Goal: Task Accomplishment & Management: Use online tool/utility

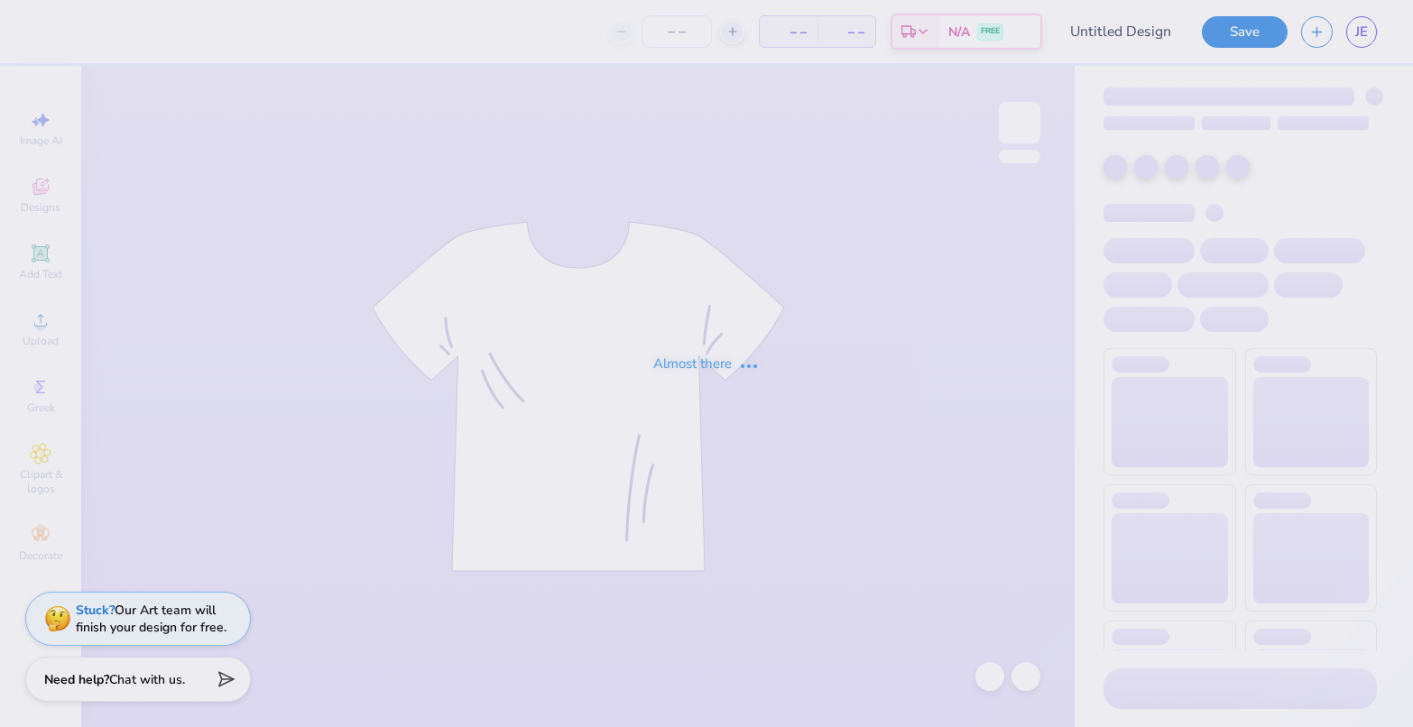
type input "Test only"
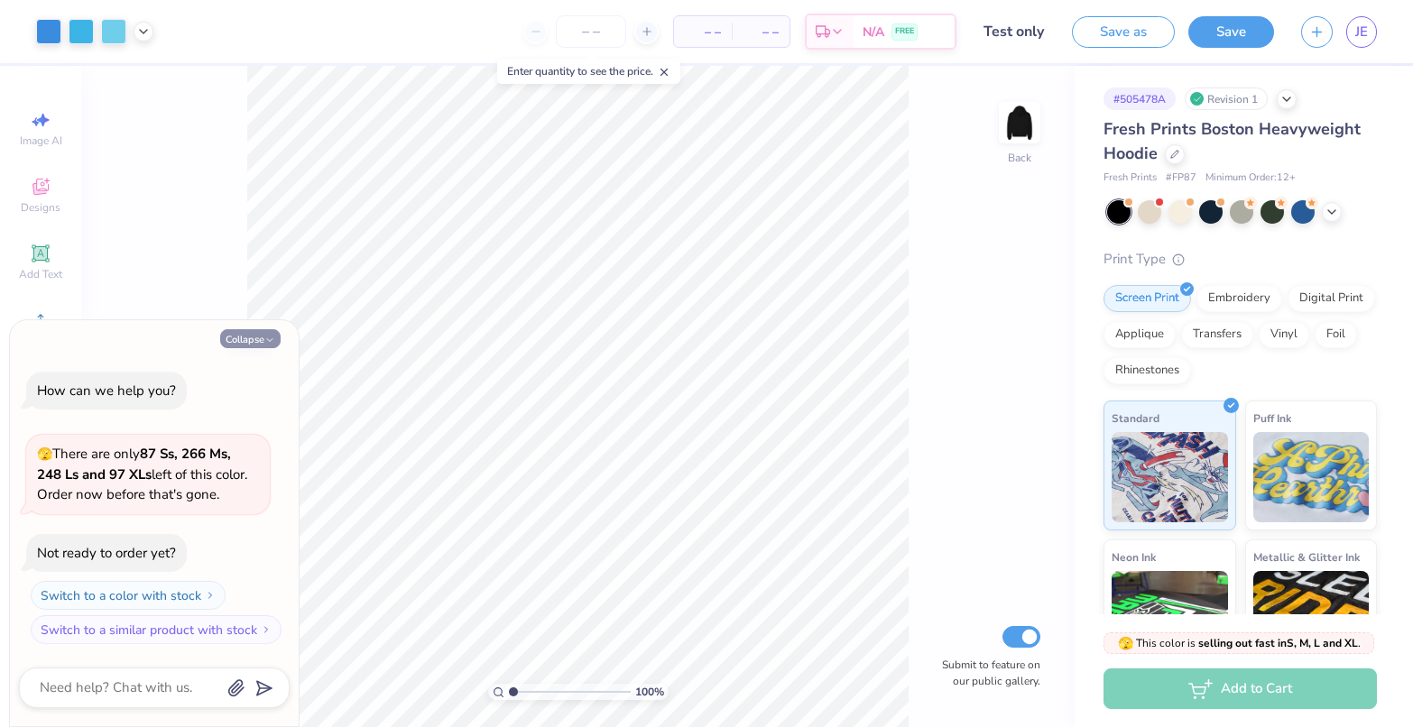
click at [244, 335] on button "Collapse" at bounding box center [250, 338] width 60 height 19
type textarea "x"
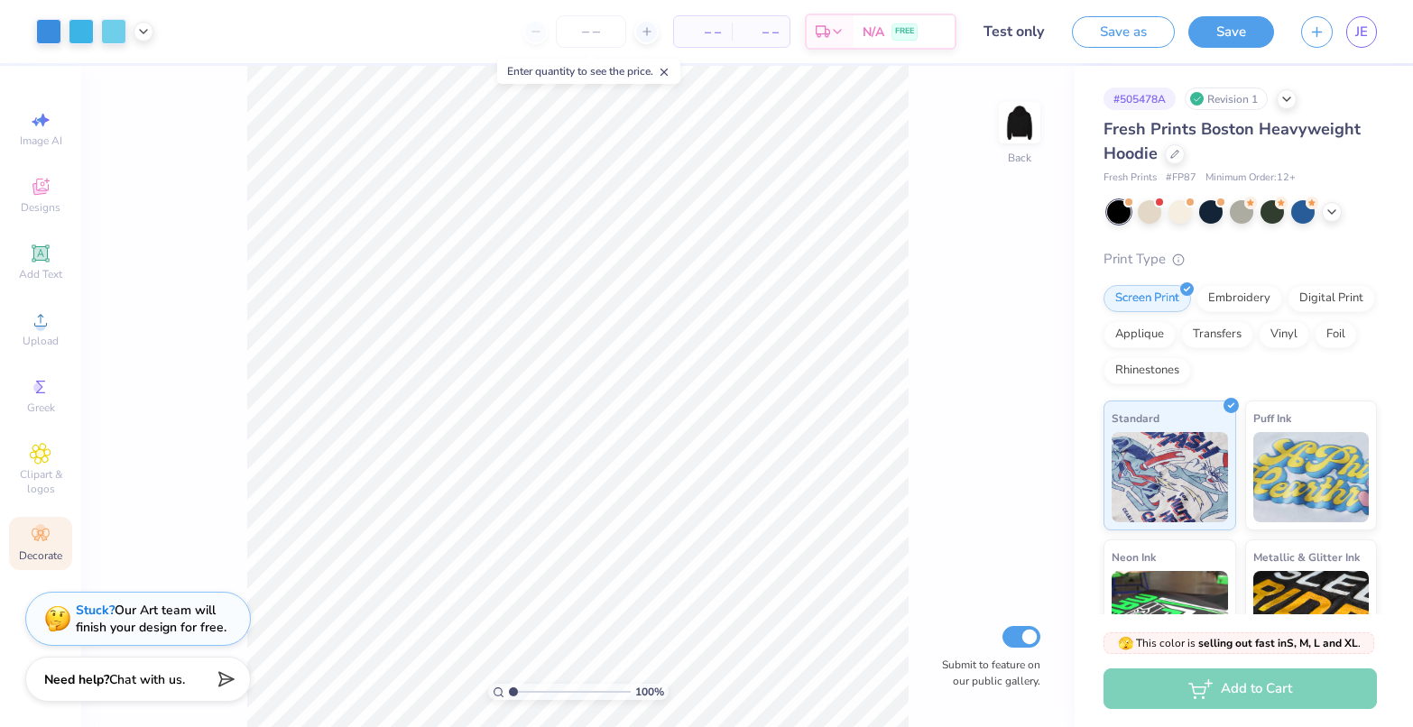
click at [42, 539] on icon at bounding box center [40, 535] width 17 height 13
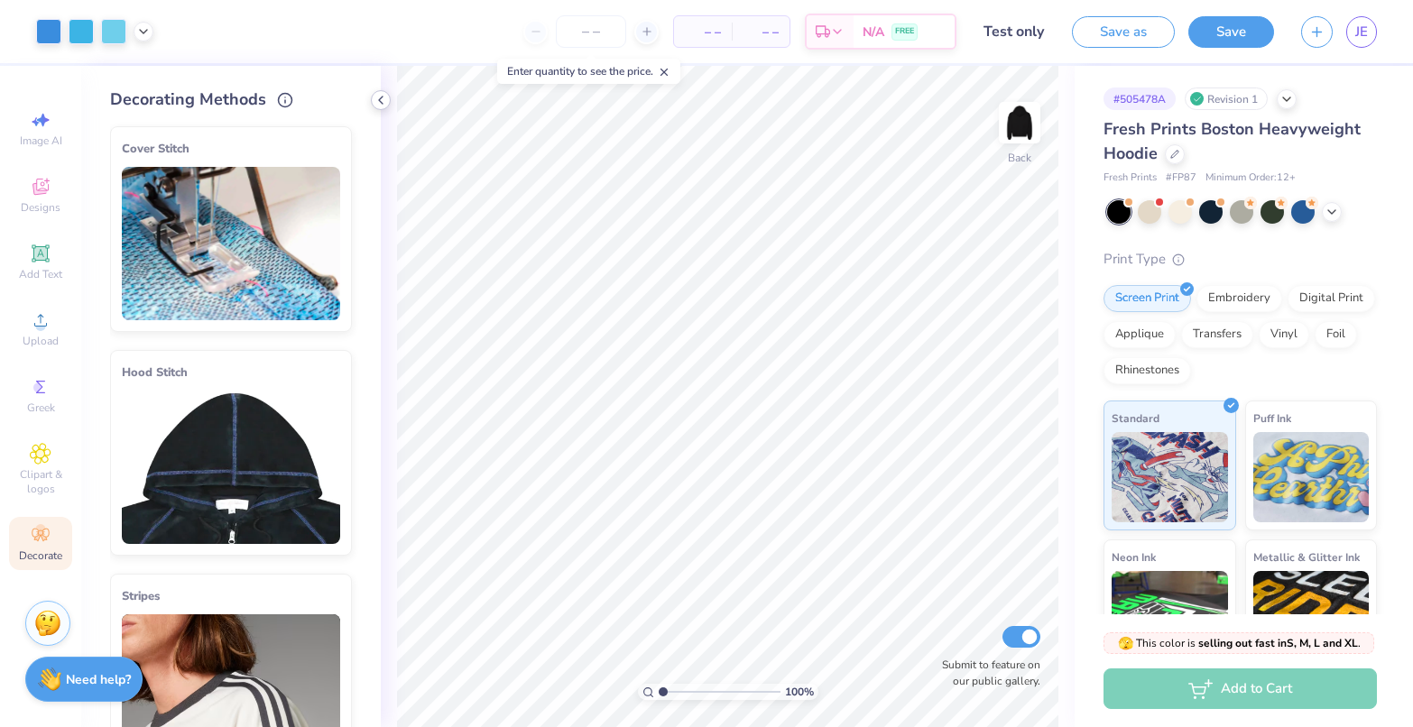
click at [378, 98] on icon at bounding box center [381, 100] width 14 height 14
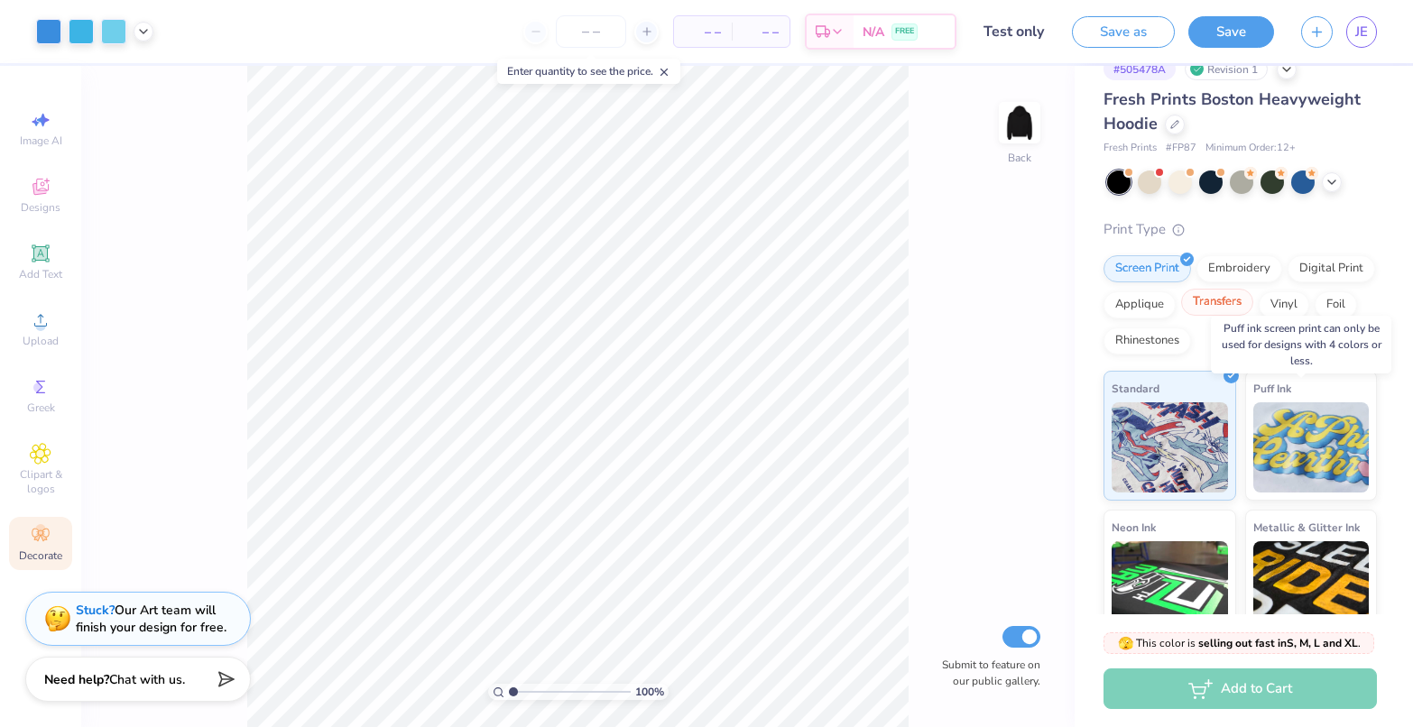
scroll to position [14, 0]
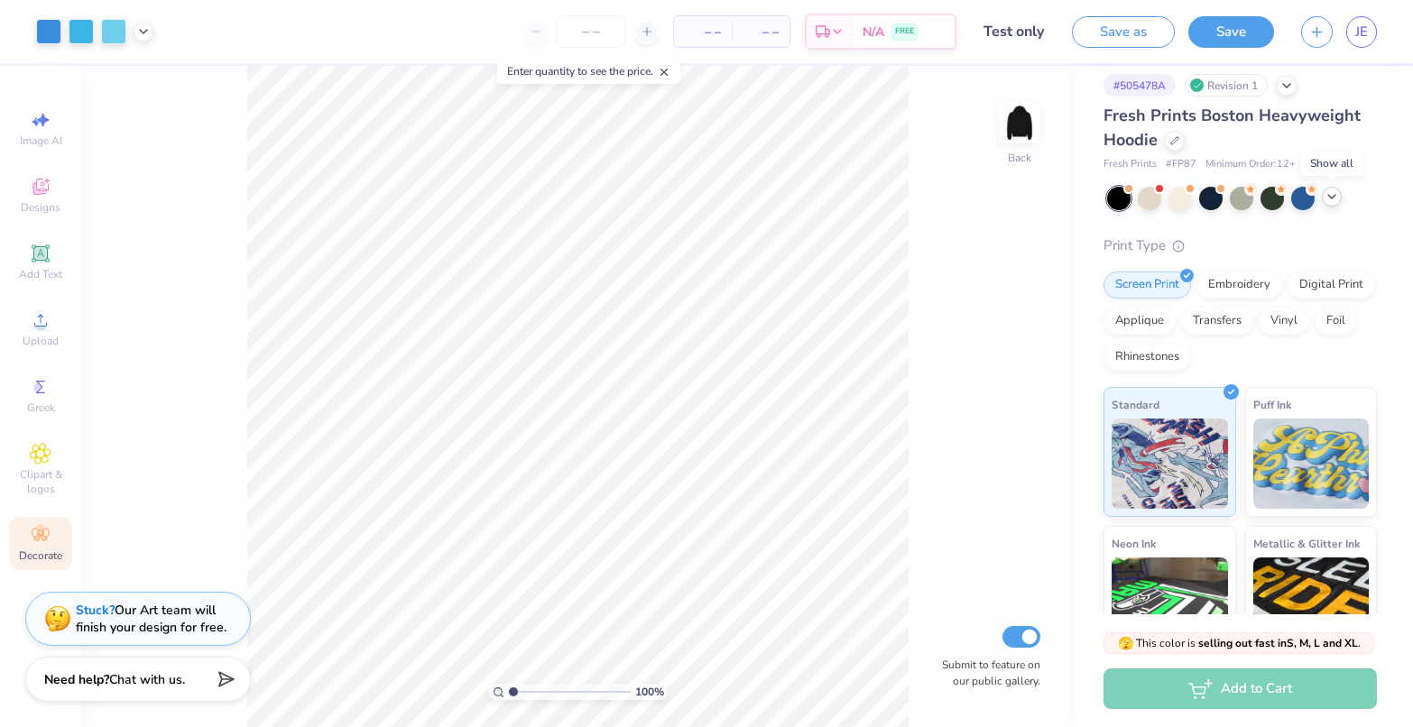
click at [1332, 195] on icon at bounding box center [1332, 196] width 14 height 14
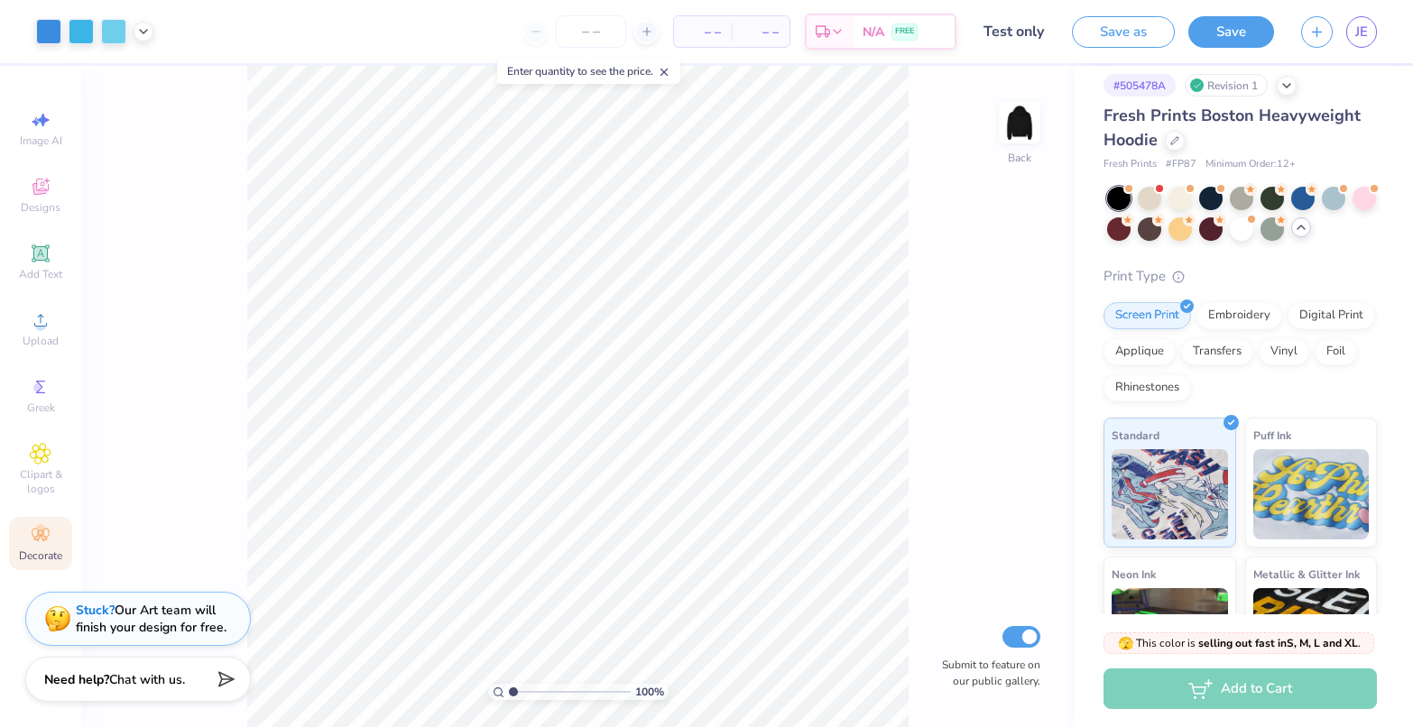
click at [42, 539] on icon at bounding box center [40, 535] width 17 height 13
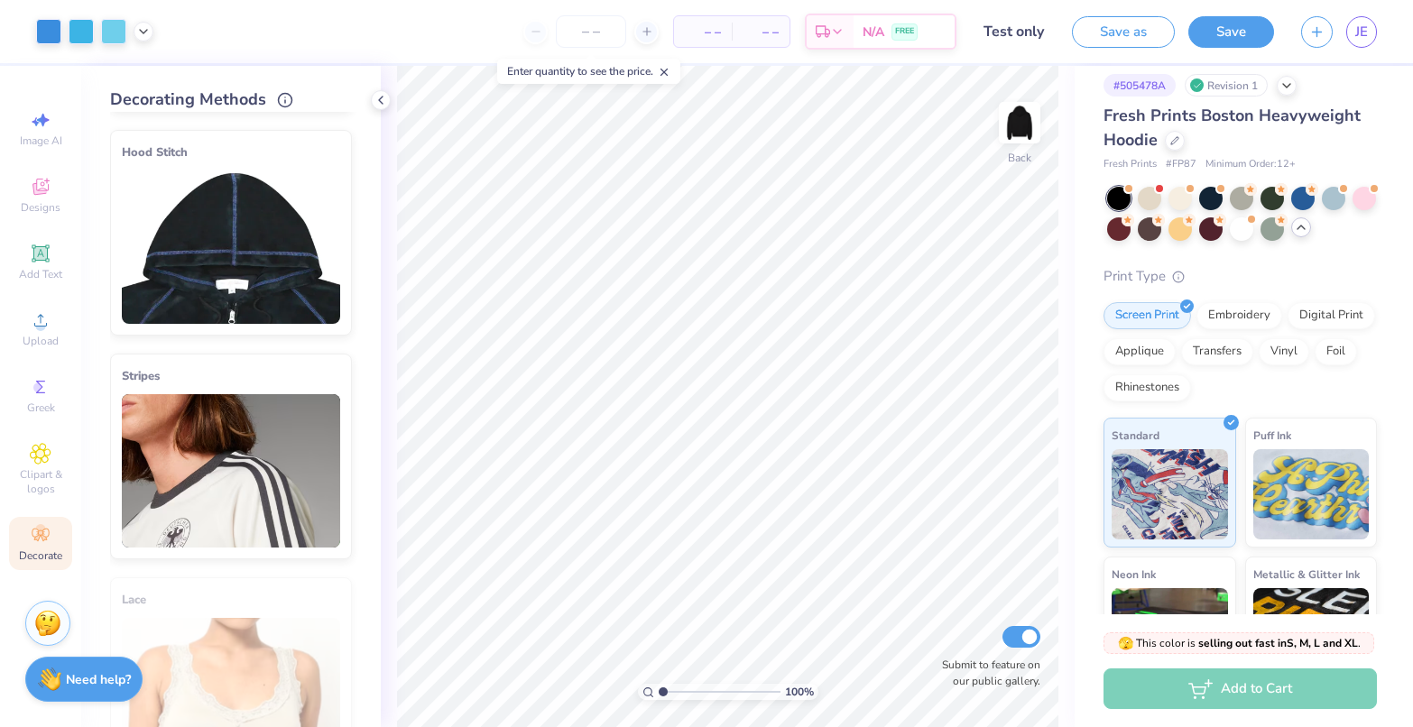
scroll to position [0, 0]
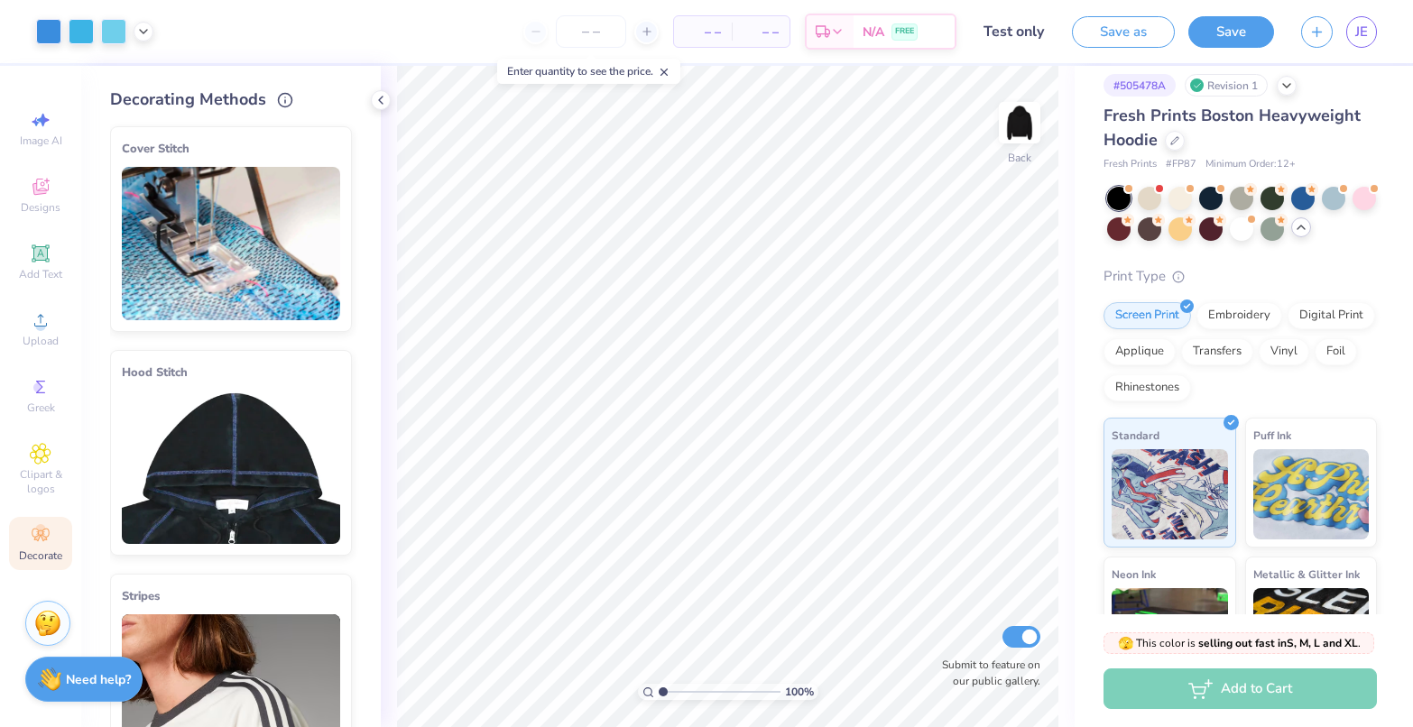
click at [208, 253] on img at bounding box center [231, 243] width 218 height 153
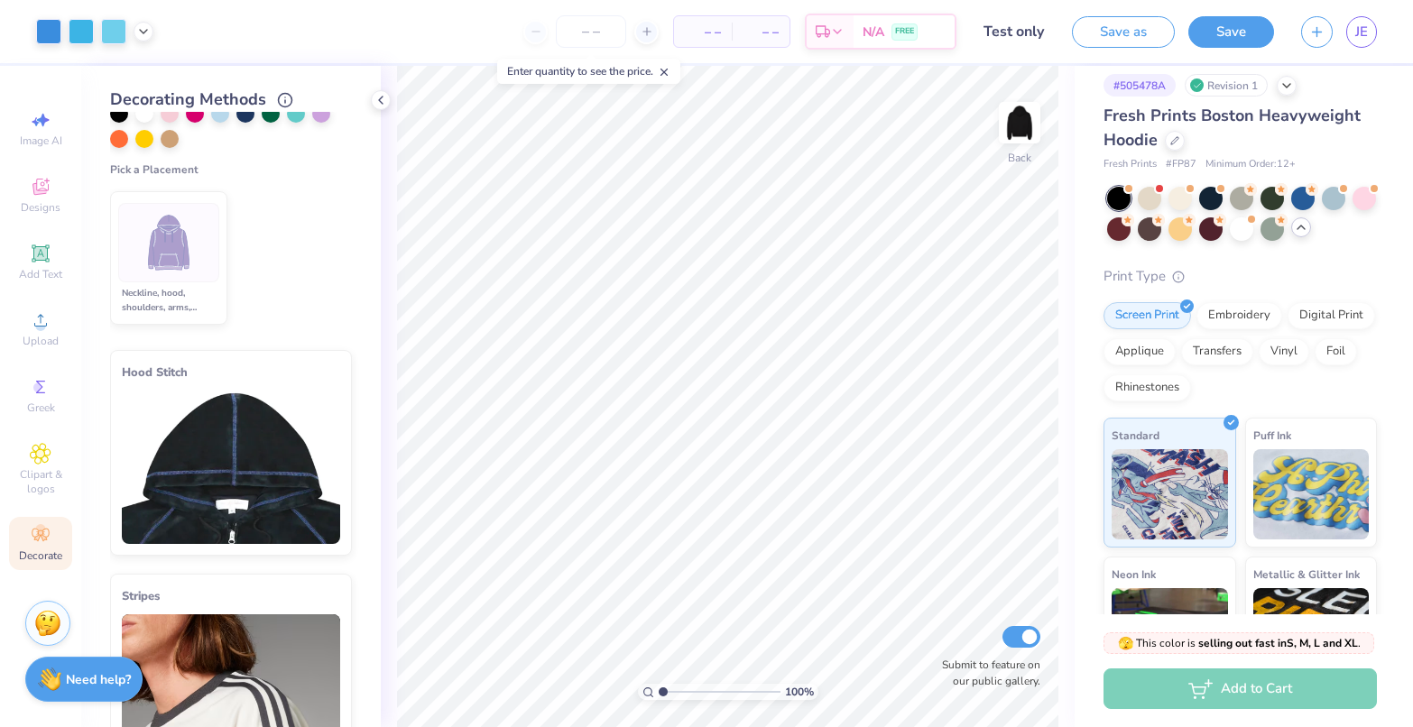
click at [230, 411] on img at bounding box center [231, 467] width 218 height 153
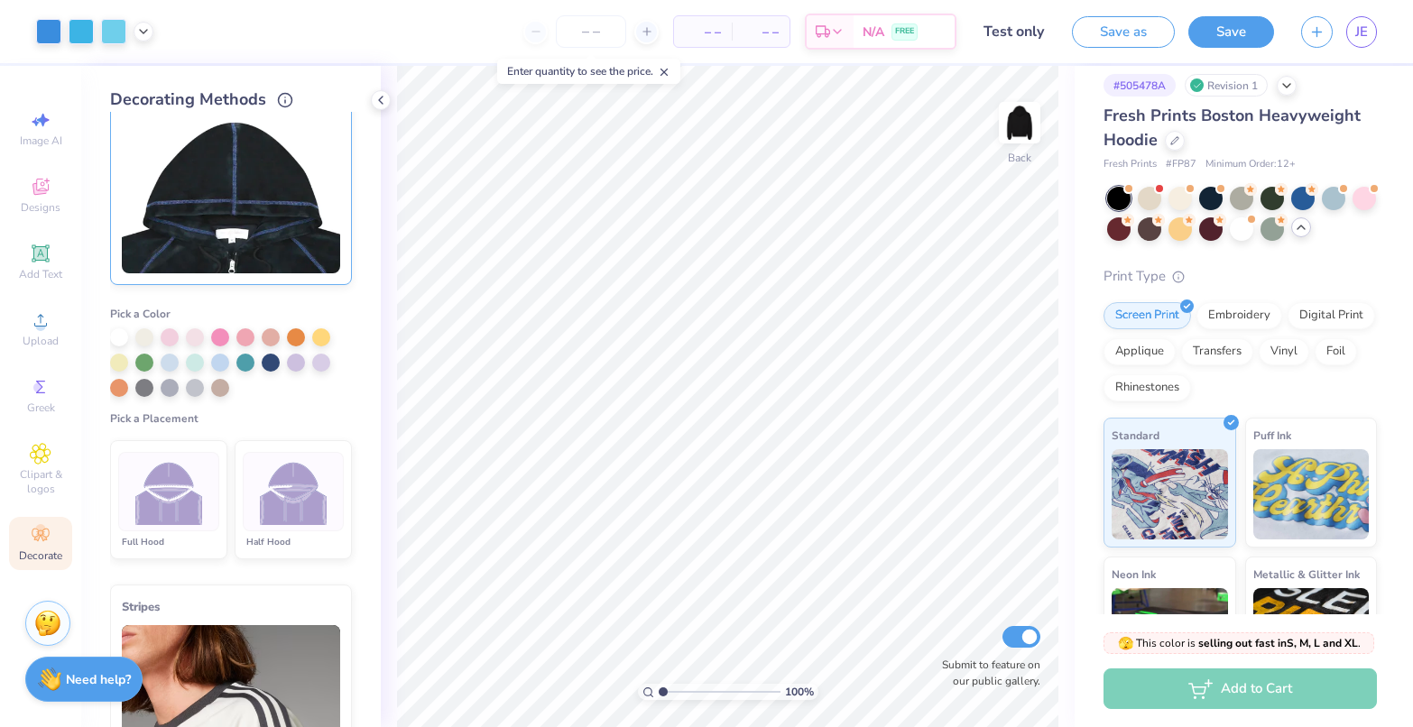
scroll to position [263, 0]
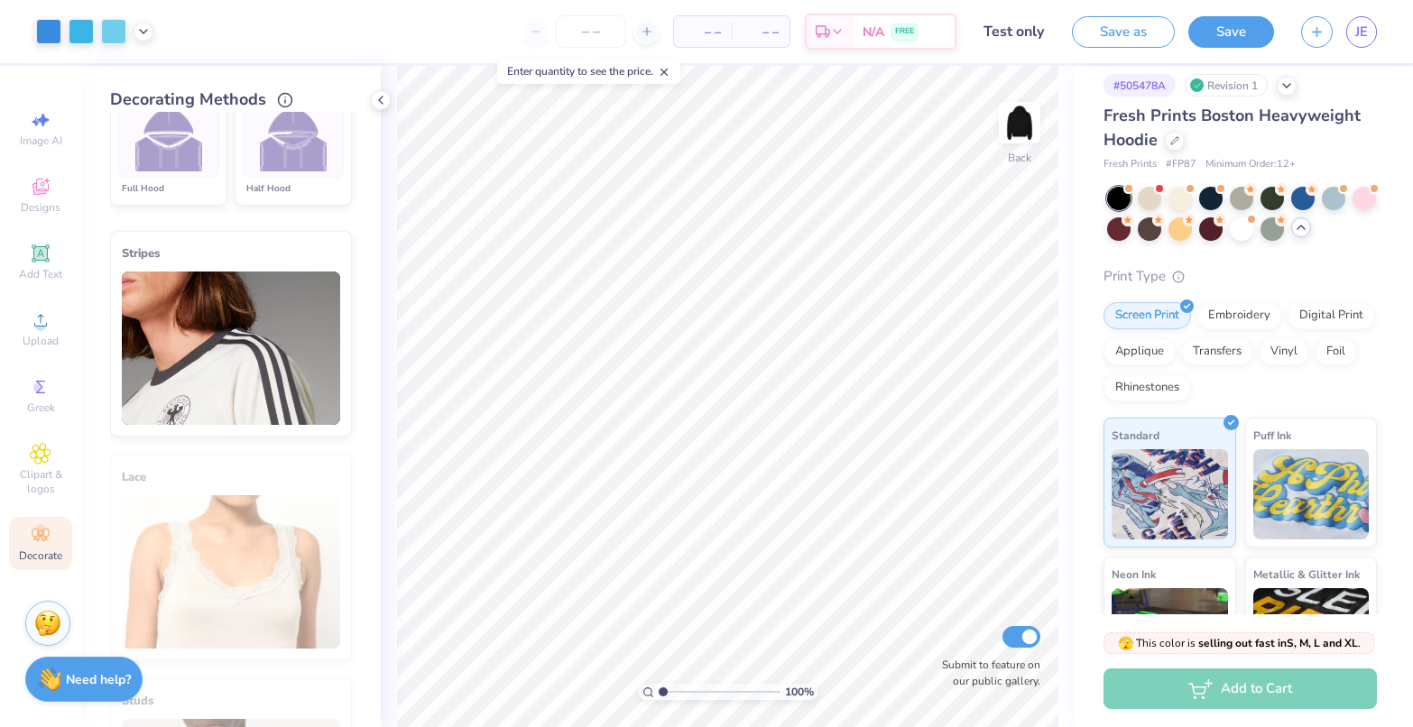
click at [258, 325] on img at bounding box center [231, 348] width 218 height 153
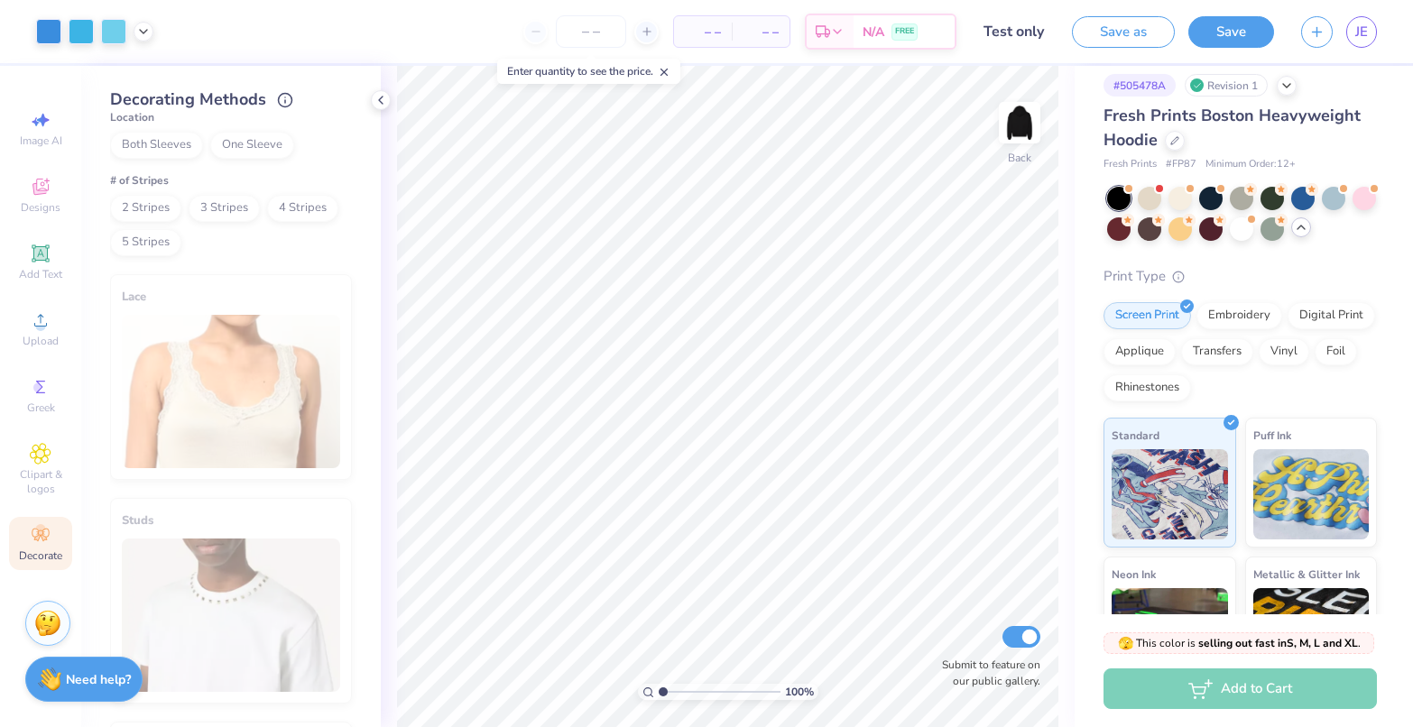
scroll to position [1083, 0]
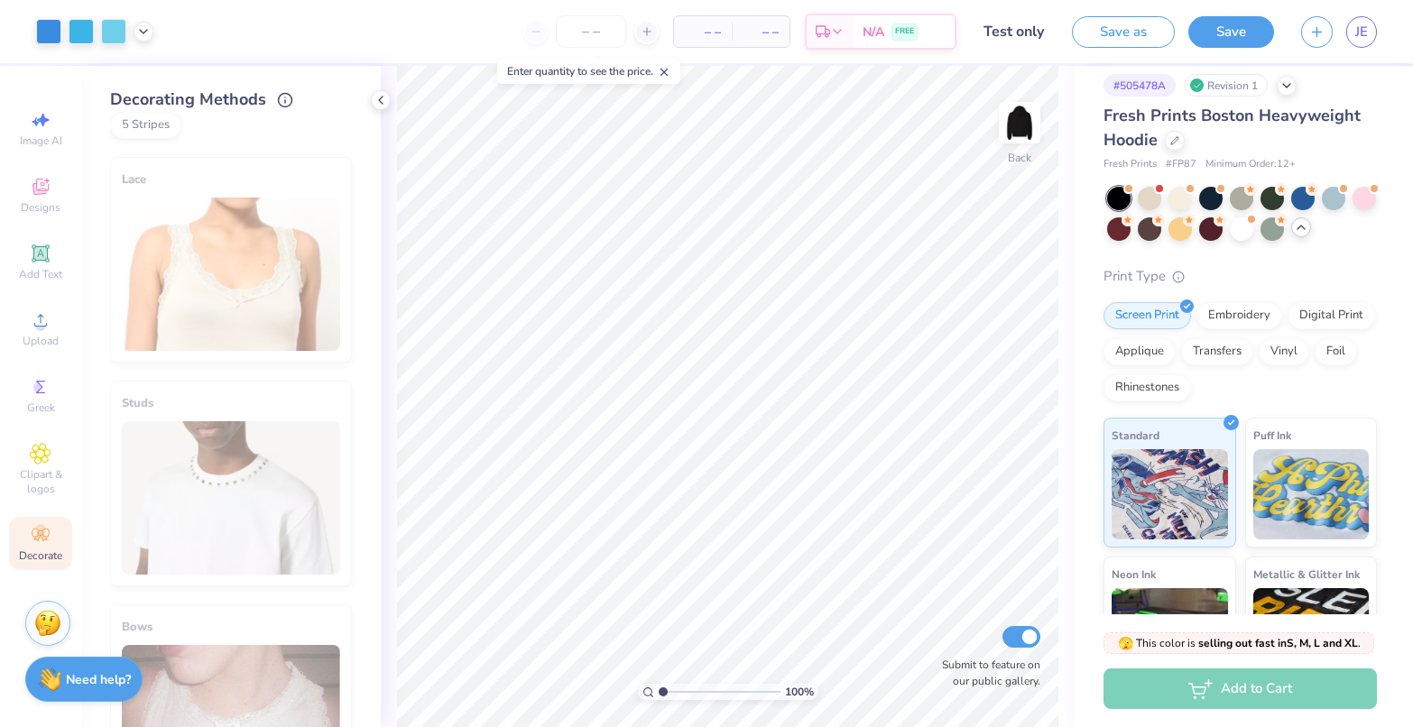
click at [246, 259] on div "Lace" at bounding box center [231, 260] width 242 height 206
click at [219, 509] on div "Studs" at bounding box center [231, 484] width 242 height 206
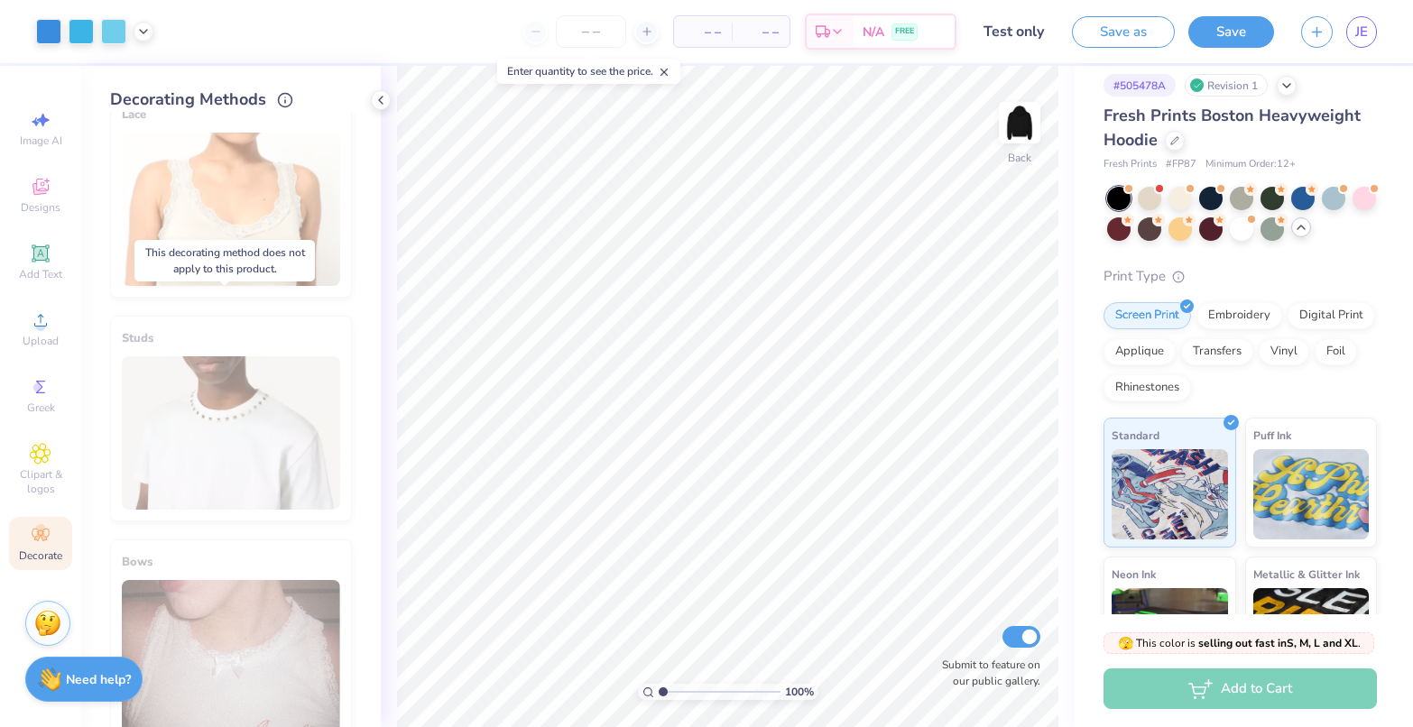
scroll to position [1173, 0]
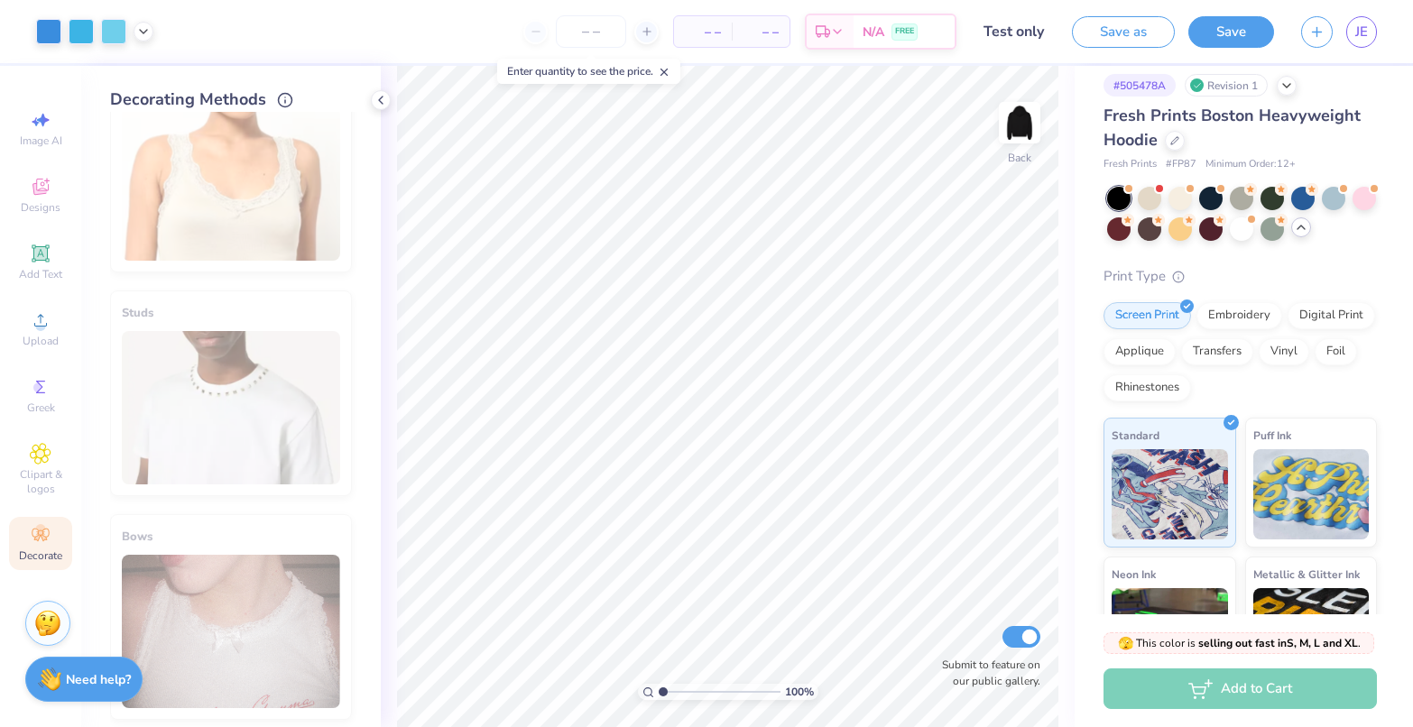
click at [245, 630] on div "Bows" at bounding box center [231, 617] width 242 height 206
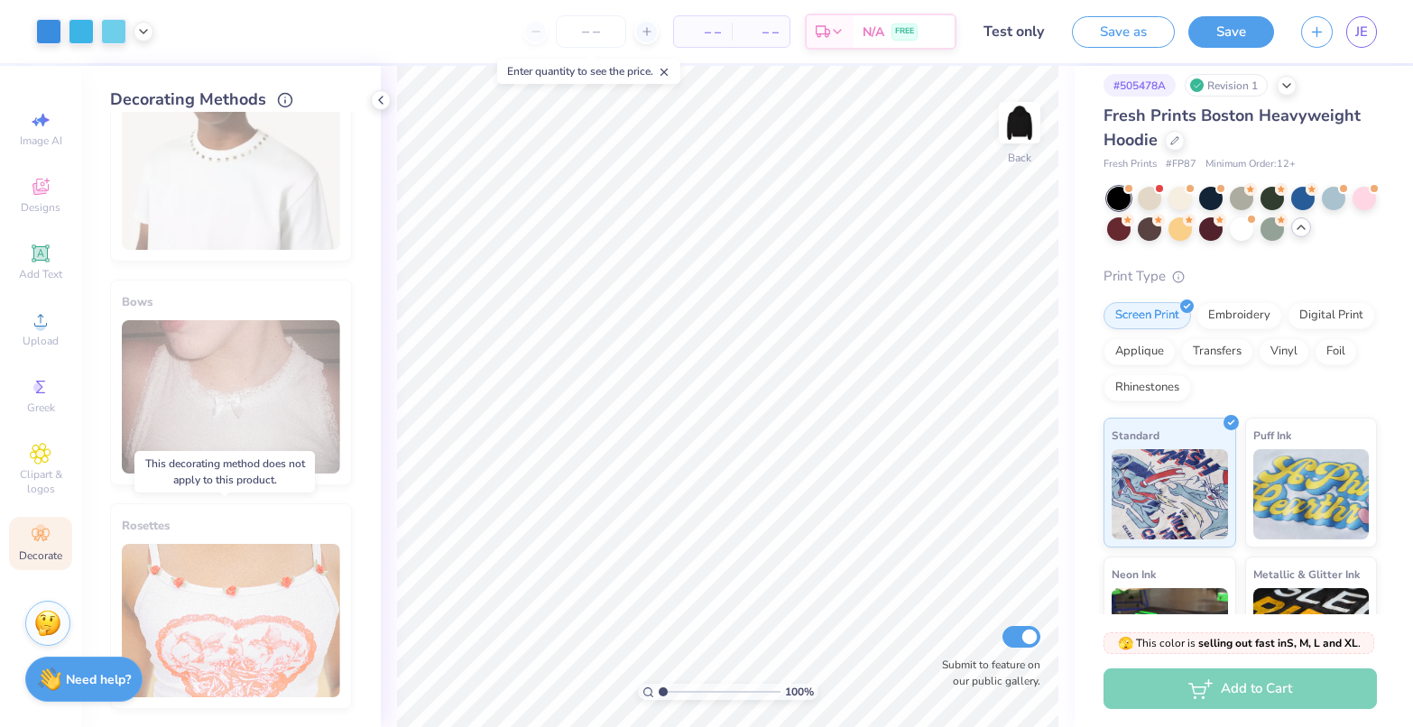
click at [251, 660] on div "Rosettes" at bounding box center [231, 606] width 242 height 206
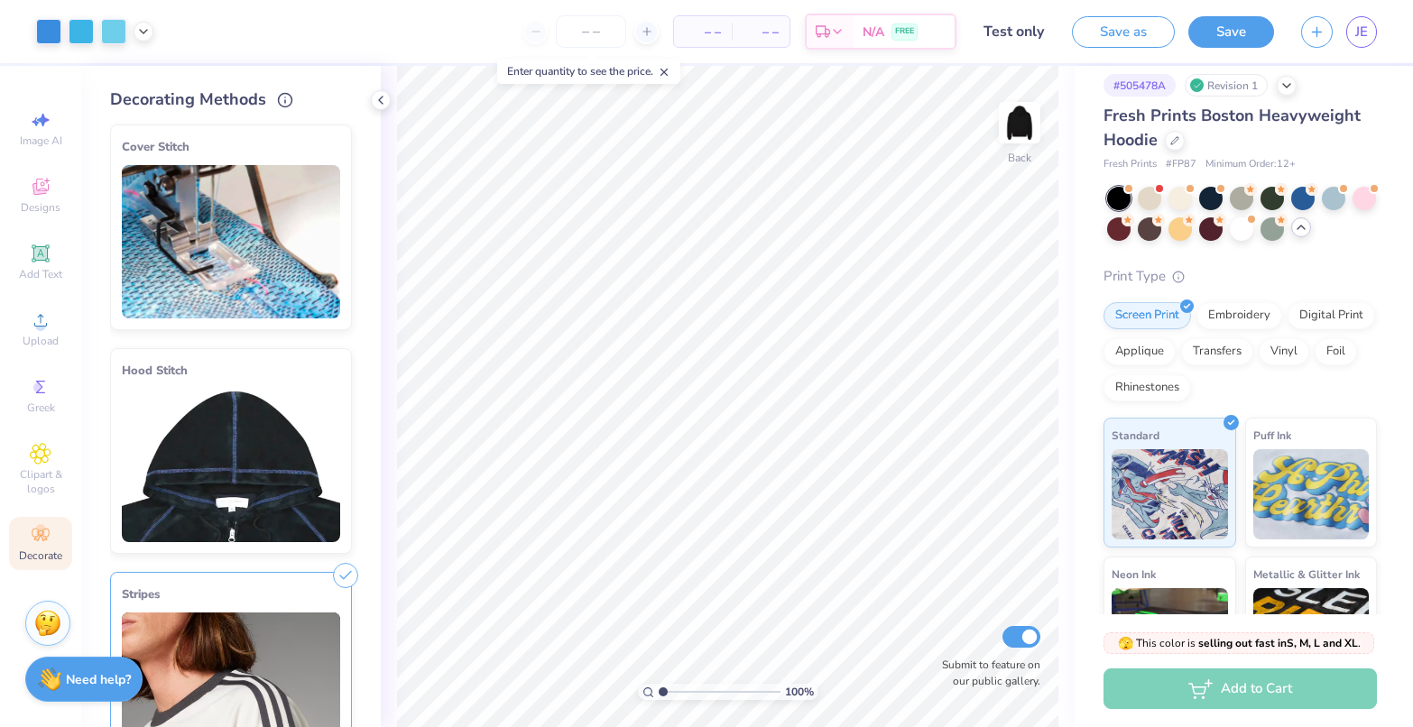
scroll to position [0, 0]
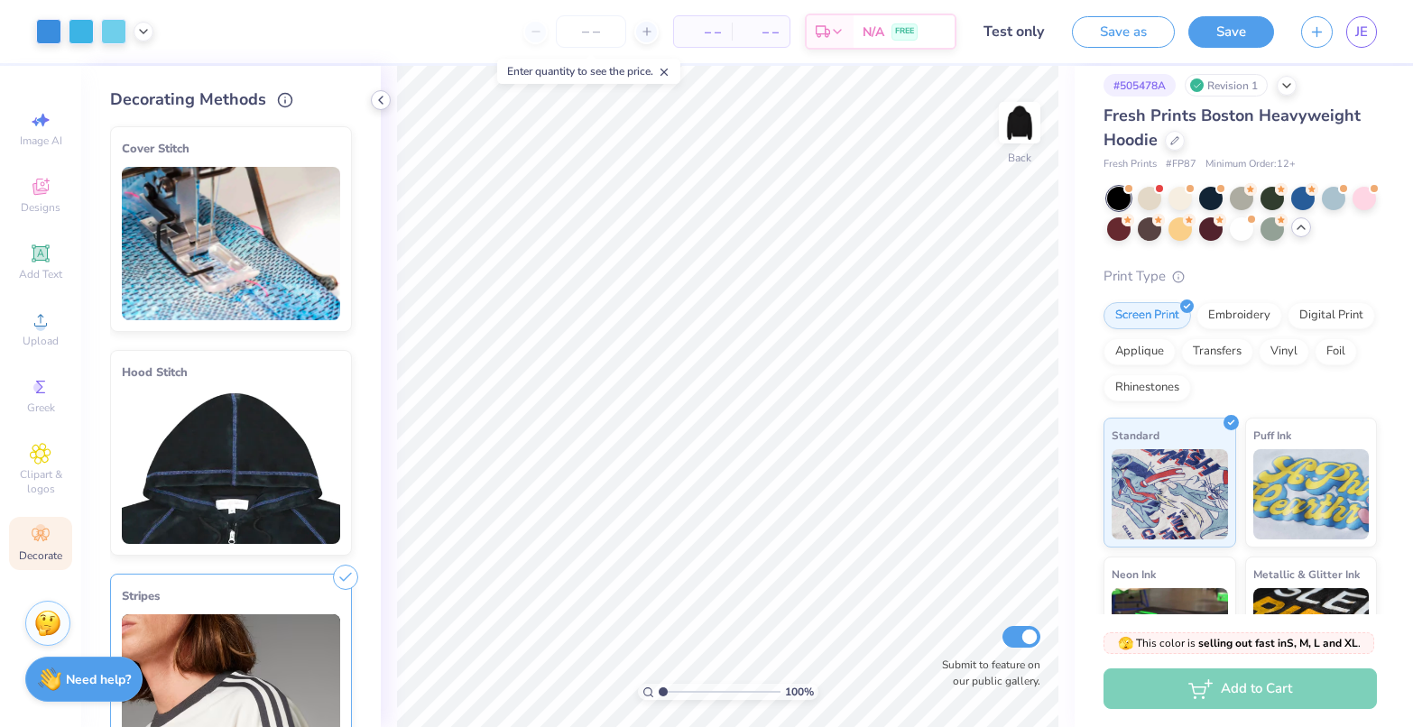
click at [380, 98] on icon at bounding box center [381, 100] width 14 height 14
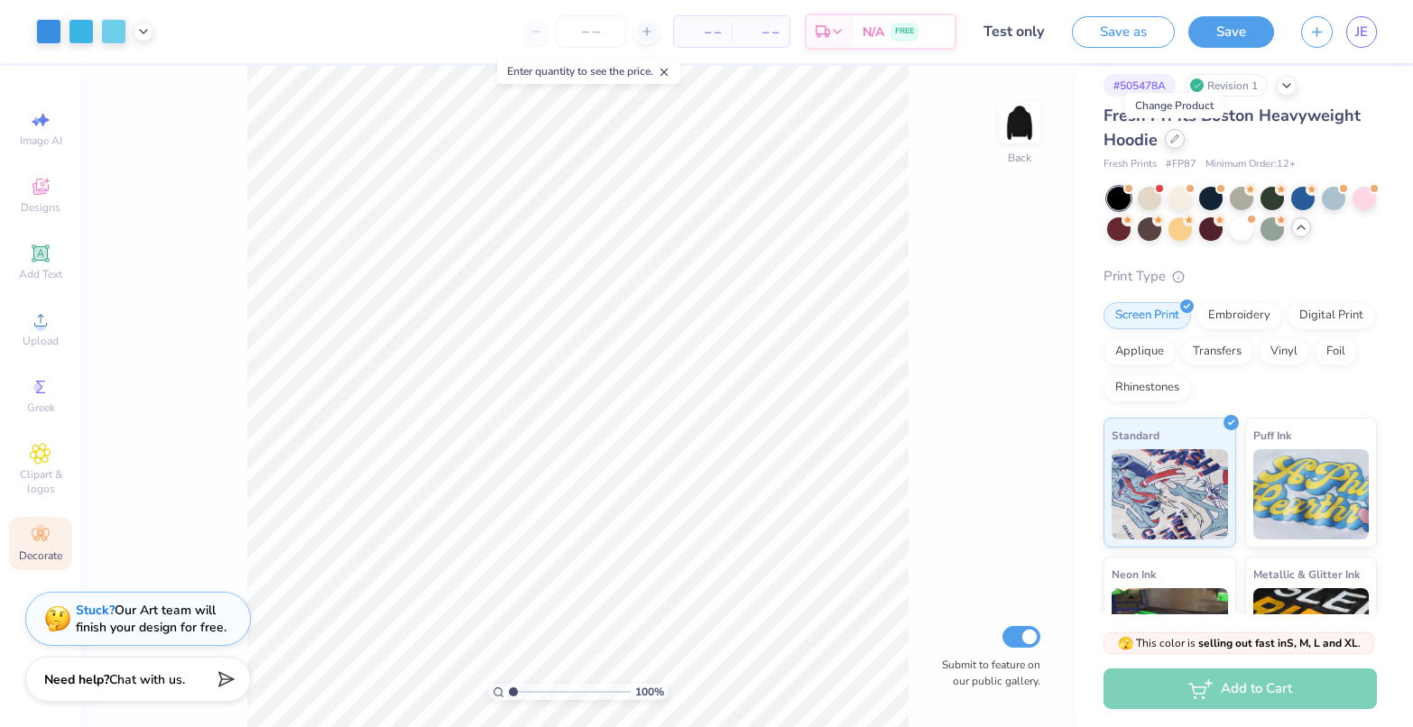
click at [1173, 137] on icon at bounding box center [1174, 138] width 9 height 9
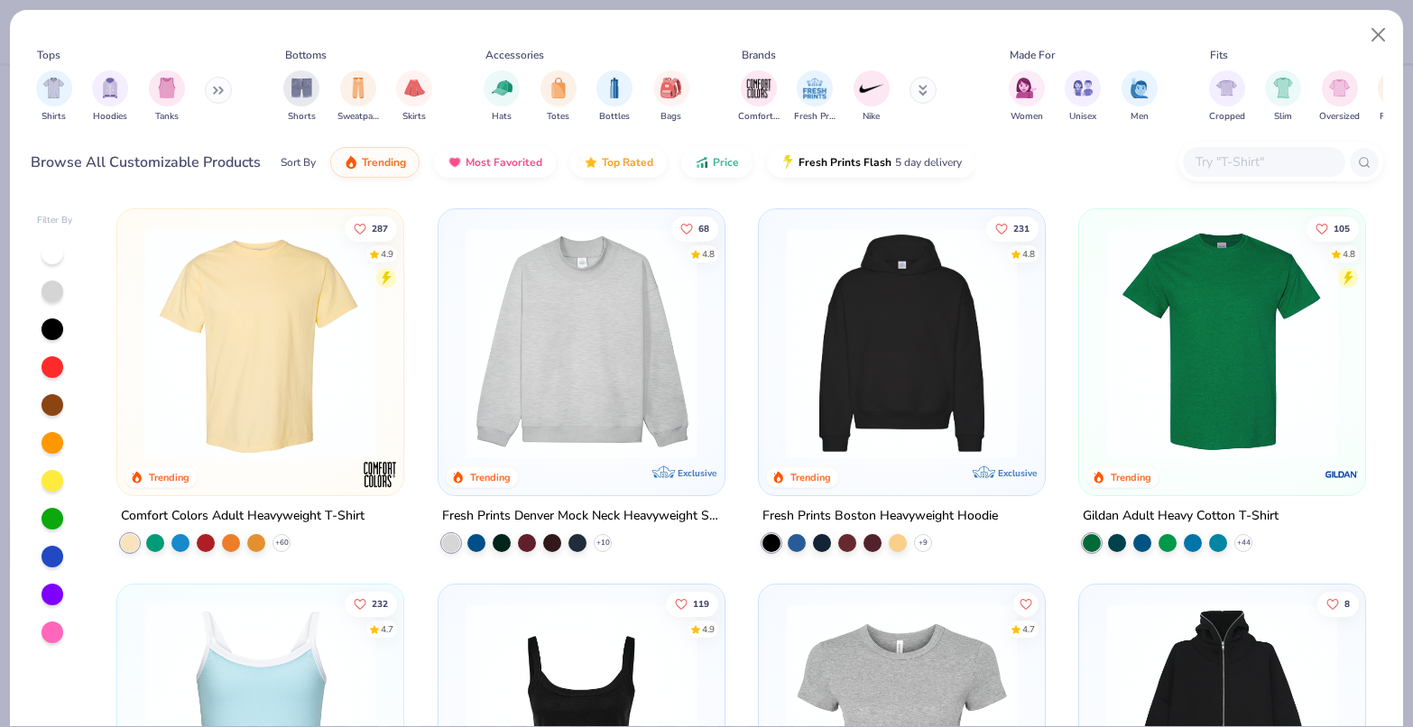
click at [266, 330] on img at bounding box center [260, 343] width 250 height 232
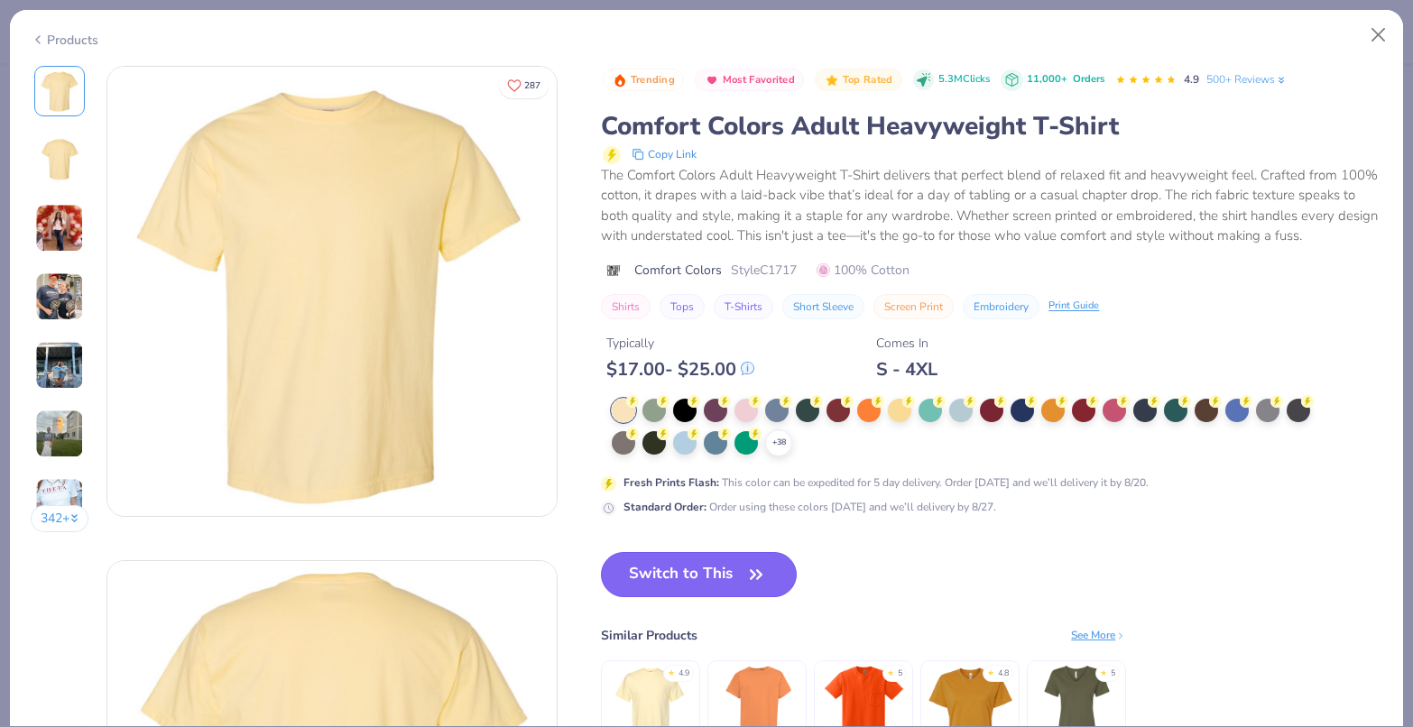
click at [693, 595] on button "Switch to This" at bounding box center [699, 574] width 196 height 45
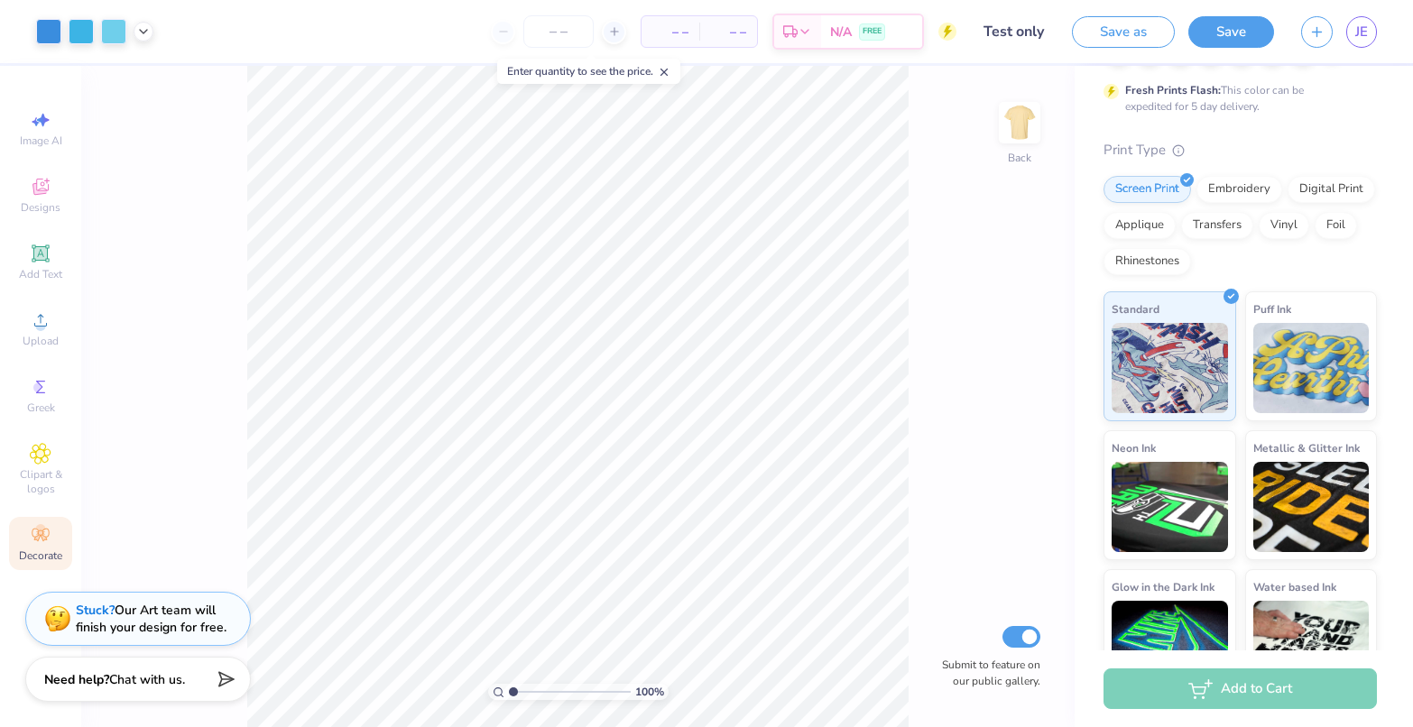
scroll to position [208, 0]
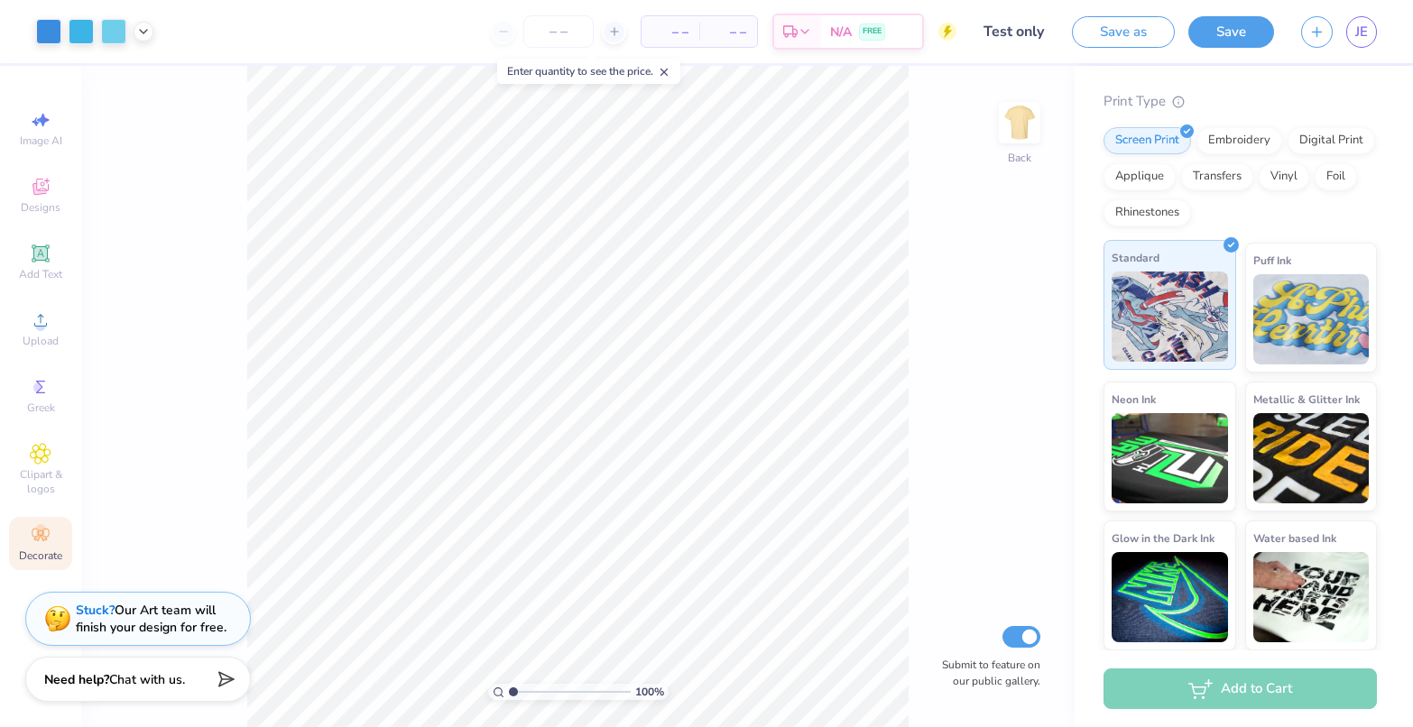
click at [1147, 280] on img at bounding box center [1170, 317] width 116 height 90
drag, startPoint x: 1147, startPoint y: 280, endPoint x: 1172, endPoint y: 98, distance: 183.1
click at [1172, 98] on icon at bounding box center [1178, 99] width 13 height 13
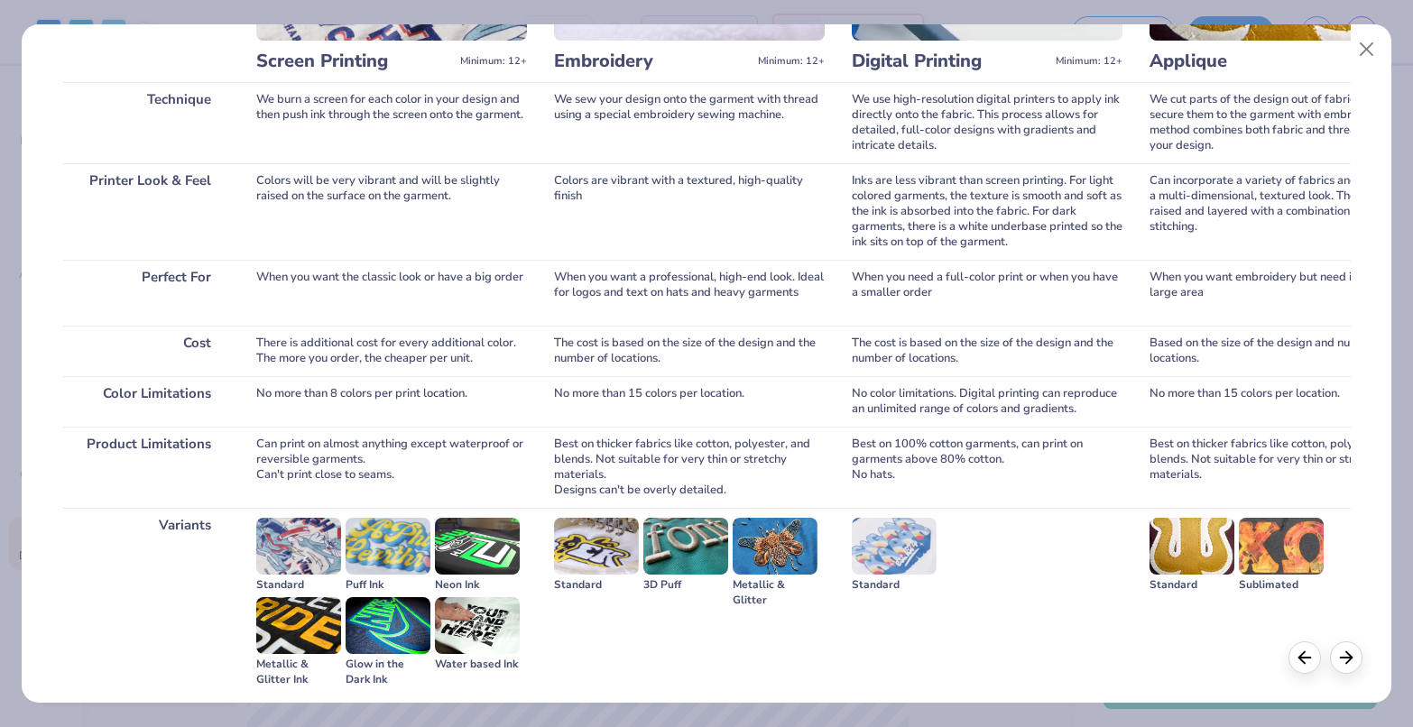
scroll to position [256, 0]
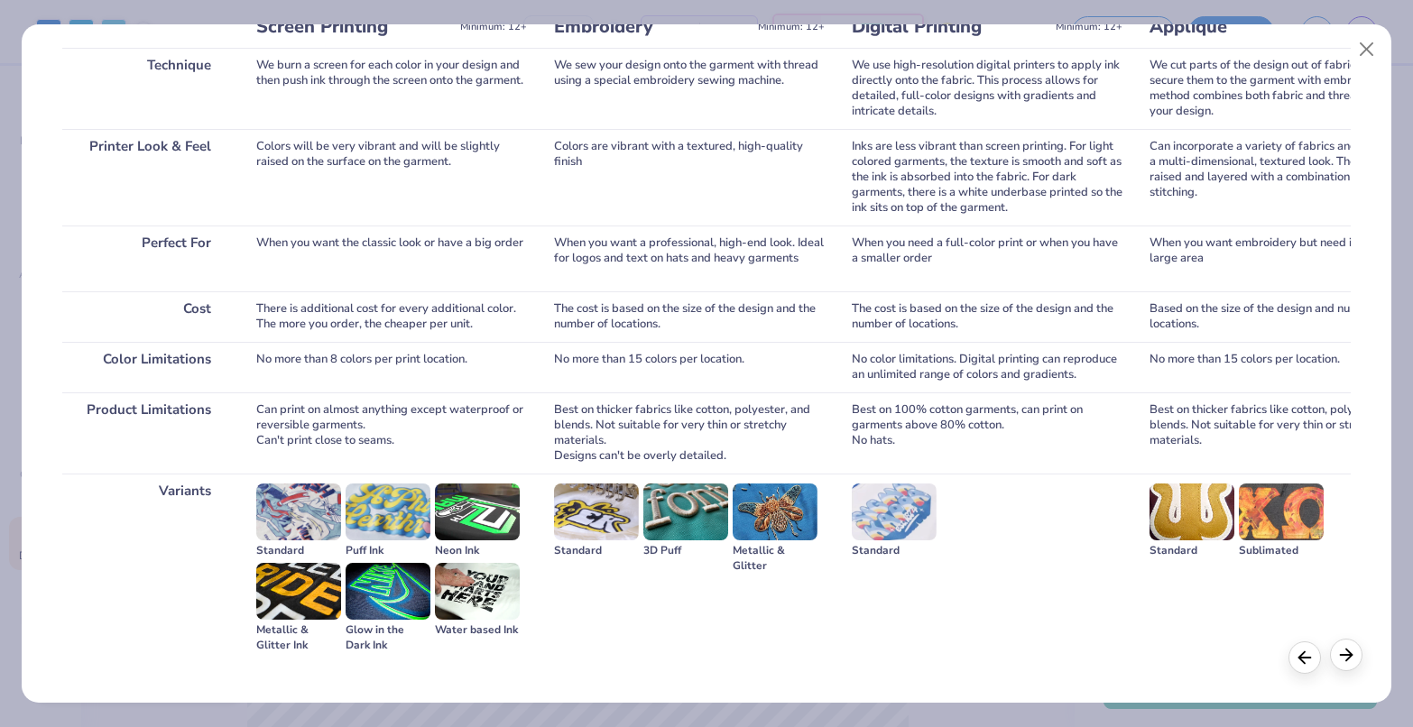
click at [1342, 650] on icon at bounding box center [1346, 655] width 20 height 20
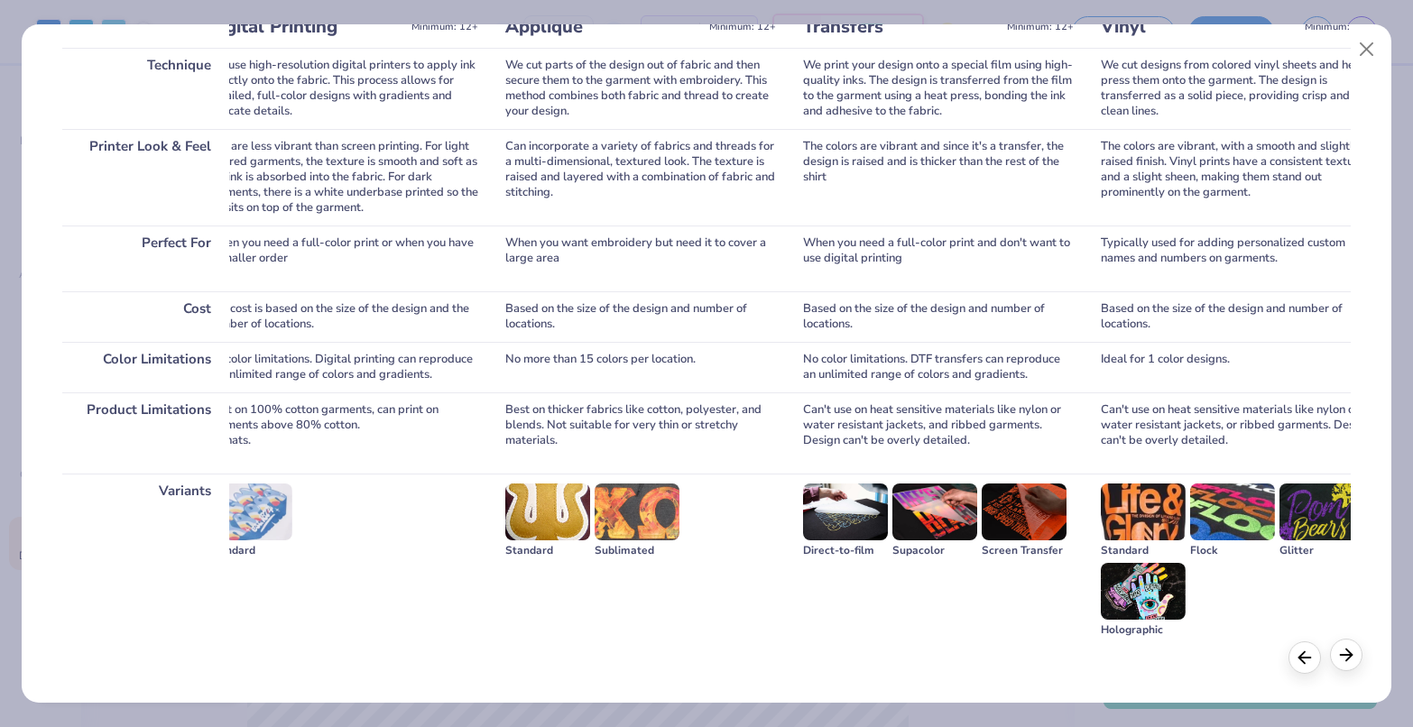
click at [1342, 650] on icon at bounding box center [1346, 655] width 20 height 20
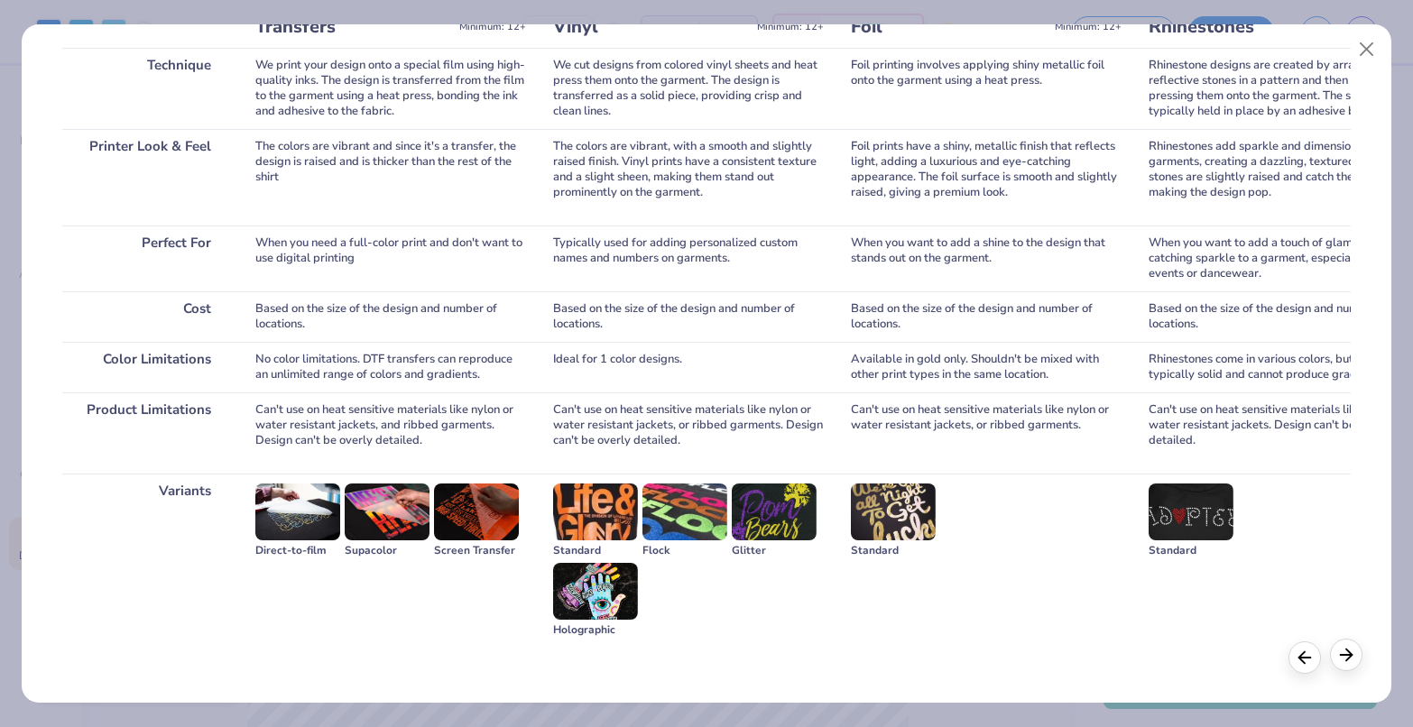
scroll to position [0, 1288]
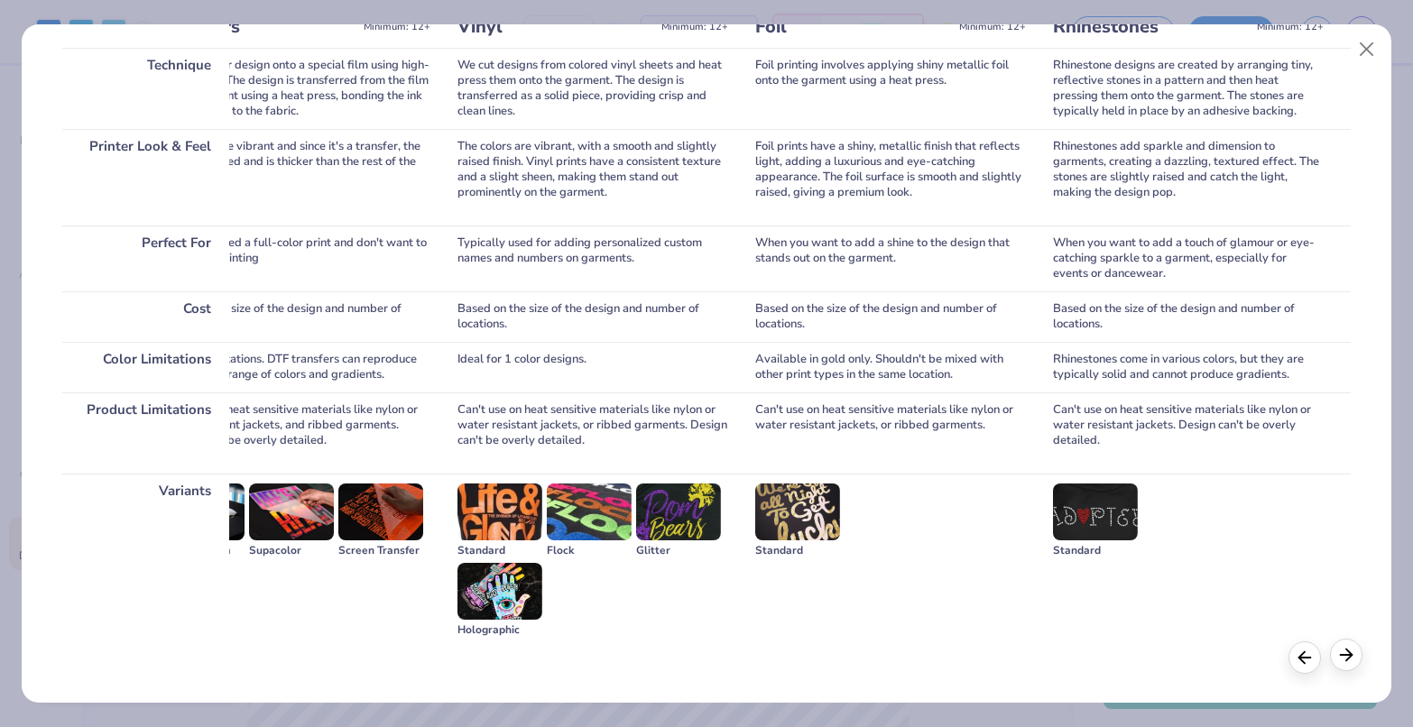
click at [1342, 650] on icon at bounding box center [1346, 655] width 20 height 20
click at [1297, 655] on icon at bounding box center [1305, 655] width 20 height 20
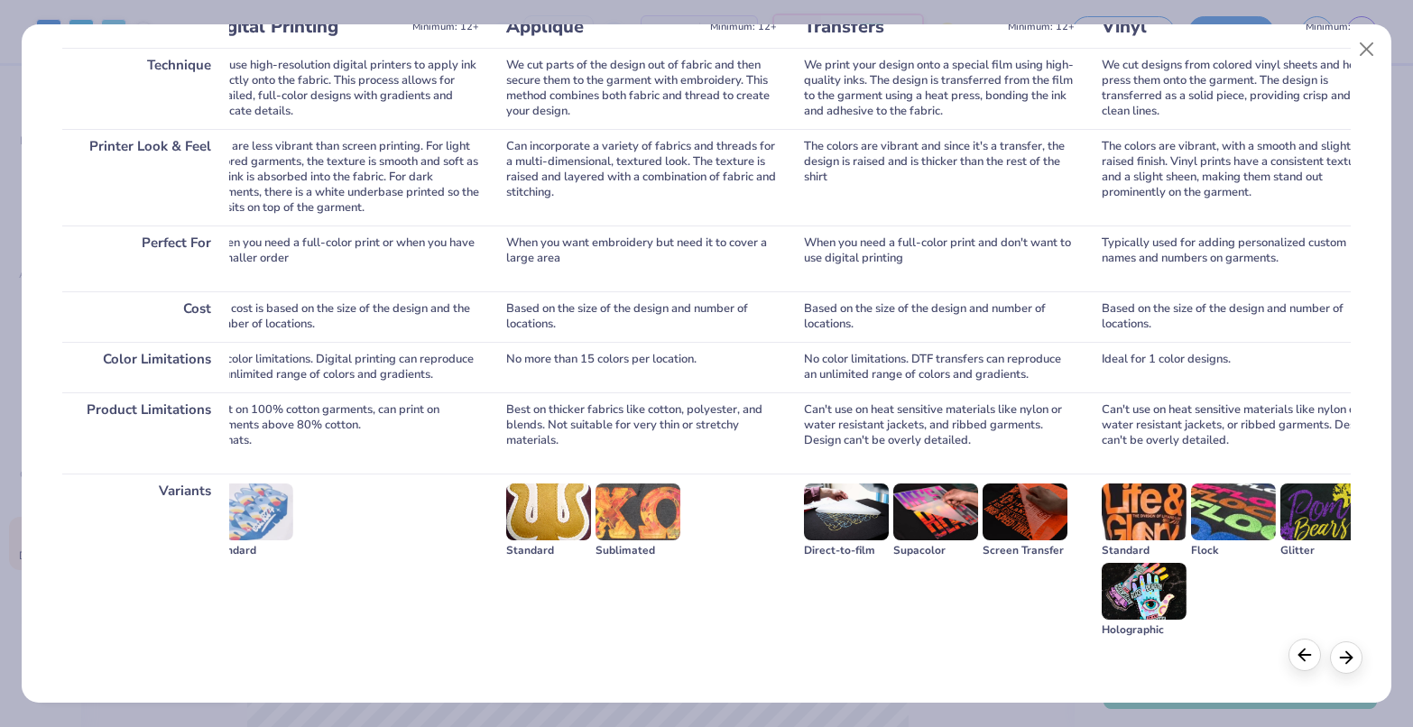
click at [1298, 655] on polyline at bounding box center [1300, 655] width 5 height 12
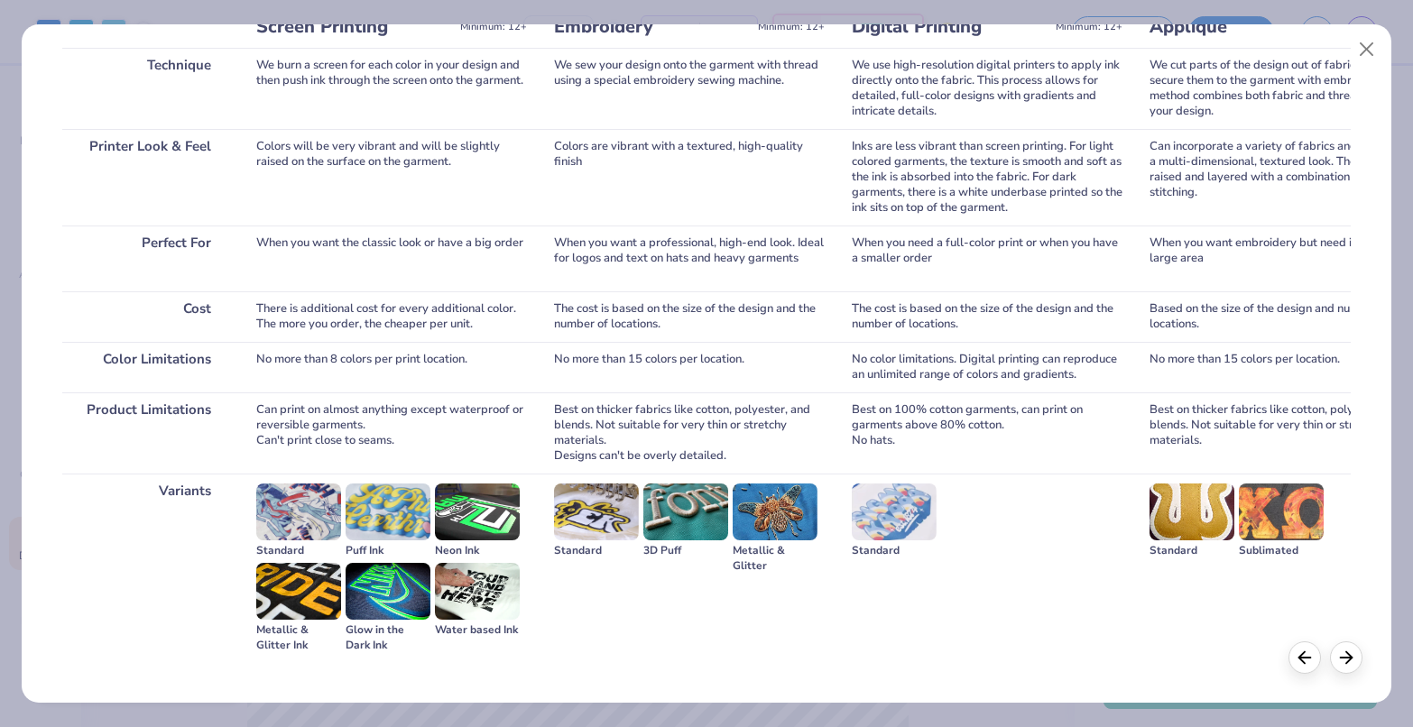
scroll to position [0, 0]
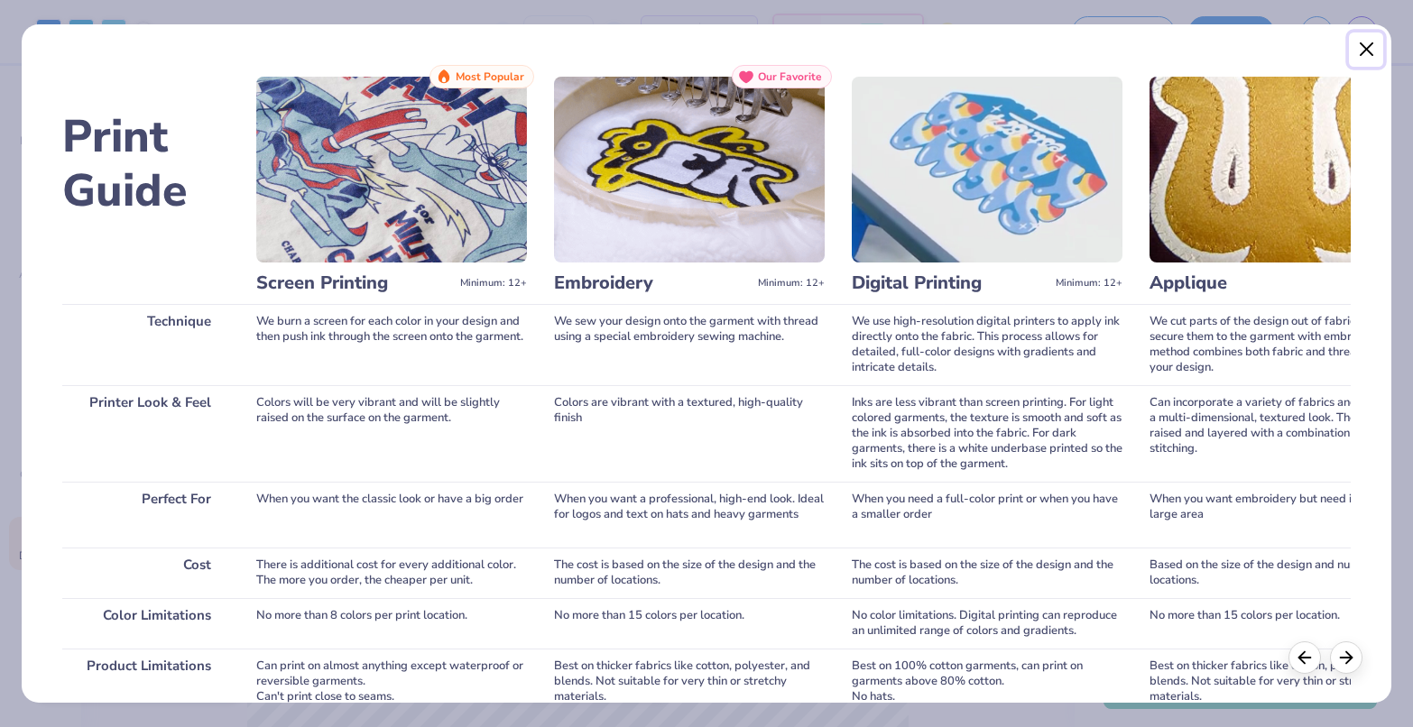
click at [1362, 51] on button "Close" at bounding box center [1366, 49] width 34 height 34
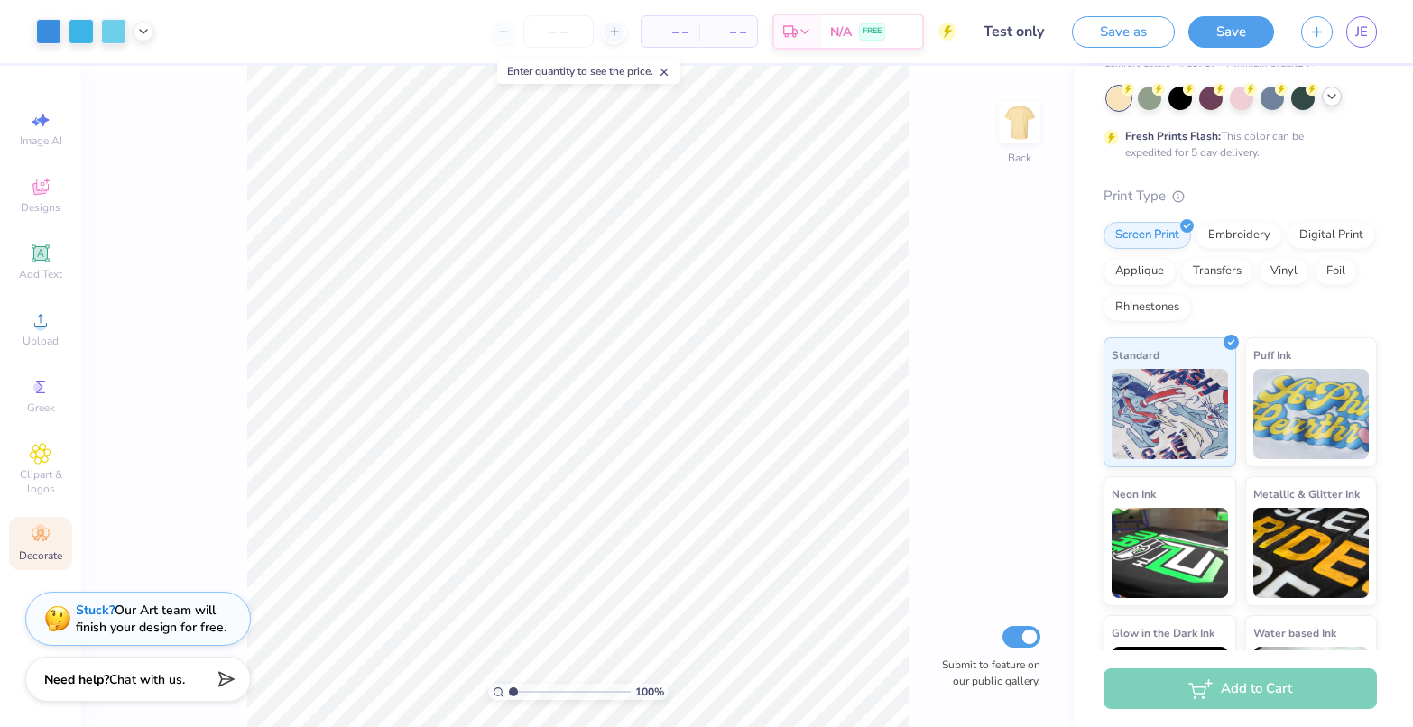
scroll to position [208, 0]
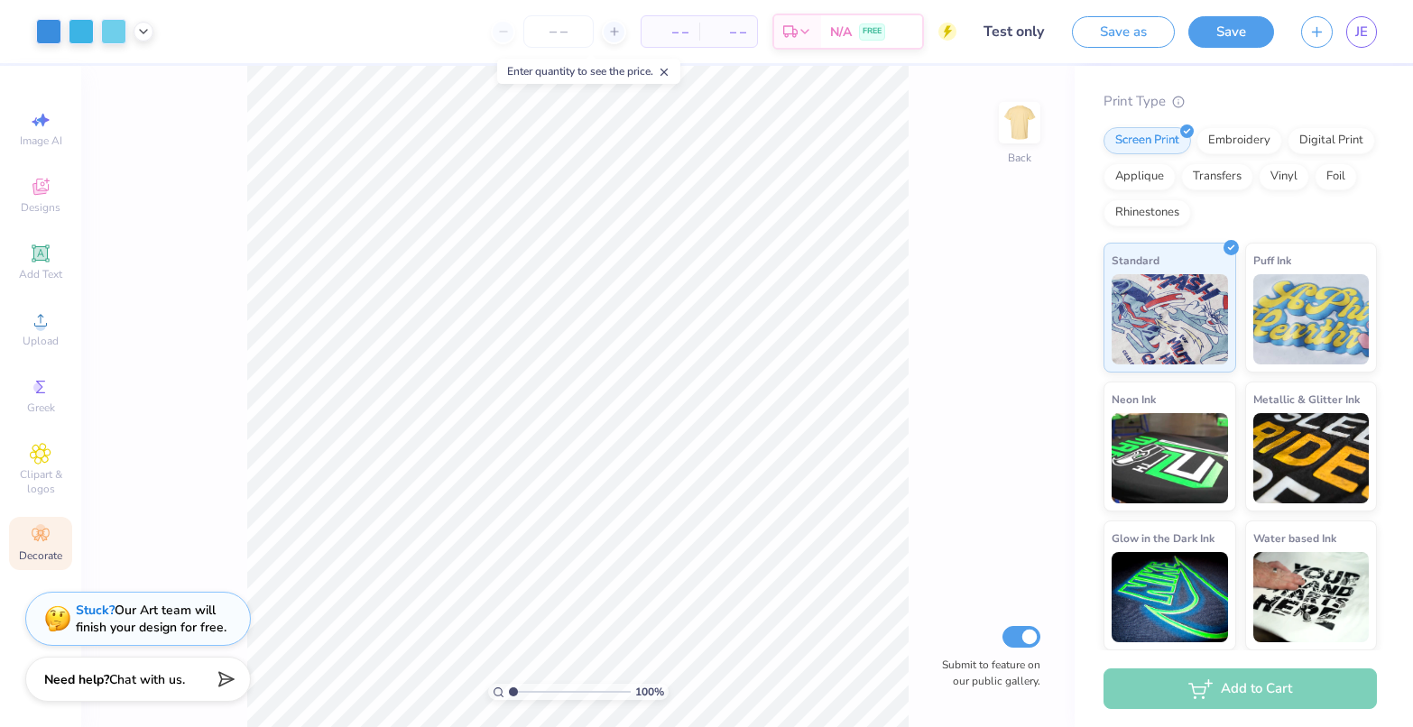
click at [39, 541] on icon at bounding box center [41, 535] width 22 height 22
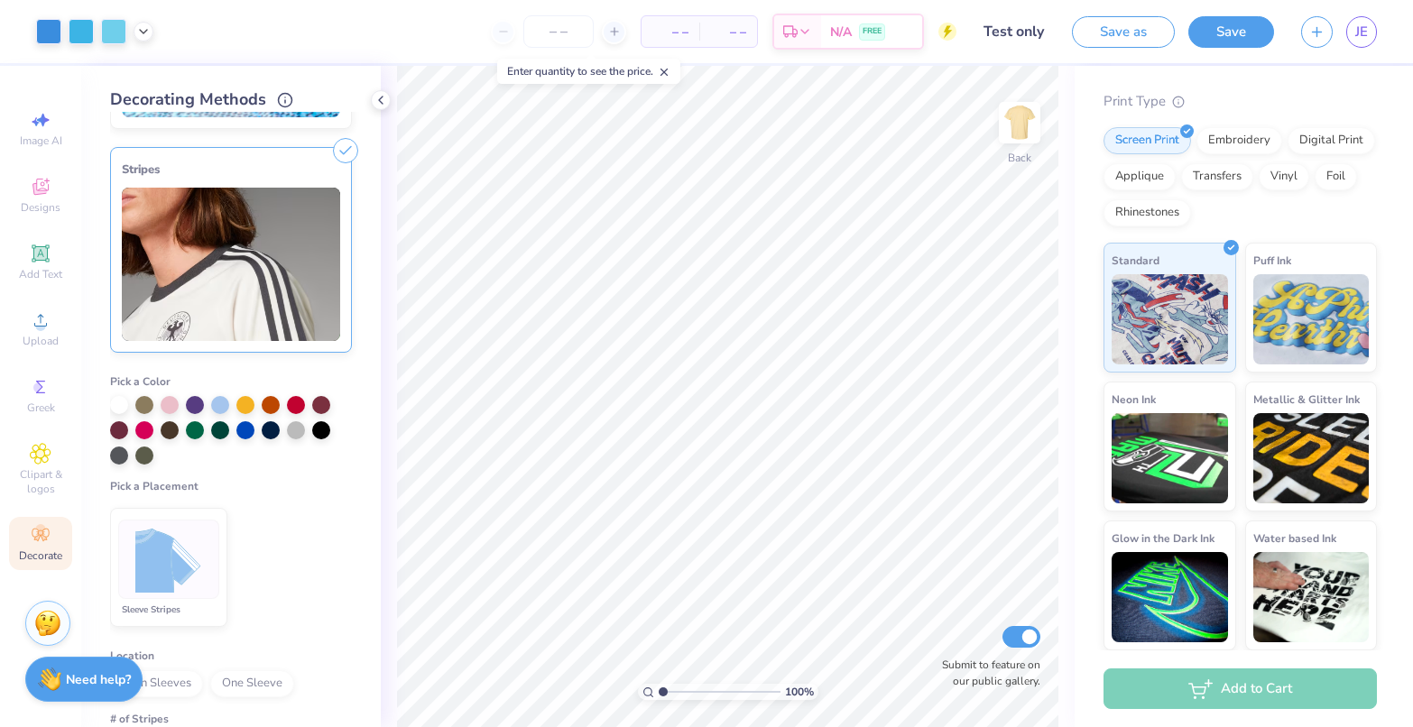
scroll to position [0, 0]
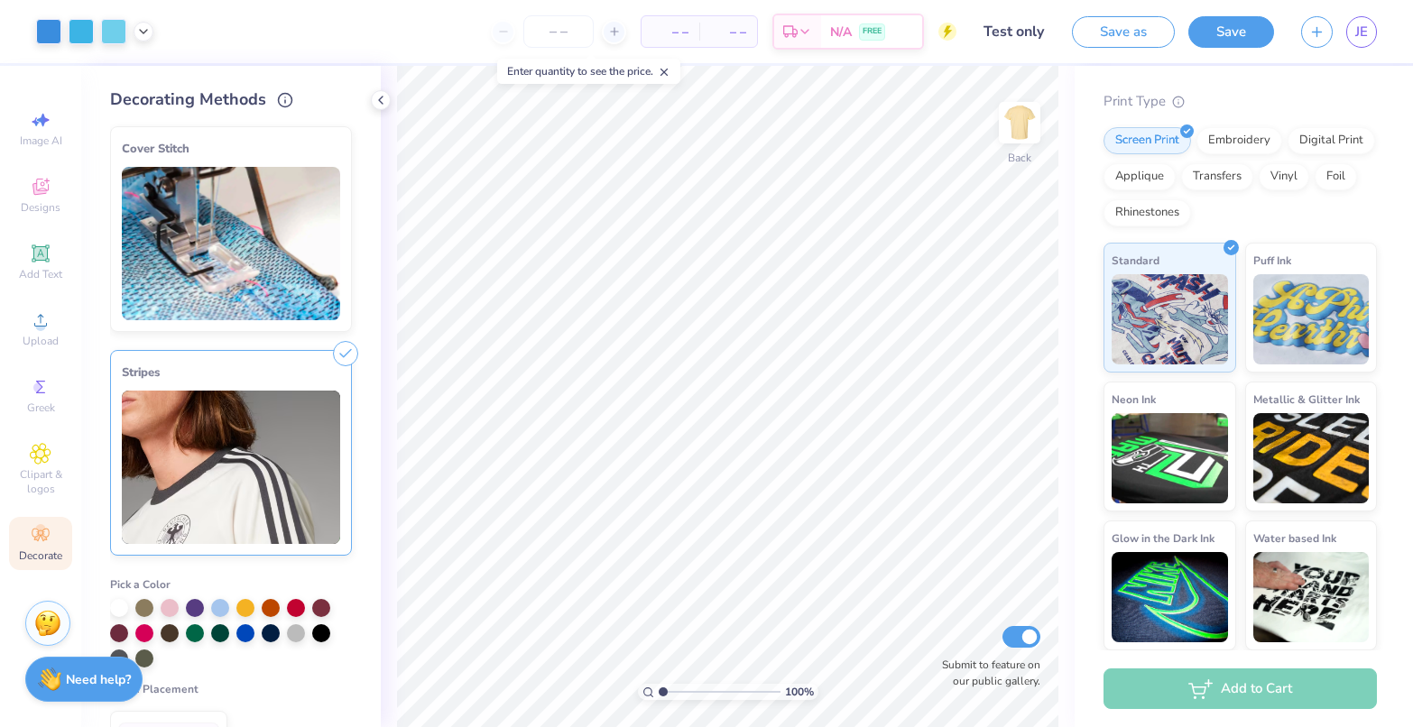
click at [333, 348] on icon at bounding box center [345, 353] width 25 height 25
click at [342, 354] on line at bounding box center [346, 354] width 8 height 8
click at [285, 98] on line at bounding box center [285, 98] width 0 height 3
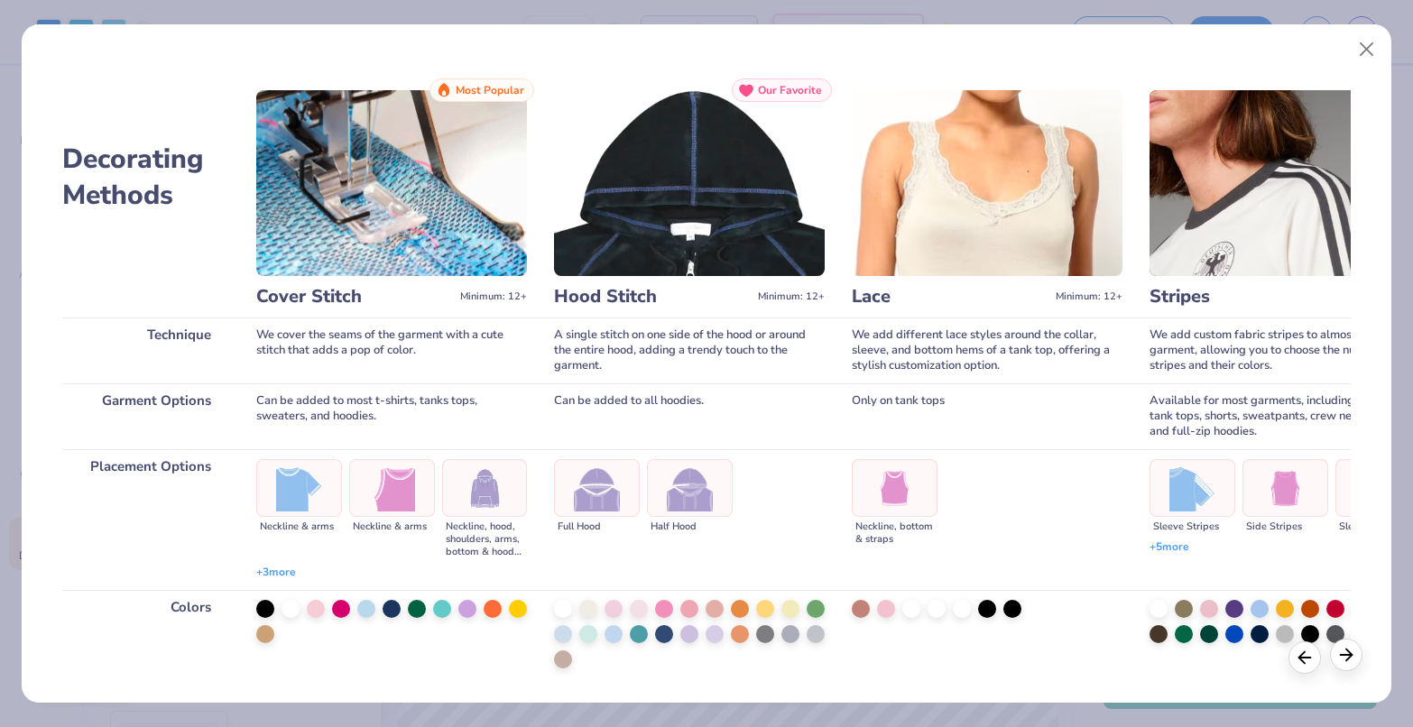
click at [1354, 650] on icon at bounding box center [1346, 655] width 20 height 20
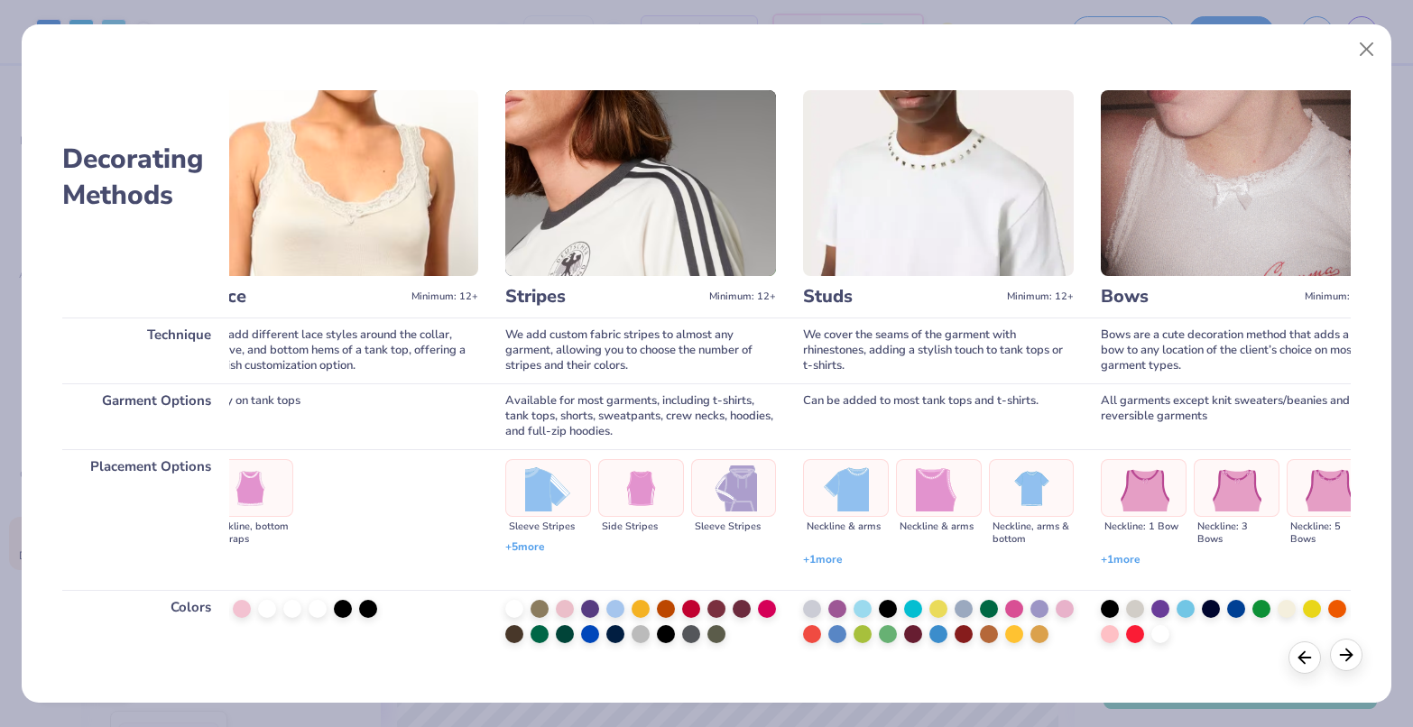
click at [1354, 650] on icon at bounding box center [1346, 655] width 20 height 20
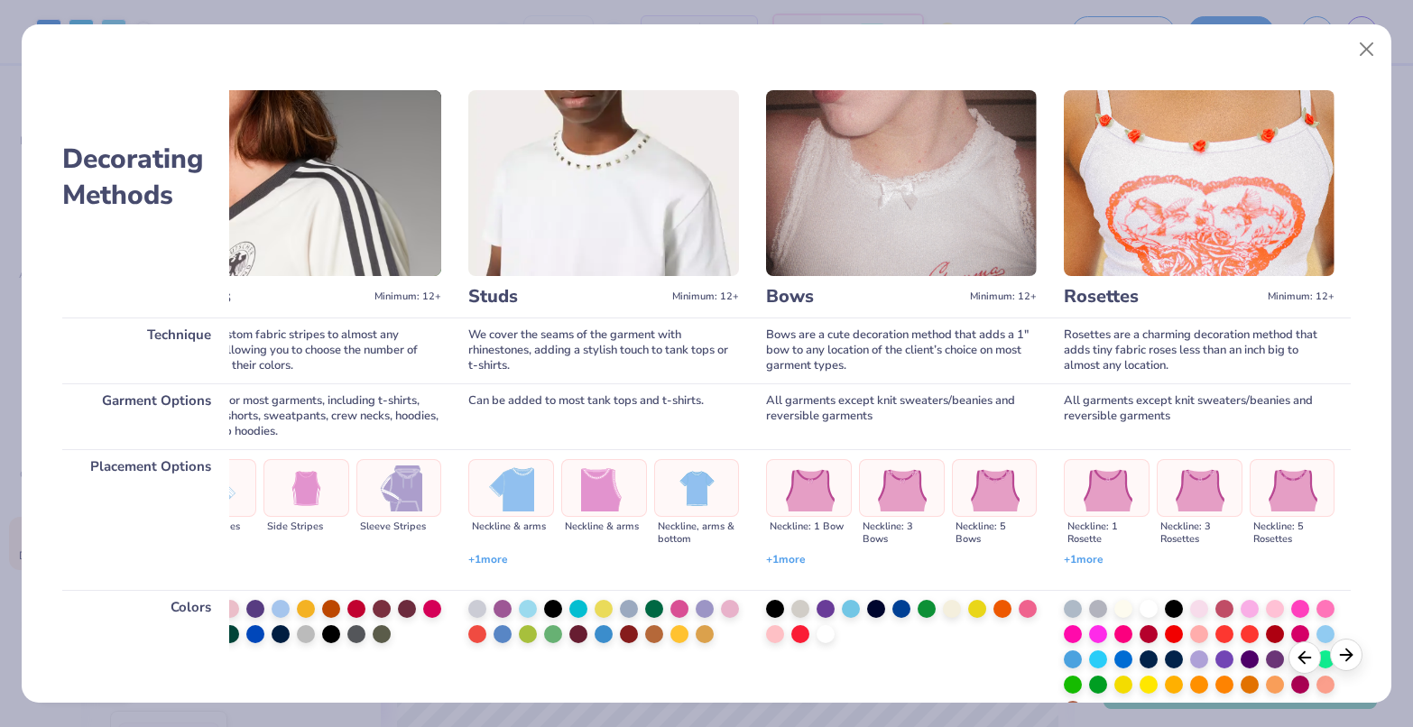
scroll to position [0, 990]
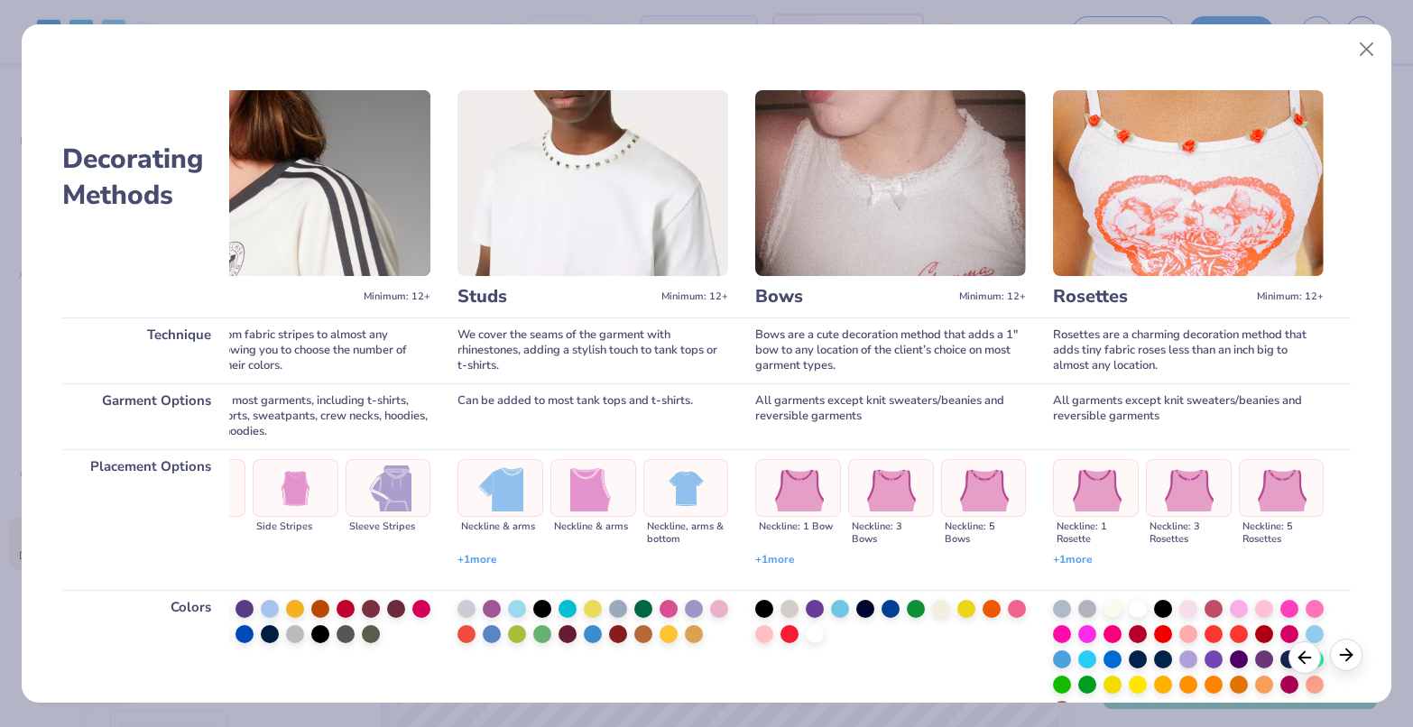
click at [1354, 650] on icon at bounding box center [1346, 655] width 20 height 20
click at [1307, 655] on line at bounding box center [1304, 655] width 12 height 0
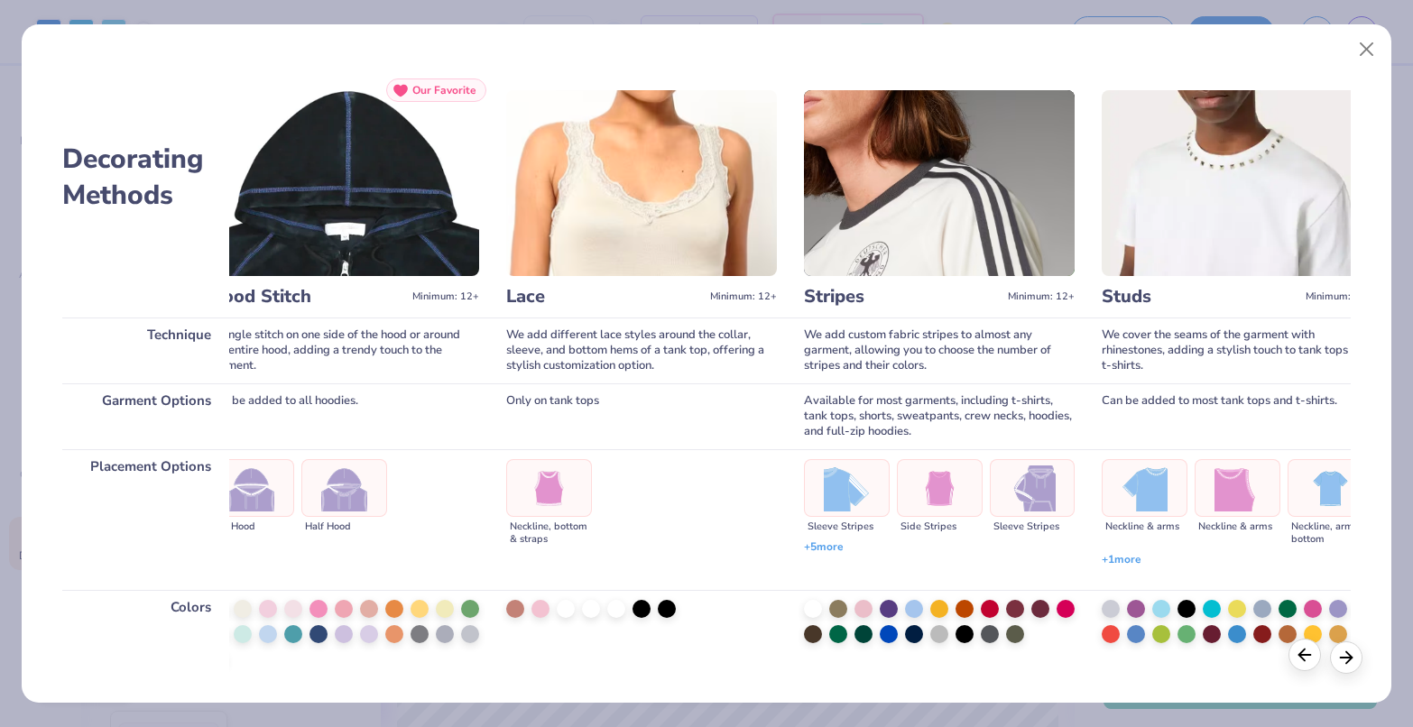
click at [1307, 655] on line at bounding box center [1304, 655] width 12 height 0
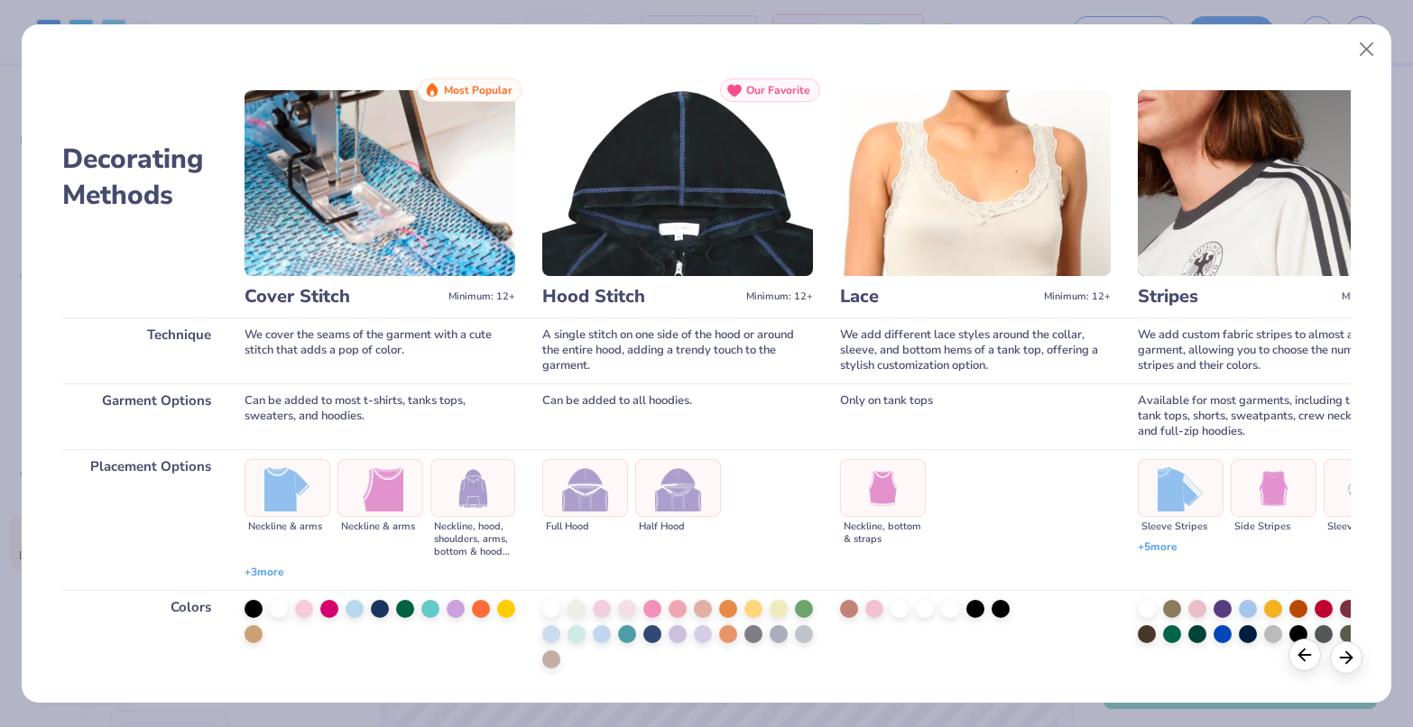
scroll to position [0, 0]
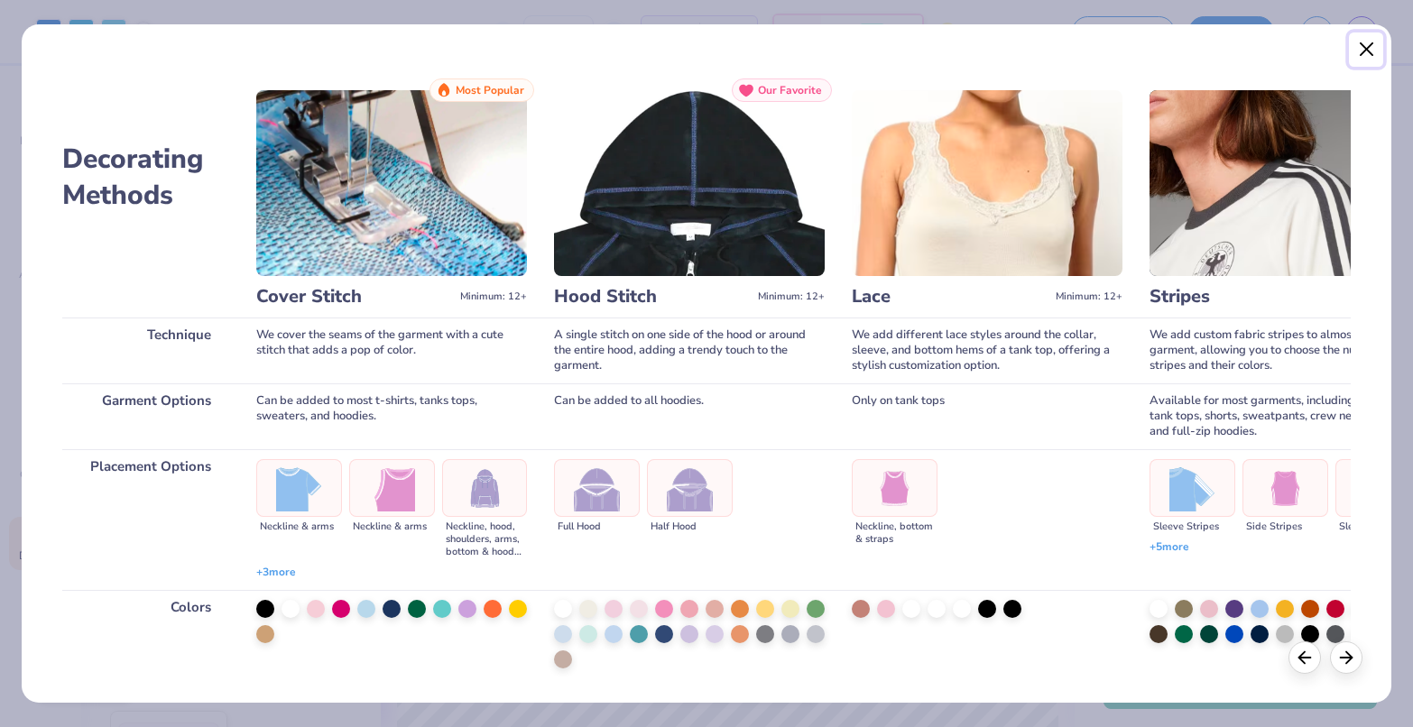
click at [1362, 48] on button "Close" at bounding box center [1366, 49] width 34 height 34
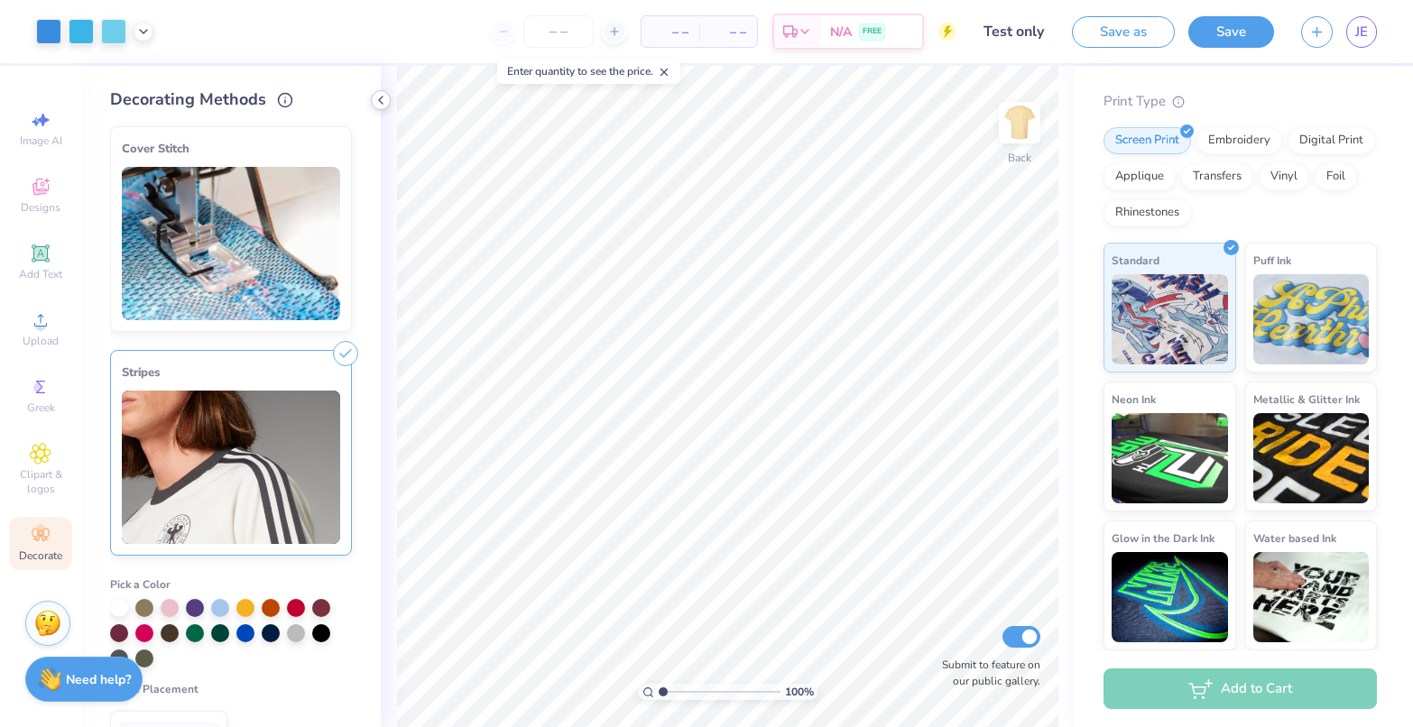
click at [383, 96] on icon at bounding box center [381, 100] width 14 height 14
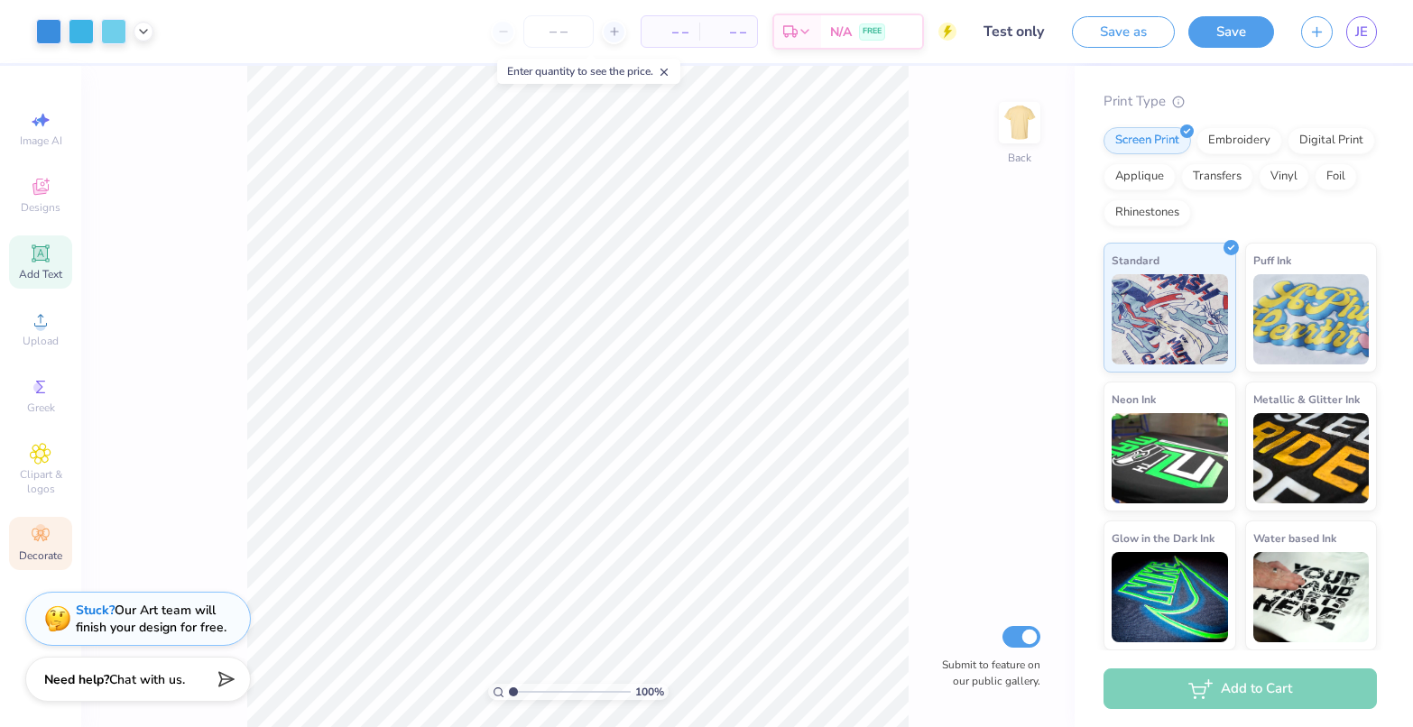
click at [40, 250] on icon at bounding box center [40, 253] width 14 height 14
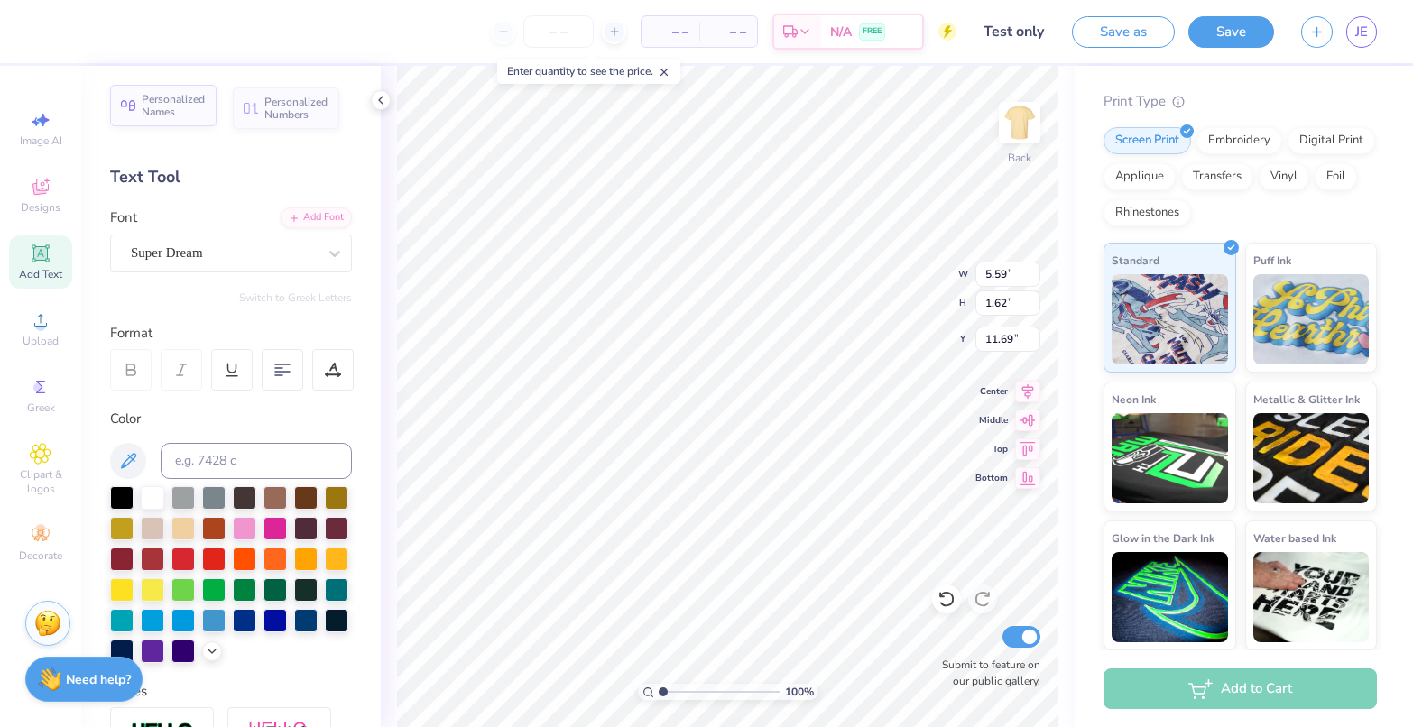
click at [170, 111] on span "Personalized Names" at bounding box center [174, 105] width 64 height 25
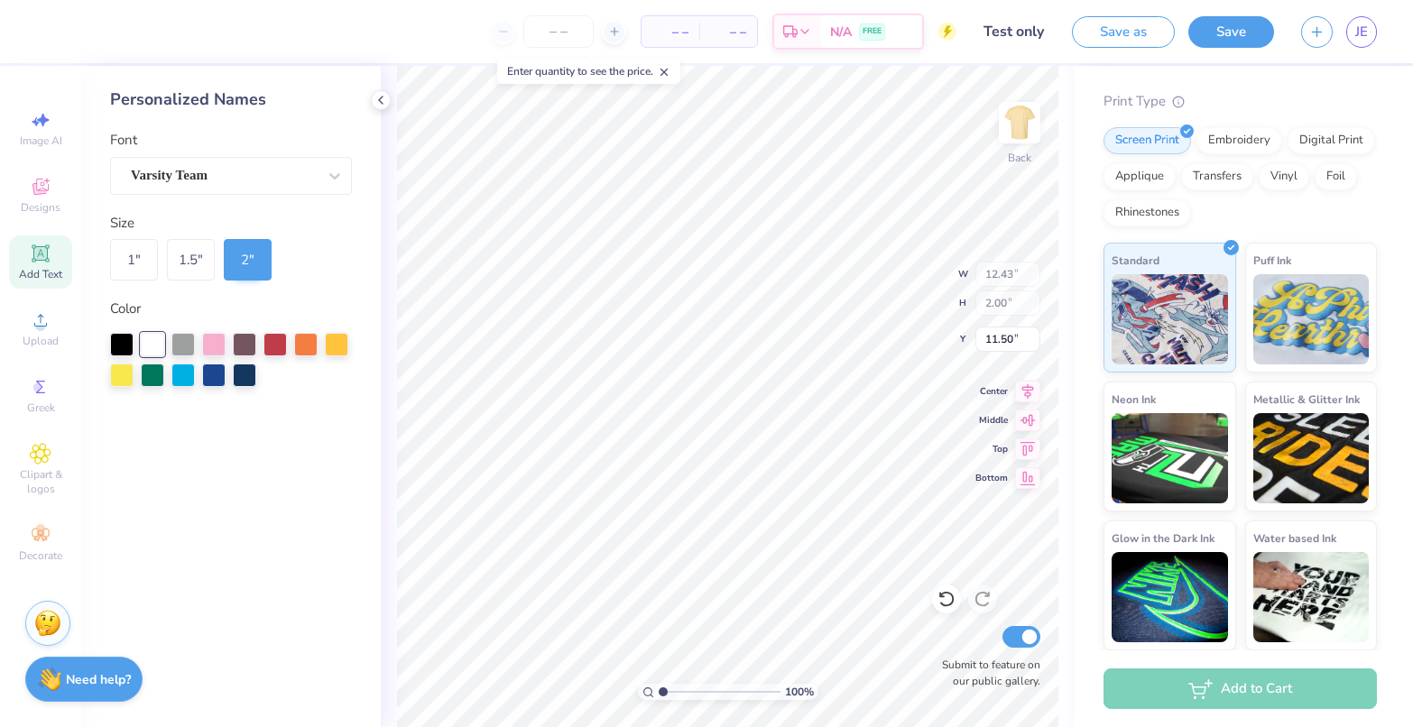
type input "12.43"
type input "2.00"
type input "16.36"
click at [1024, 120] on img at bounding box center [1019, 123] width 72 height 72
click at [1024, 120] on img at bounding box center [1020, 123] width 36 height 36
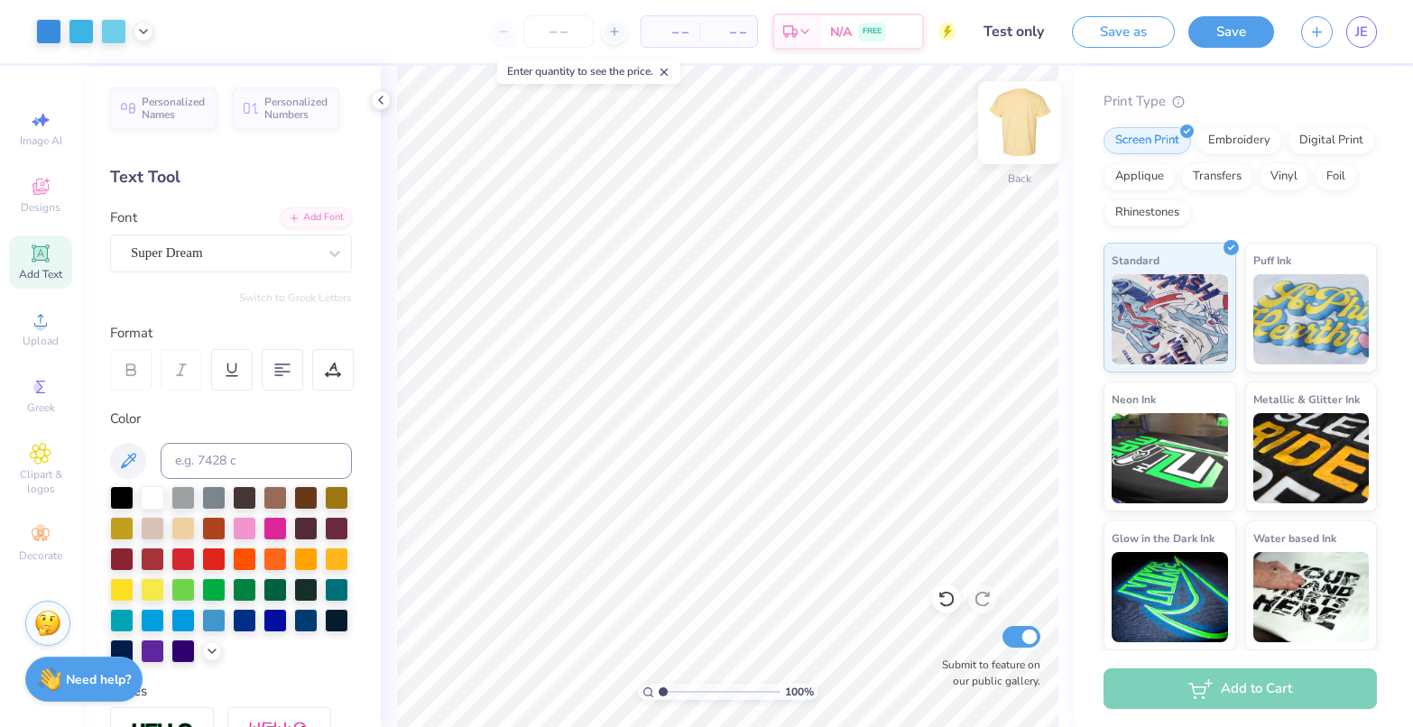
click at [1022, 131] on img at bounding box center [1019, 123] width 72 height 72
click at [288, 105] on span "Personalized Numbers" at bounding box center [296, 105] width 64 height 25
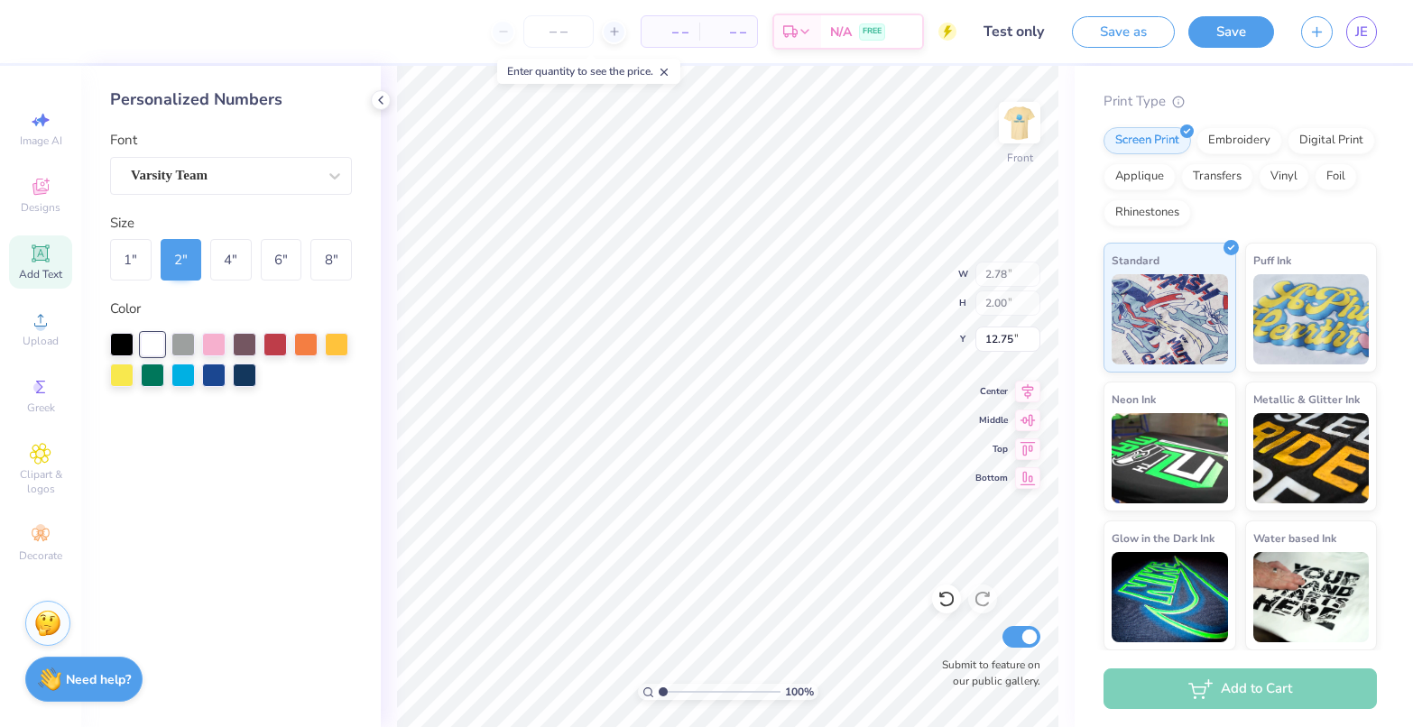
type input "3.00"
click at [232, 266] on div "4 "" at bounding box center [231, 260] width 42 height 42
type input "5.57"
type input "4.00"
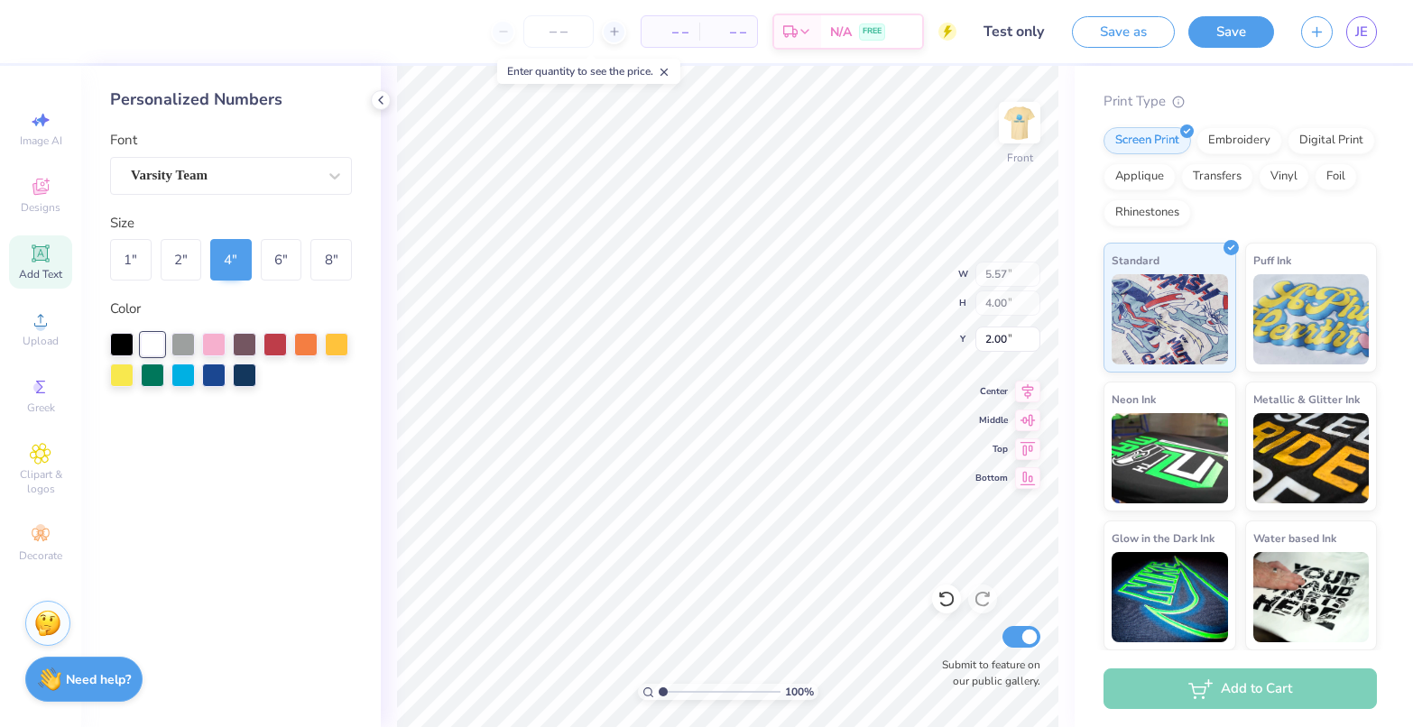
type input "4.91"
click at [335, 262] on div "8 "" at bounding box center [331, 260] width 42 height 42
type input "11.14"
type input "8.00"
type input "6.50"
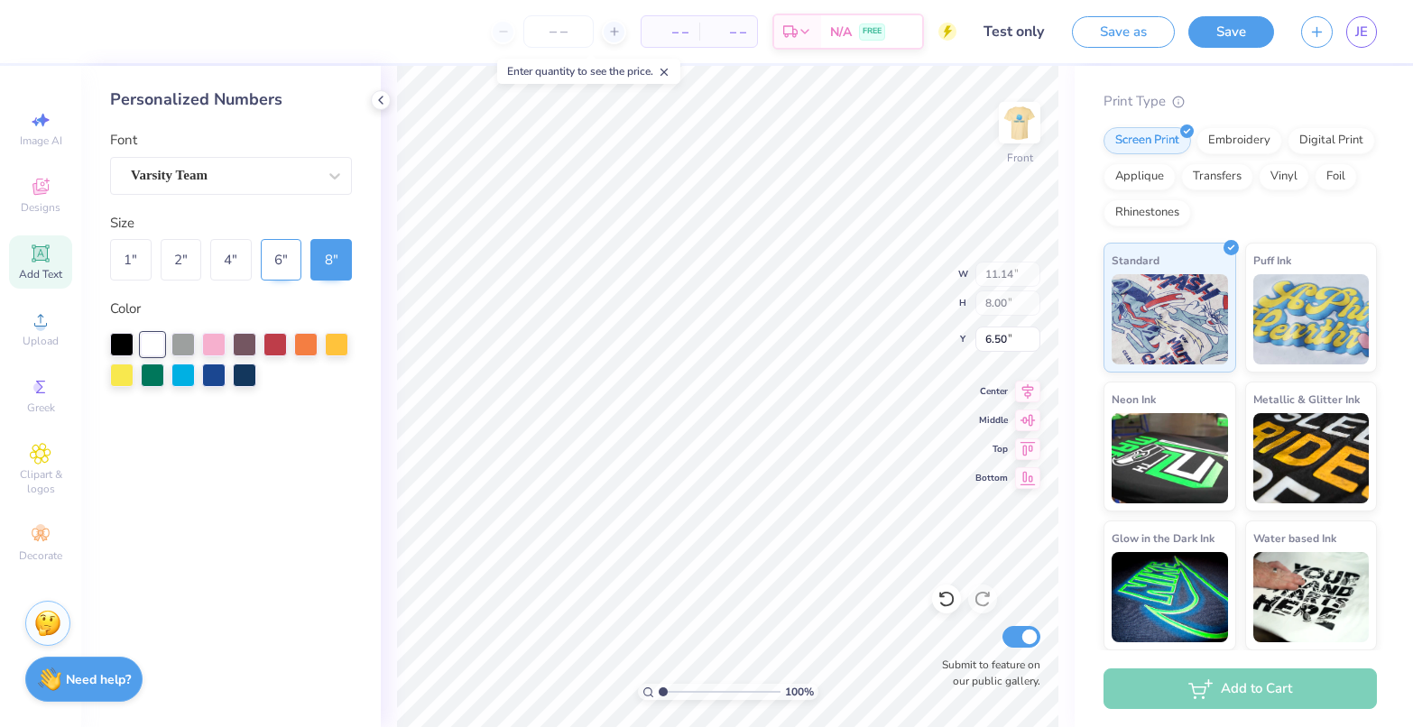
click at [291, 257] on div "6 "" at bounding box center [282, 260] width 42 height 42
type input "8.35"
type input "6.00"
type input "6.23"
click at [46, 259] on icon at bounding box center [40, 253] width 17 height 17
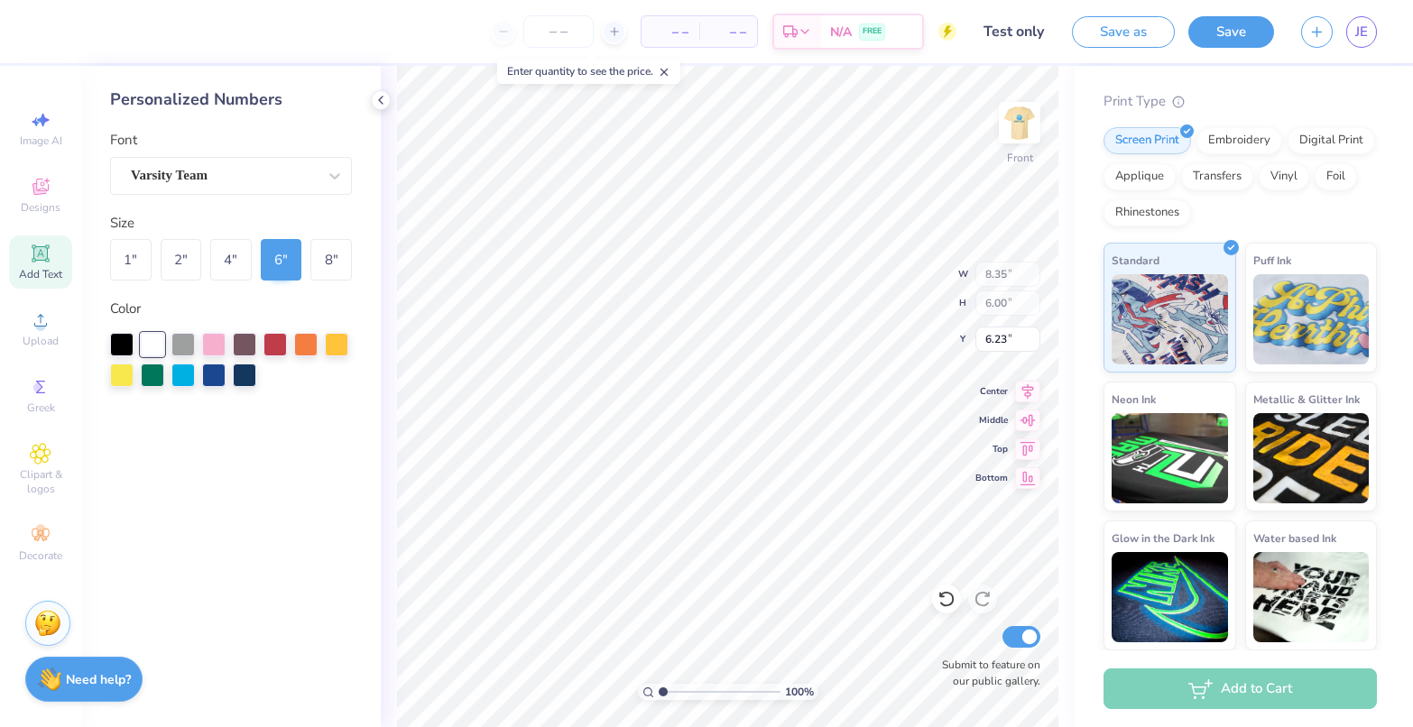
type input "5.69"
type input "1.65"
type input "12.93"
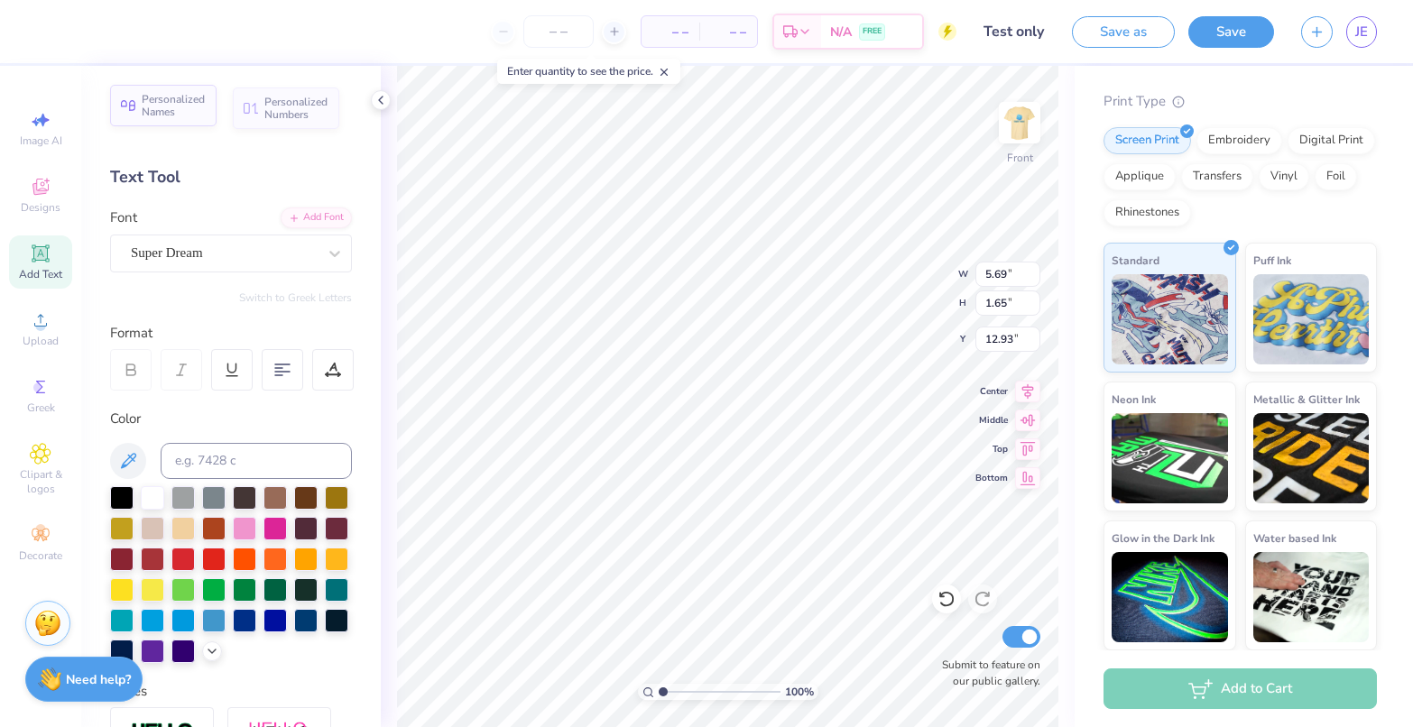
click at [168, 103] on span "Personalized Names" at bounding box center [174, 105] width 64 height 25
type input "12.43"
type input "2.00"
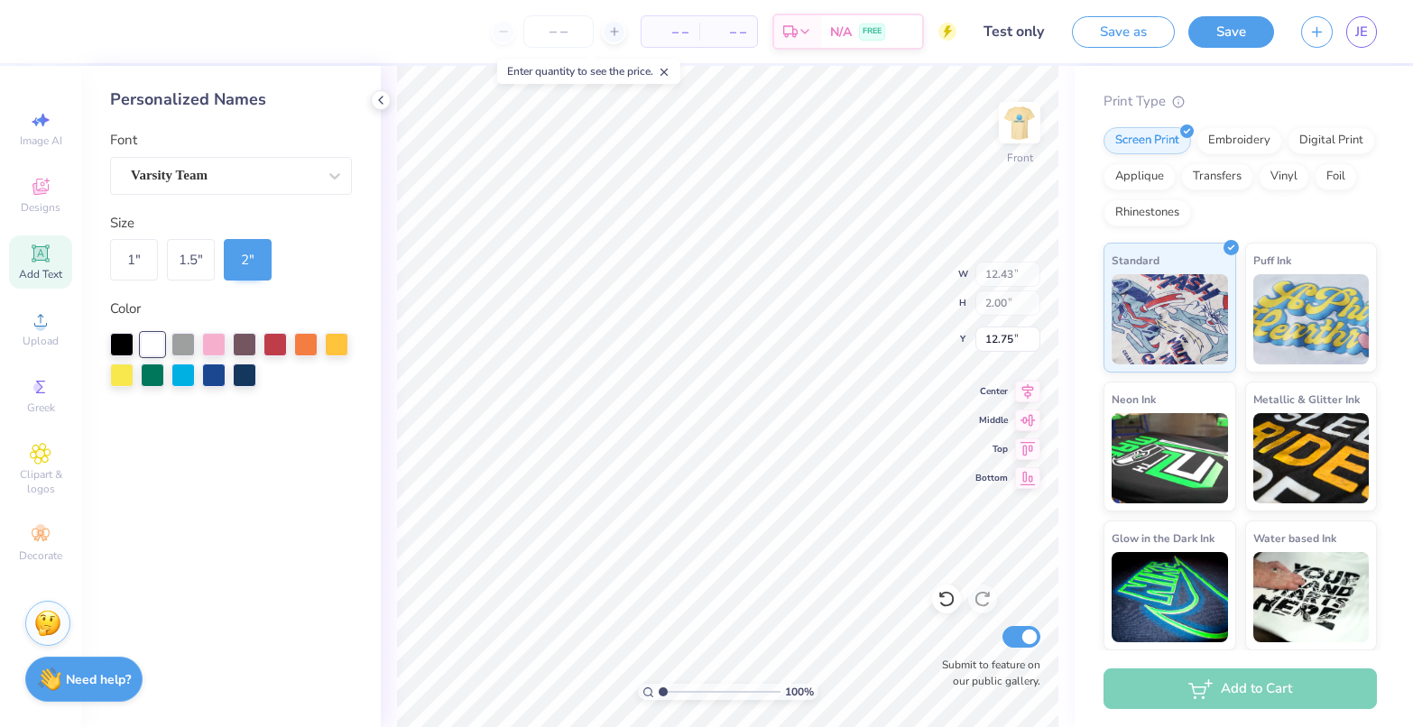
type input "18.95"
type input "3.51"
click at [1028, 386] on icon at bounding box center [1027, 389] width 25 height 22
type input "3.55"
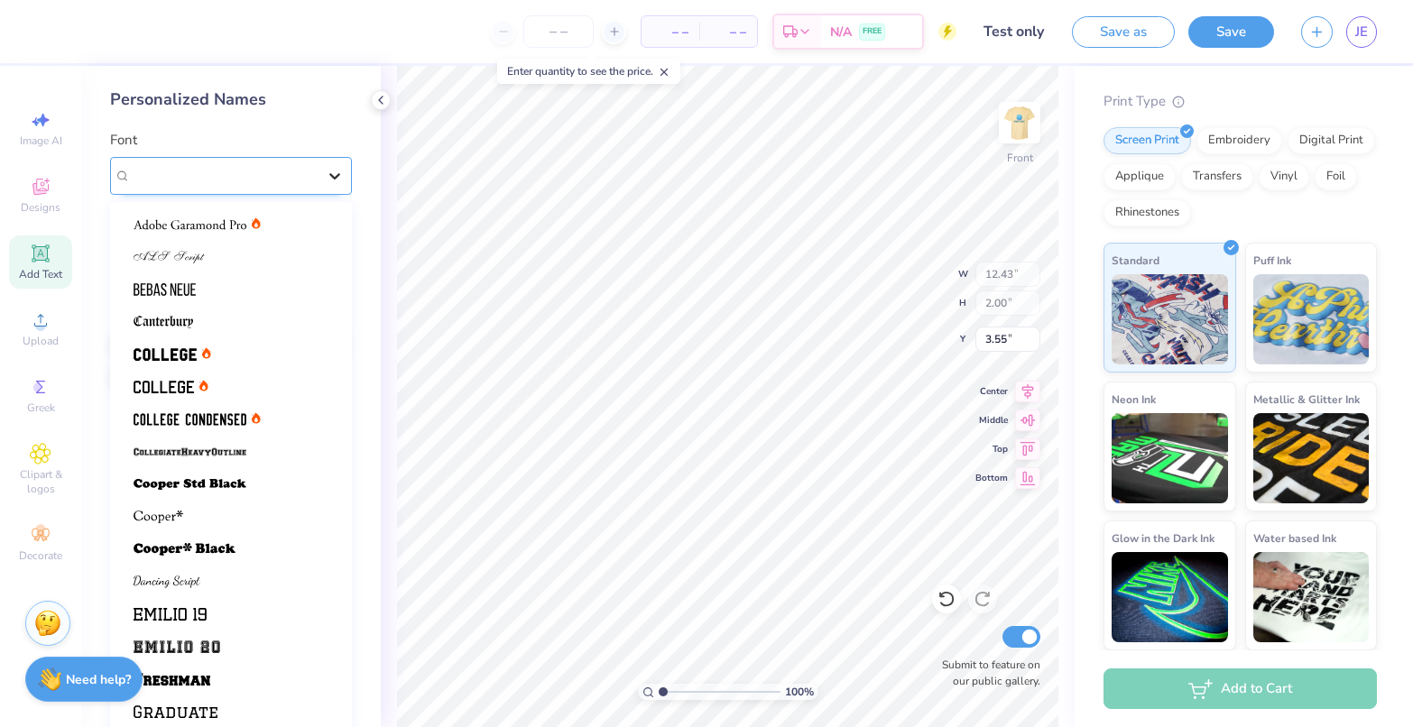
click at [319, 176] on div at bounding box center [335, 176] width 32 height 32
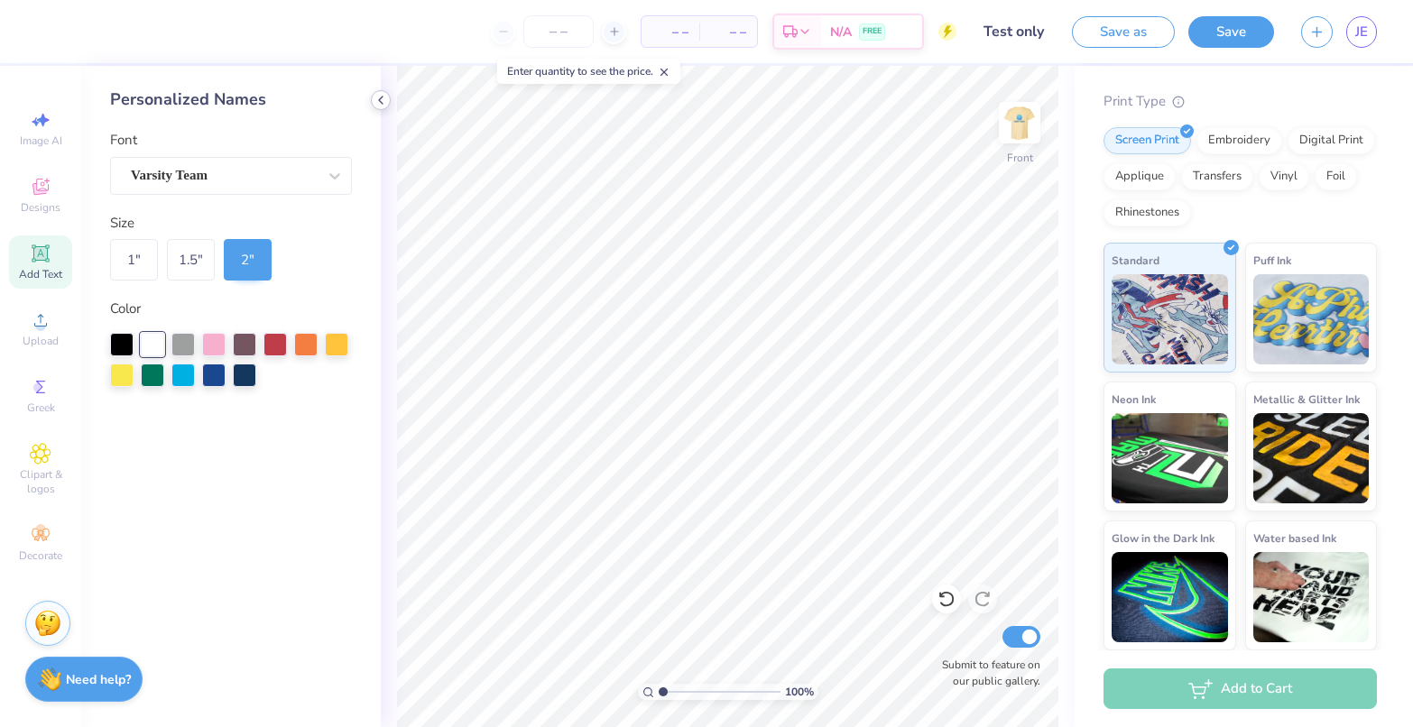
click at [383, 99] on icon at bounding box center [381, 100] width 14 height 14
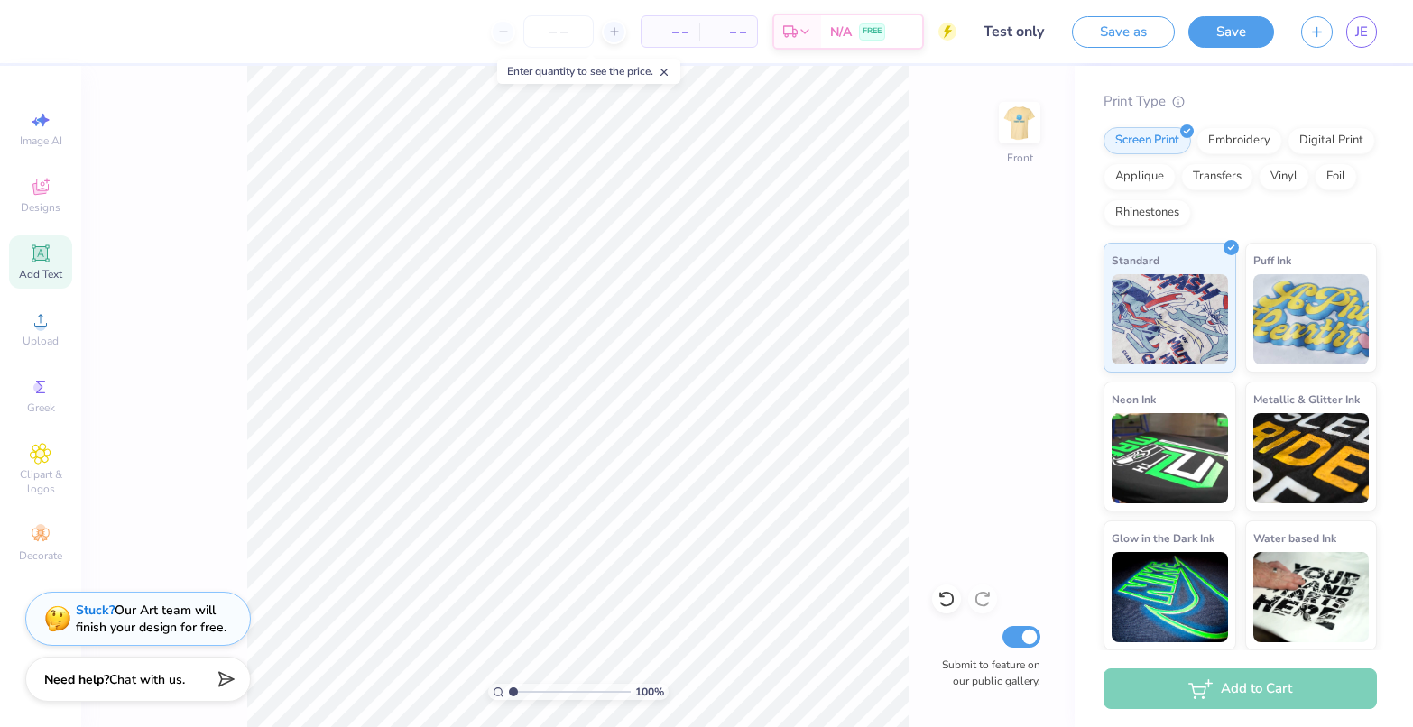
click at [39, 260] on icon at bounding box center [40, 253] width 17 height 17
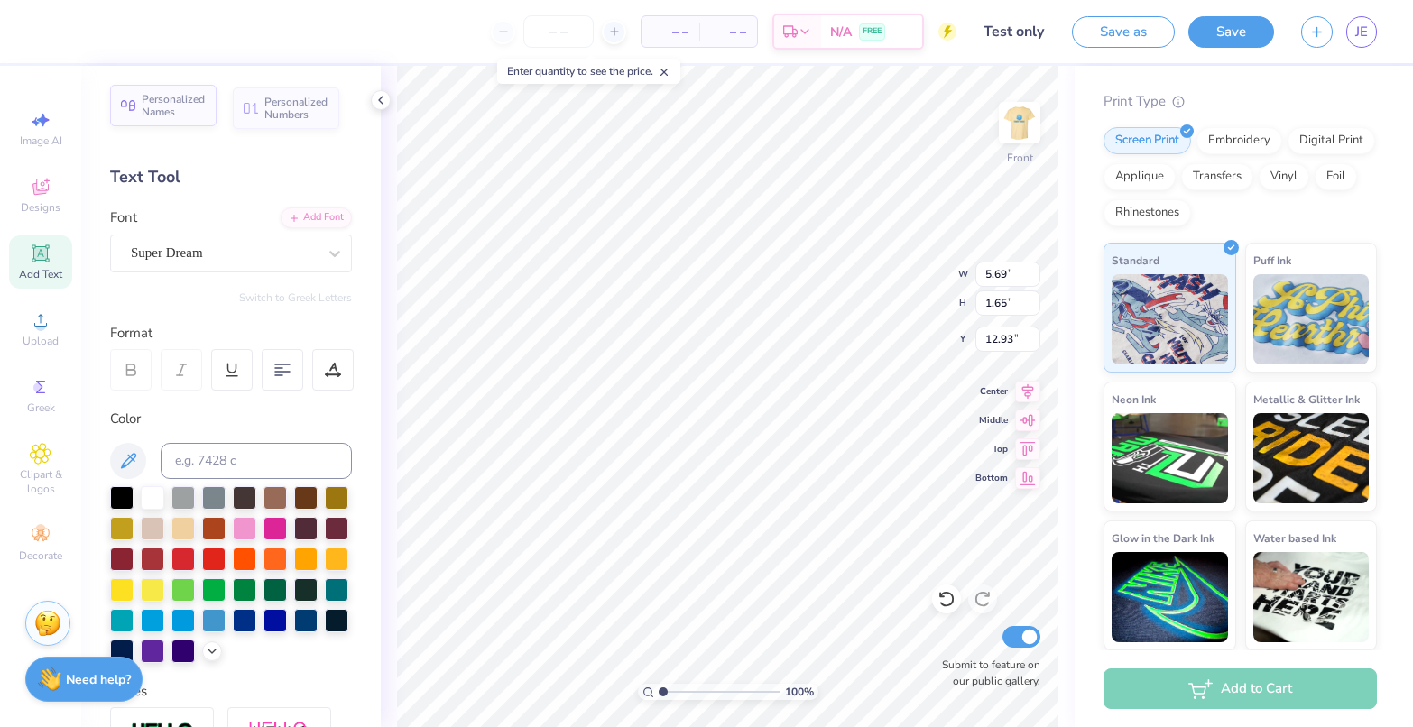
click at [154, 115] on span "Personalized Names" at bounding box center [174, 105] width 64 height 25
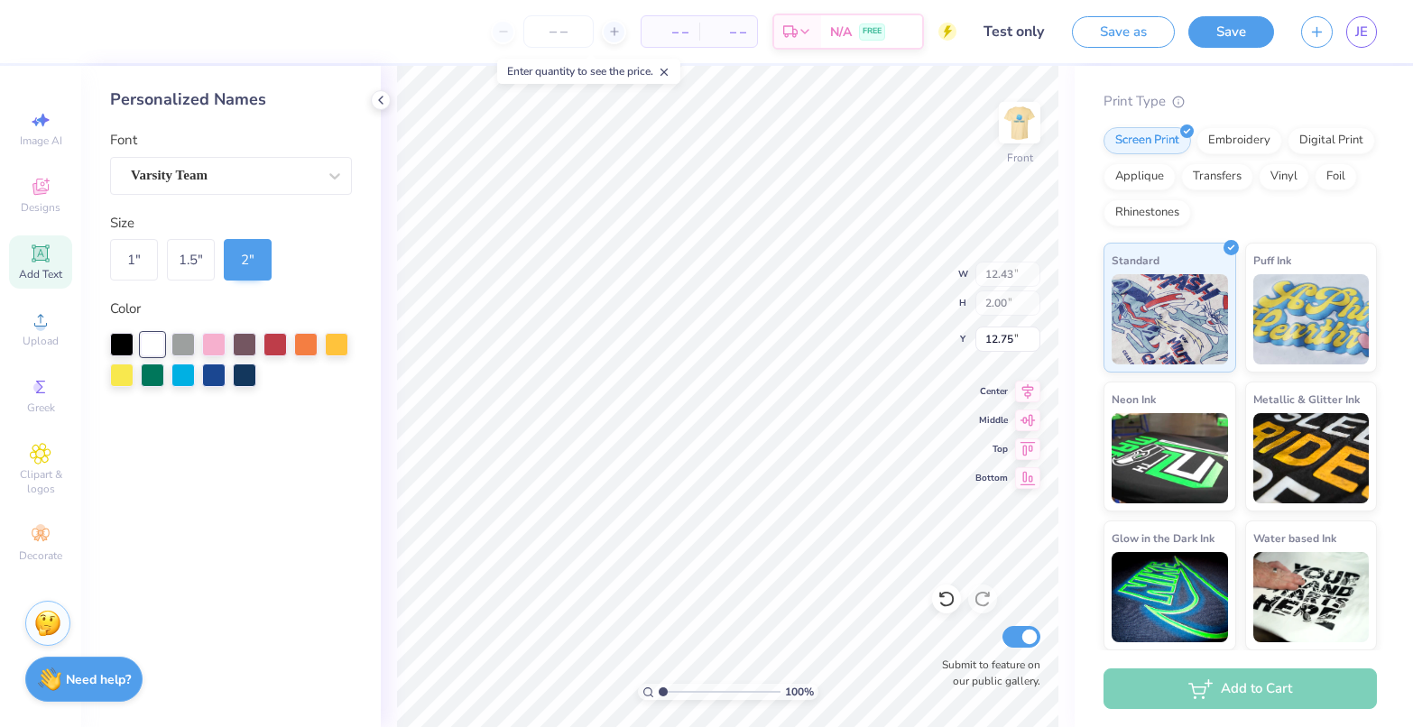
type input "12.43"
type input "2.00"
type input "8.28"
type input "3.51"
click at [328, 88] on div "Personalized Names" at bounding box center [231, 100] width 242 height 24
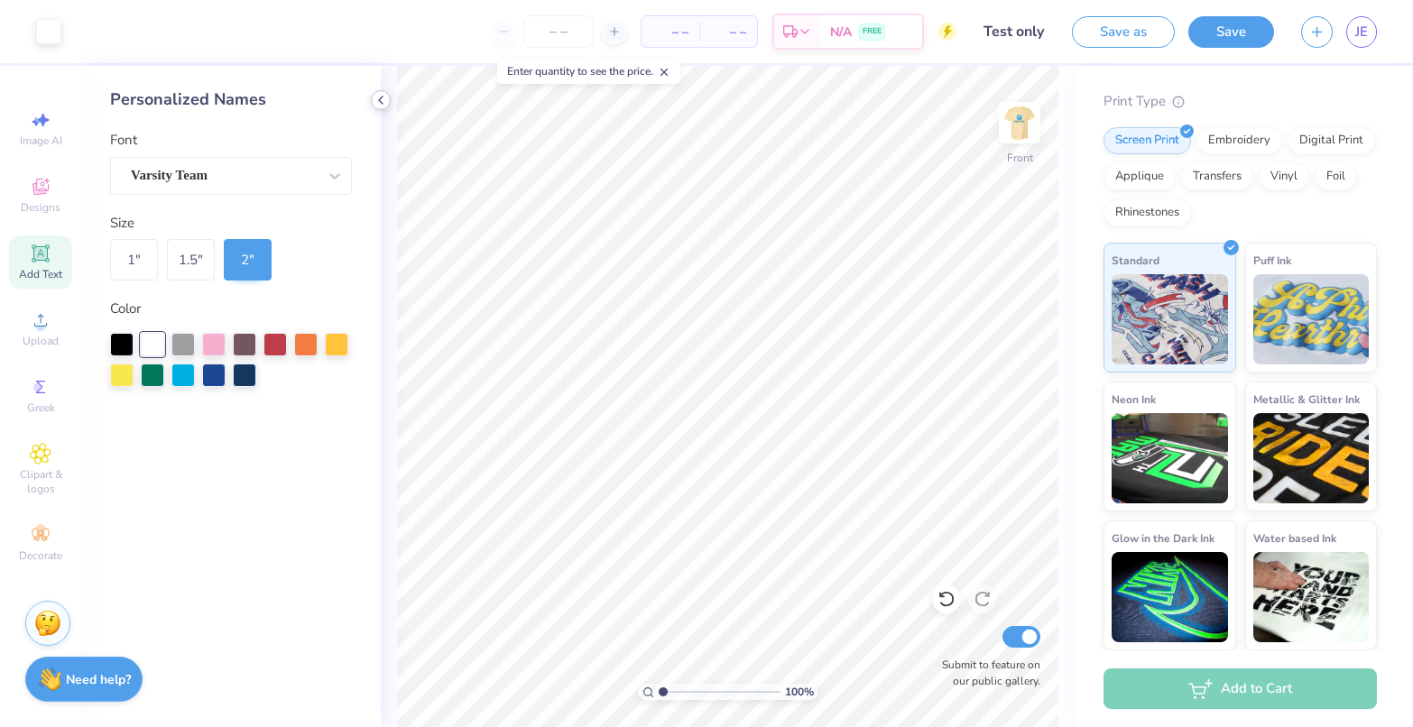
click at [383, 98] on icon at bounding box center [381, 100] width 14 height 14
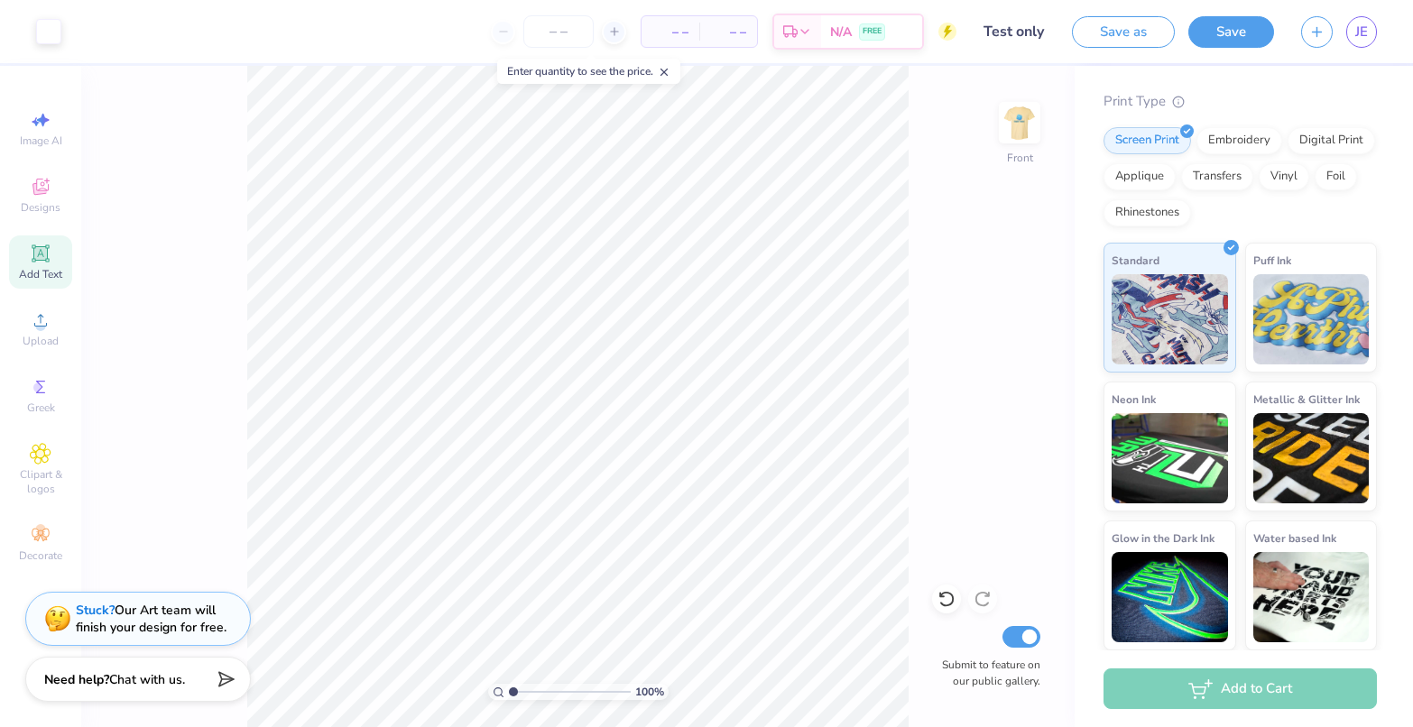
click at [31, 245] on icon at bounding box center [41, 254] width 22 height 22
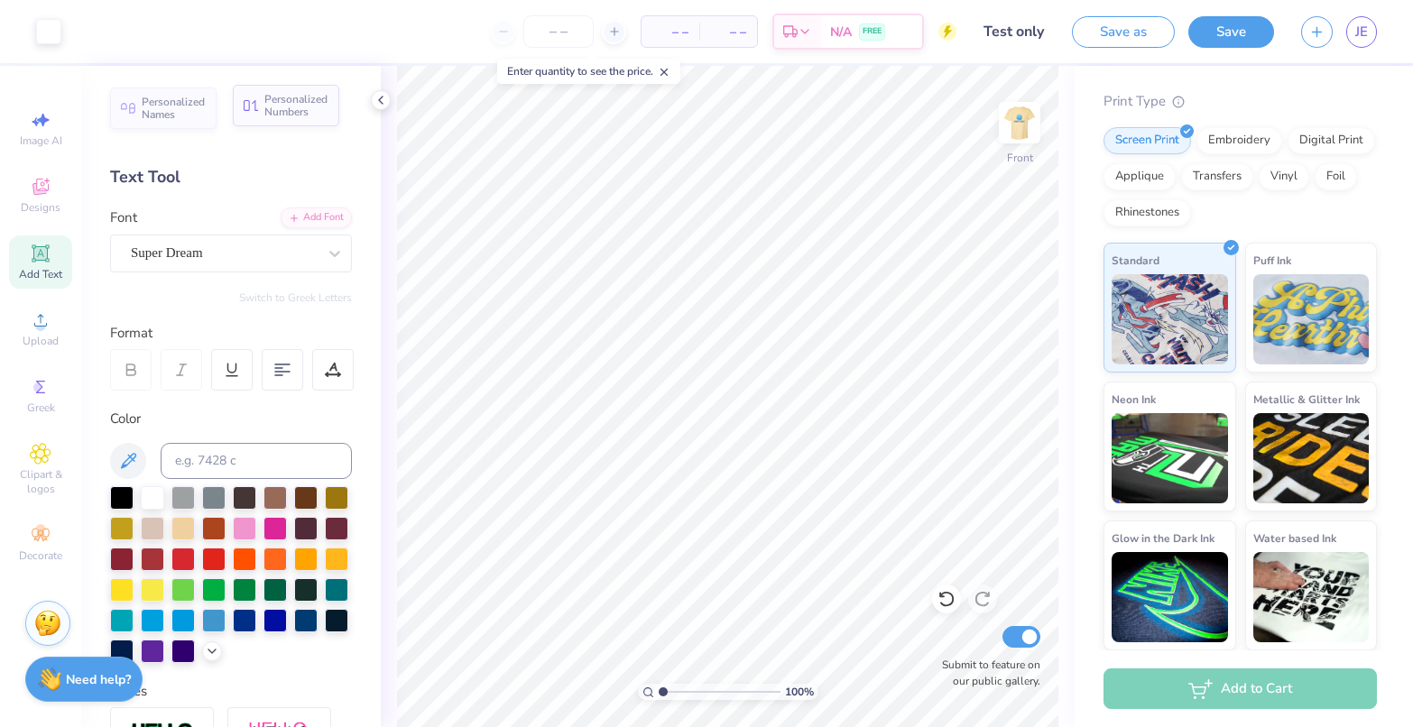
click at [276, 105] on span "Personalized Numbers" at bounding box center [296, 105] width 64 height 25
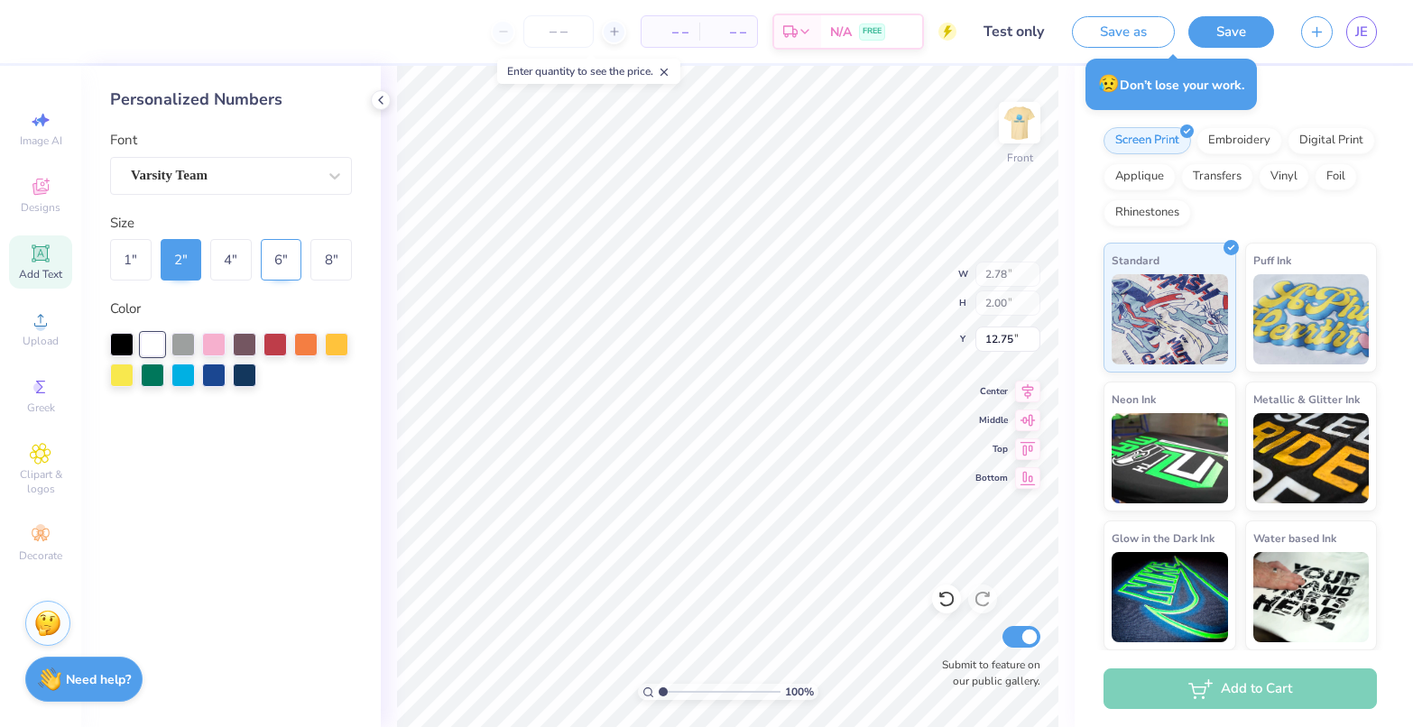
click at [282, 259] on div "6 "" at bounding box center [282, 260] width 42 height 42
type input "8.35"
type input "6.00"
type input "6.95"
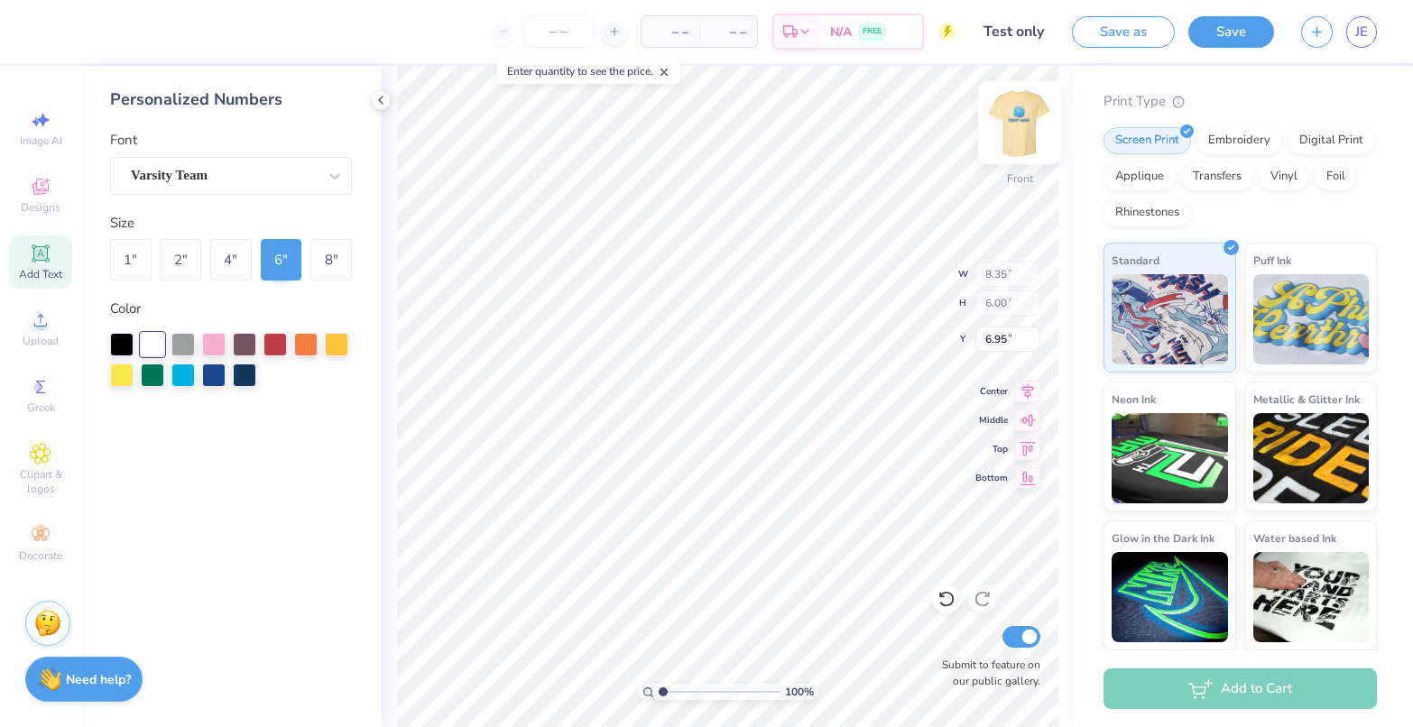
click at [1019, 122] on img at bounding box center [1019, 123] width 72 height 72
click at [384, 102] on icon at bounding box center [381, 100] width 14 height 14
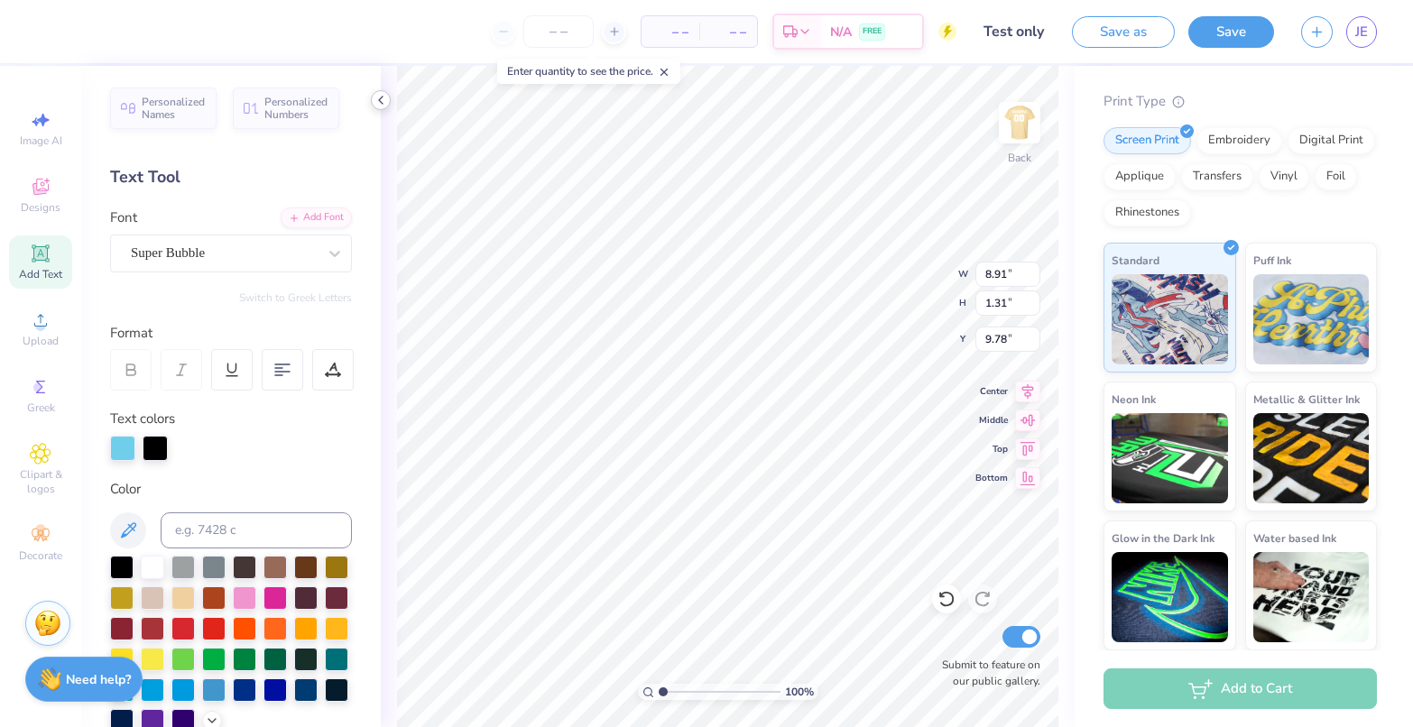
scroll to position [15, 3]
type input "4.94"
type input "4.83"
type input "4.46"
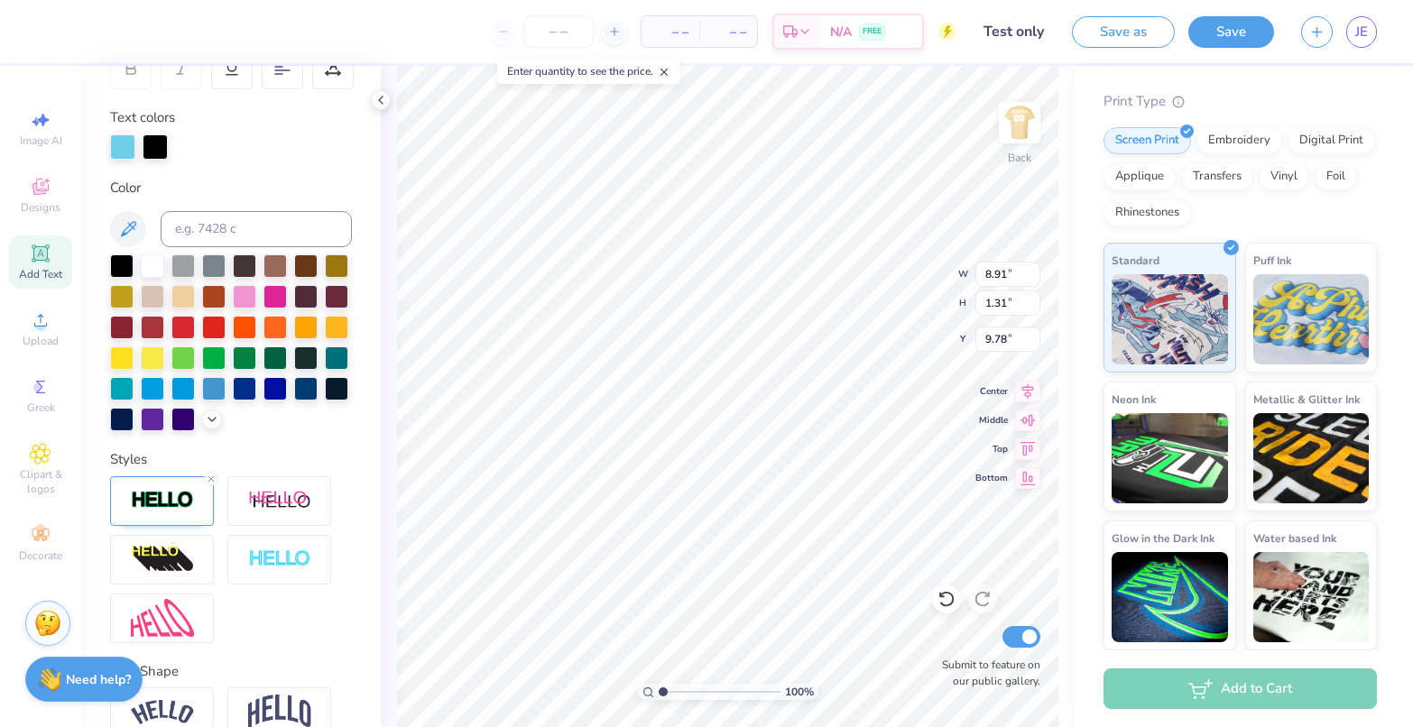
scroll to position [314, 0]
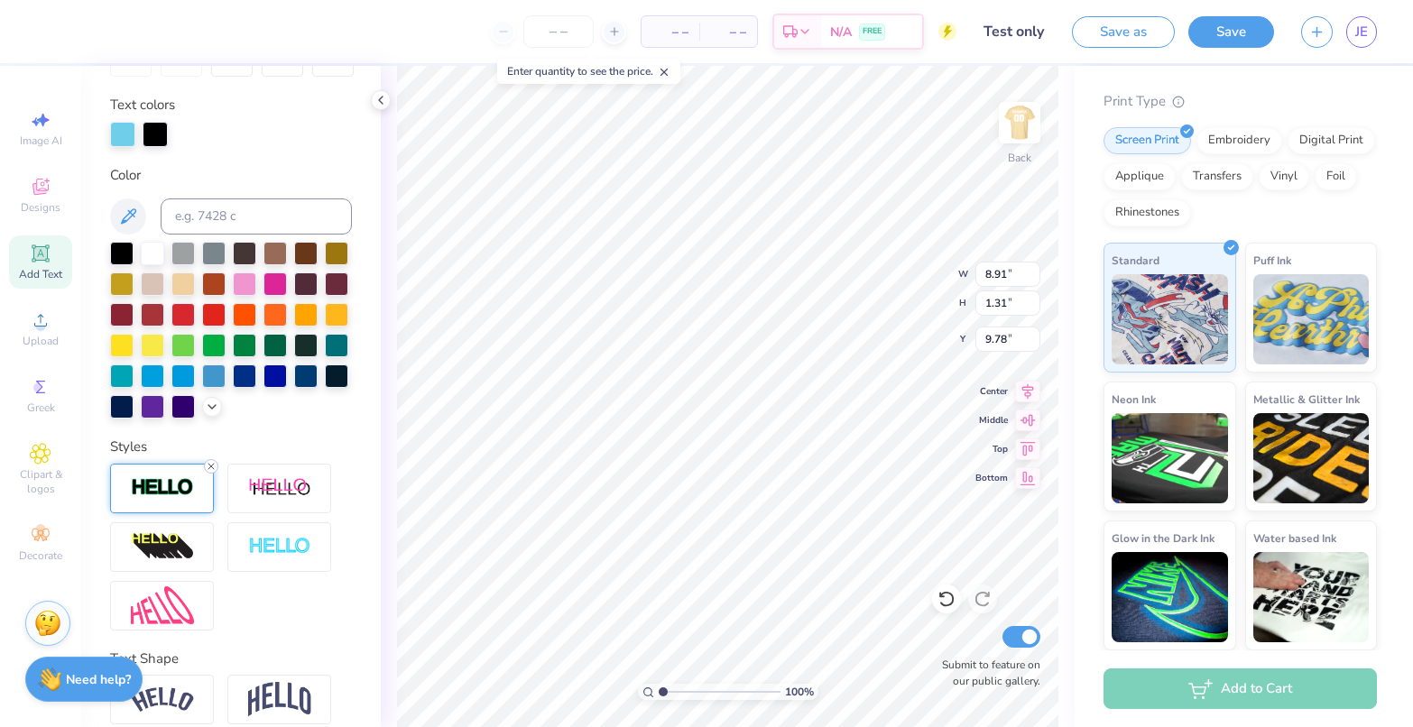
click at [210, 472] on icon at bounding box center [211, 466] width 11 height 11
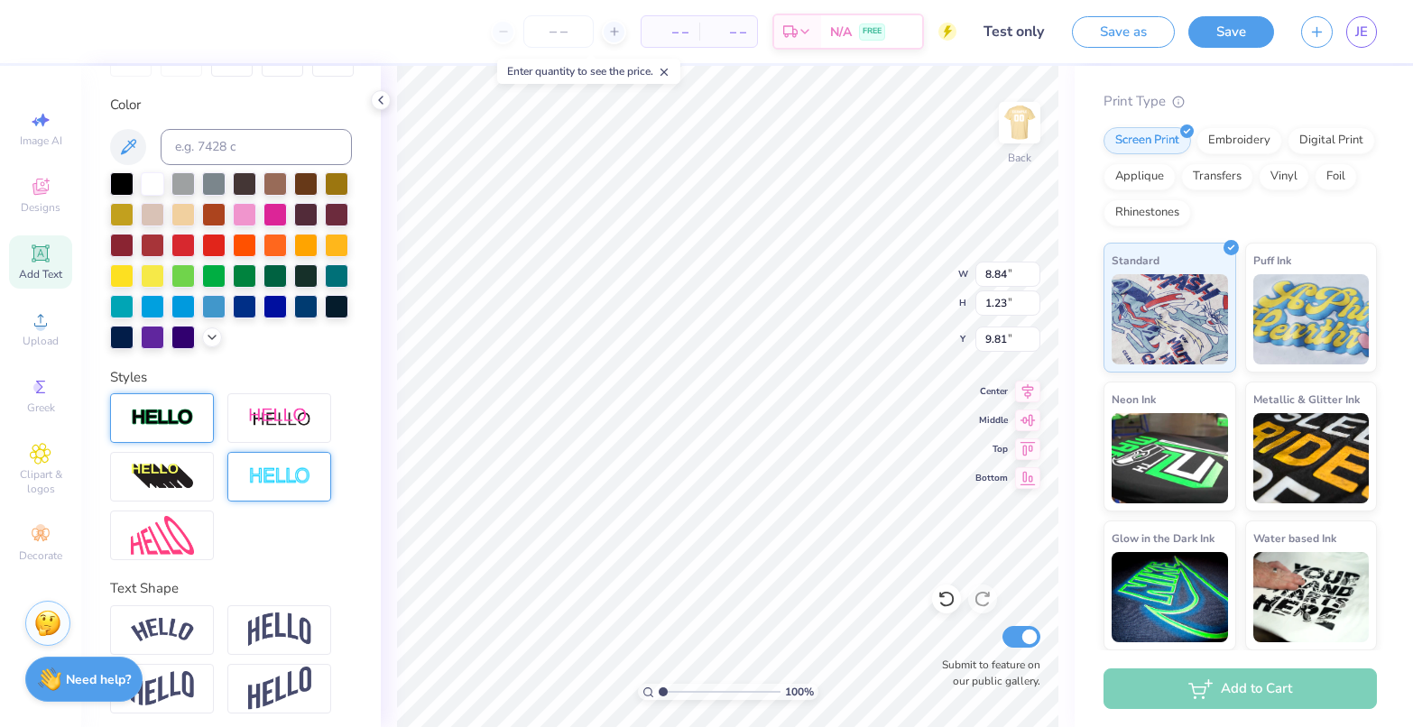
type input "8.84"
type input "1.23"
type input "9.81"
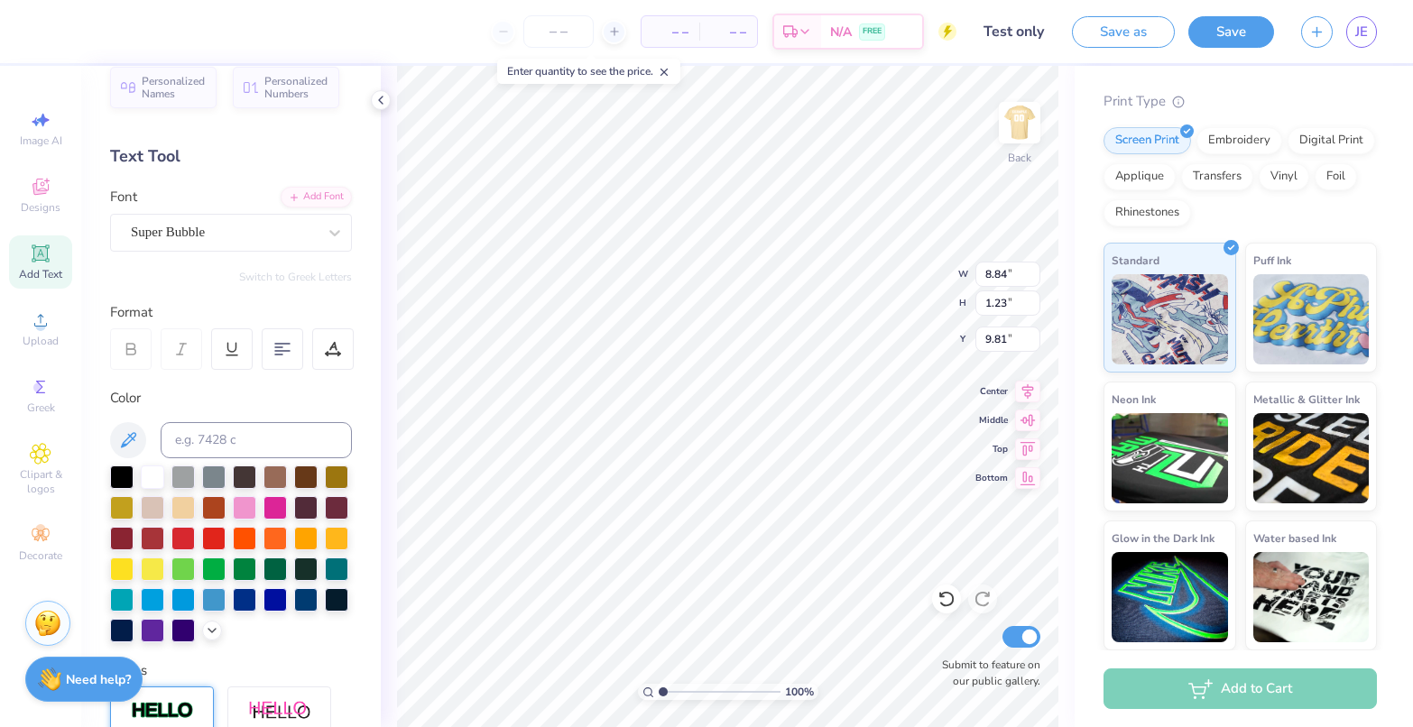
scroll to position [0, 0]
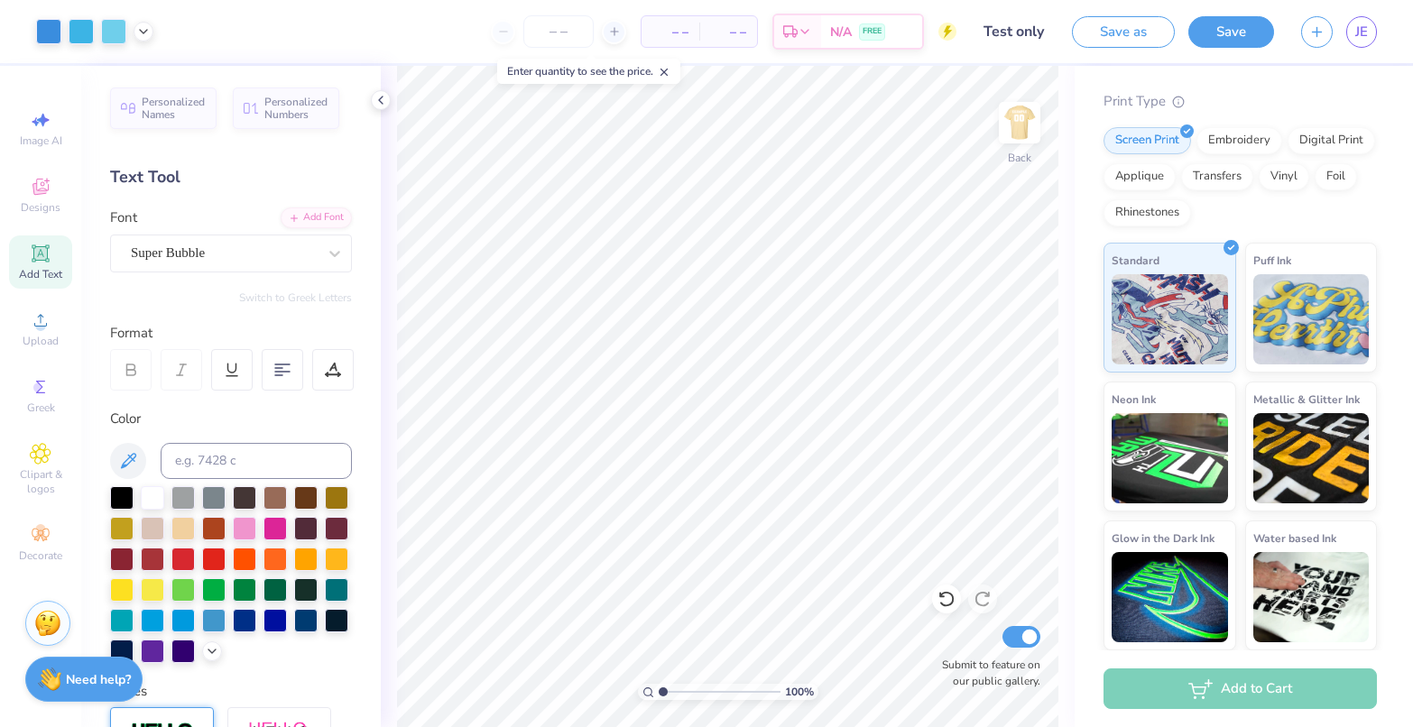
click at [41, 249] on icon at bounding box center [40, 253] width 14 height 14
type input "10.24"
click at [226, 589] on div at bounding box center [213, 588] width 23 height 23
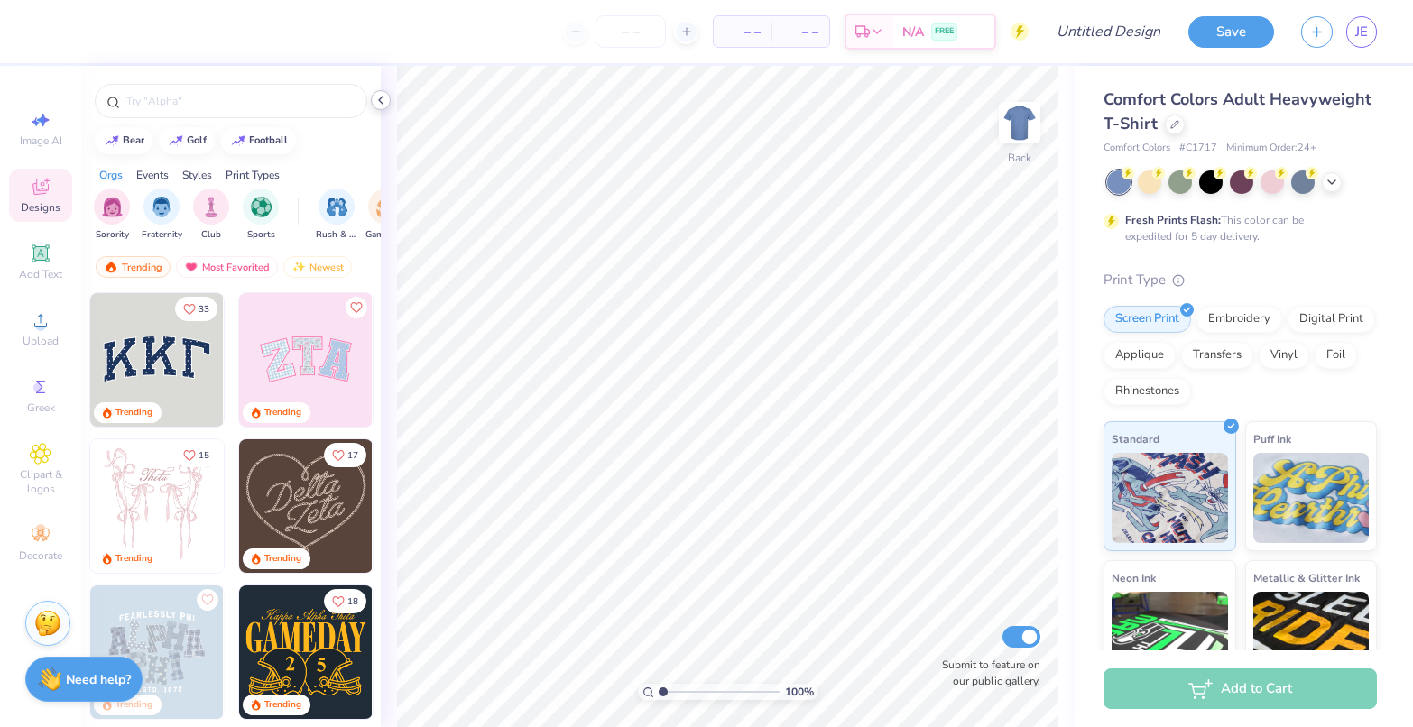
click at [378, 98] on icon at bounding box center [381, 100] width 14 height 14
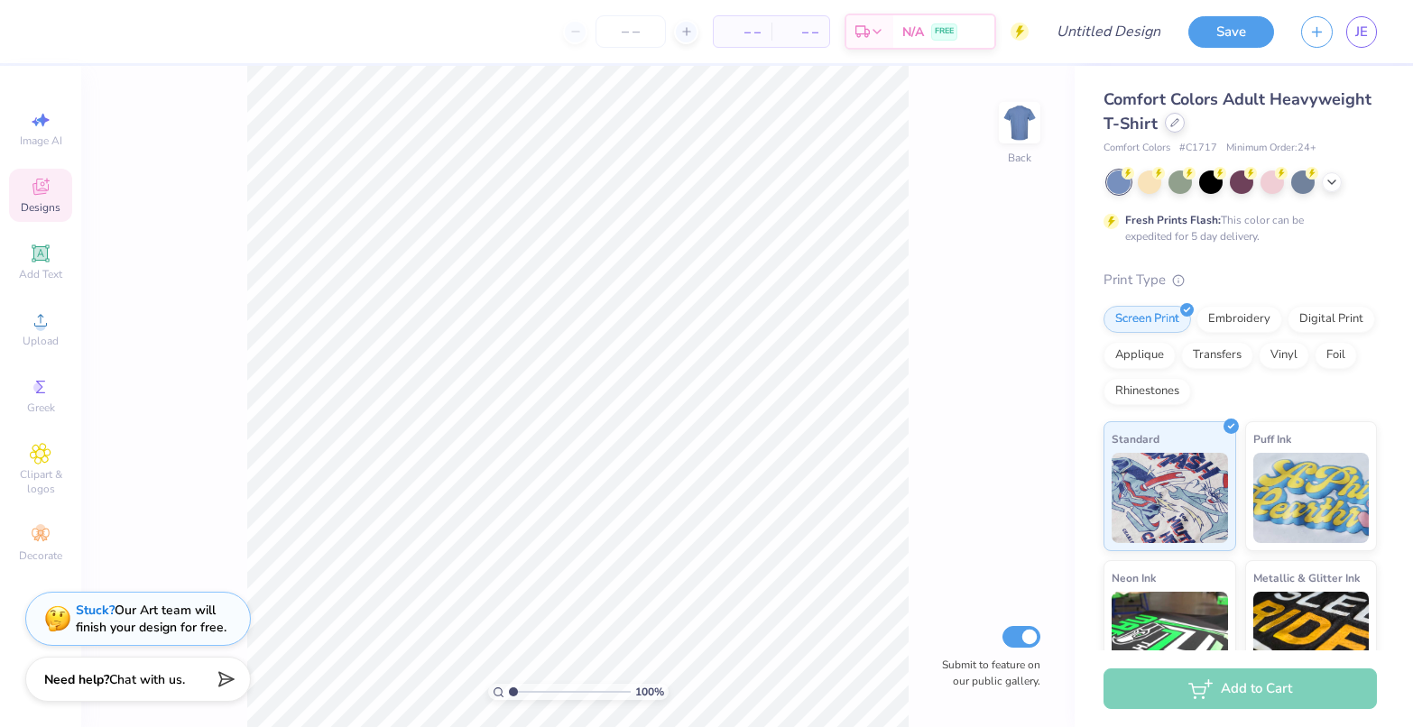
click at [1179, 121] on icon at bounding box center [1174, 122] width 9 height 9
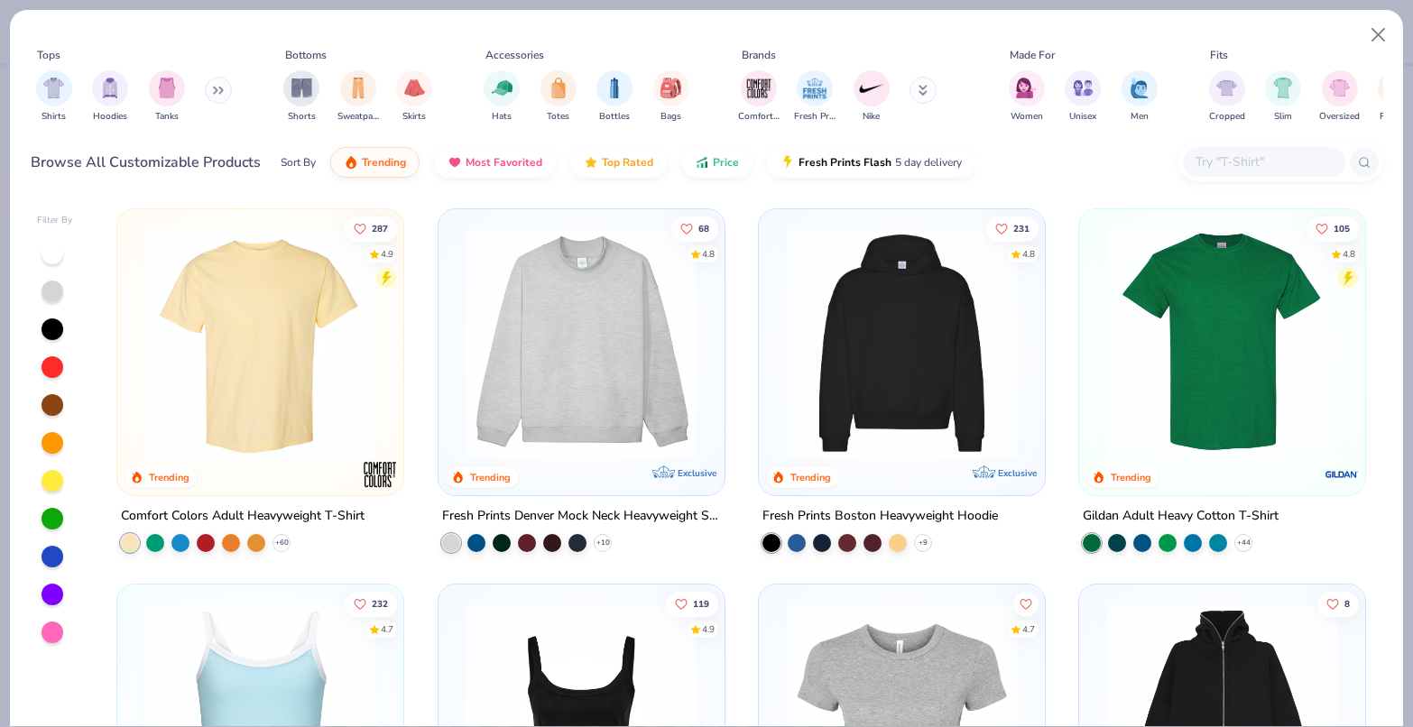
click at [221, 86] on icon at bounding box center [218, 90] width 11 height 9
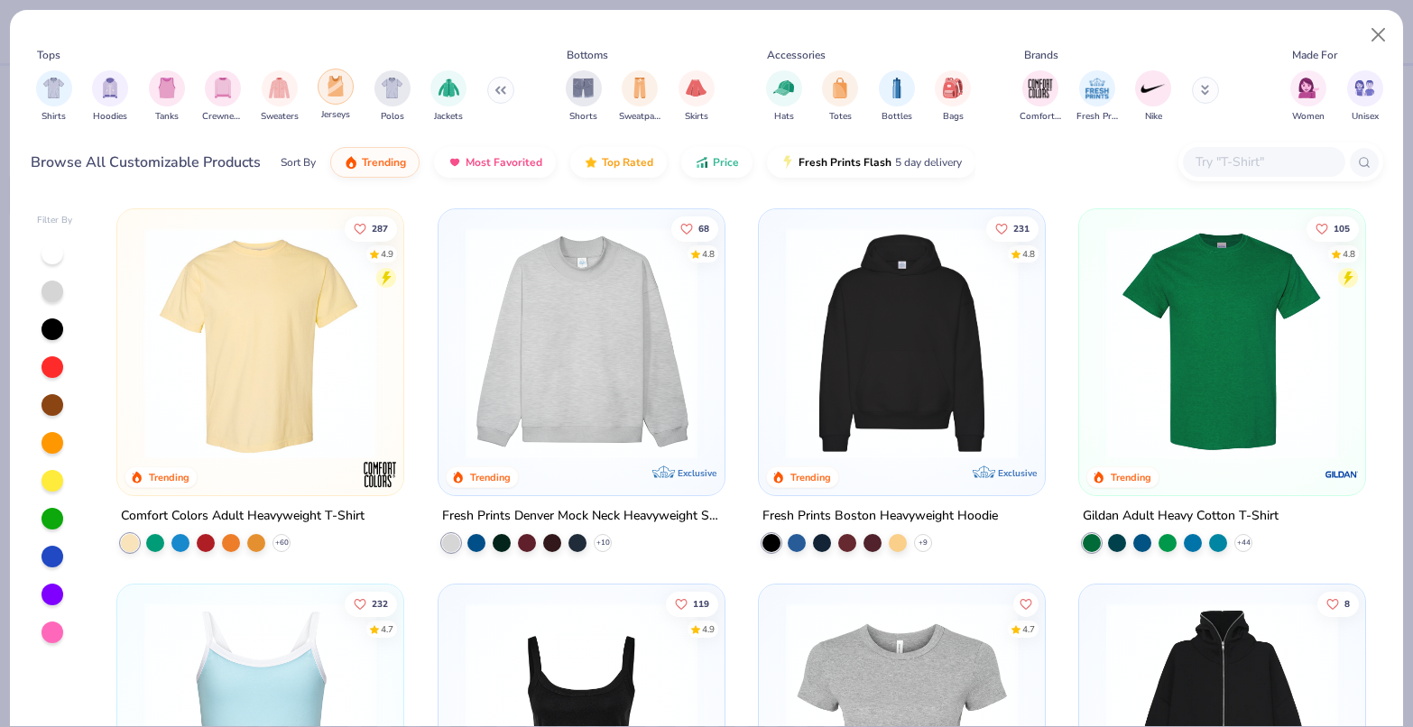
click at [328, 91] on img "filter for Jerseys" at bounding box center [336, 86] width 20 height 21
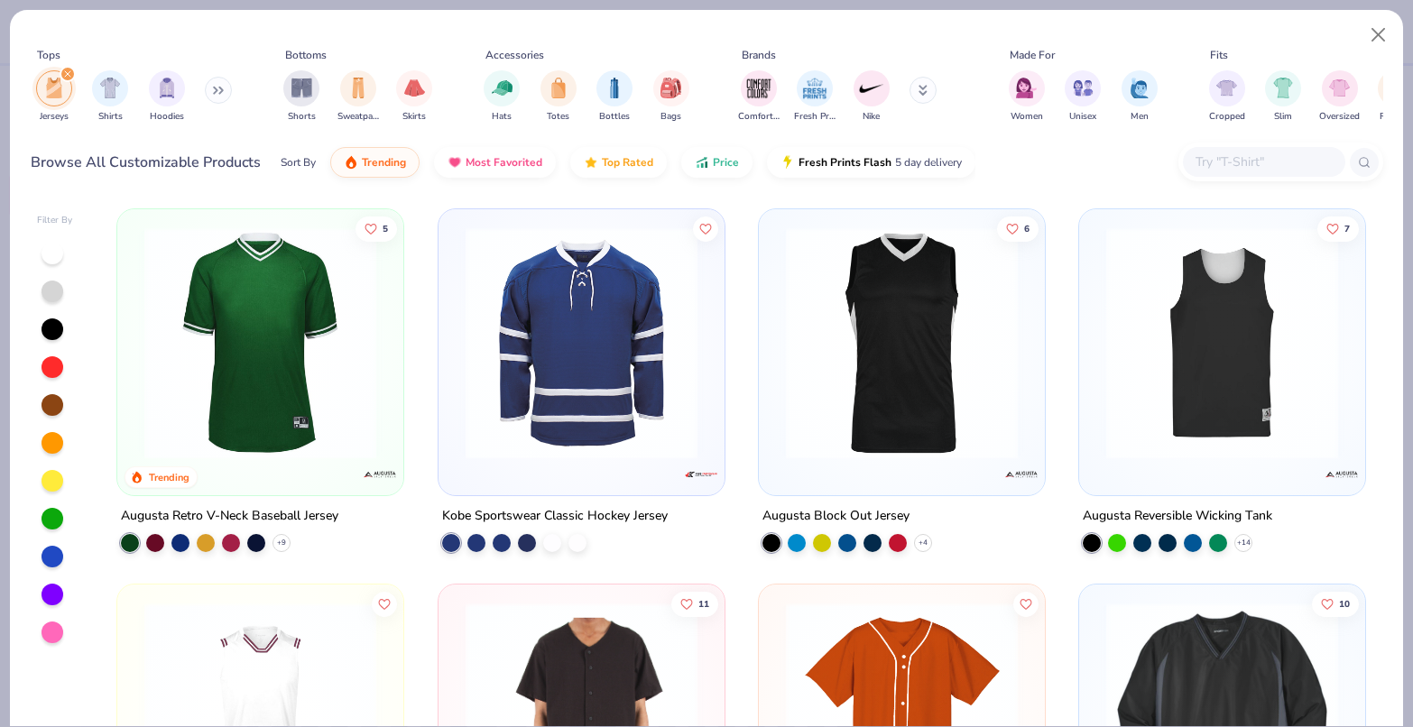
click at [66, 69] on div "filter for Jerseys" at bounding box center [68, 74] width 16 height 16
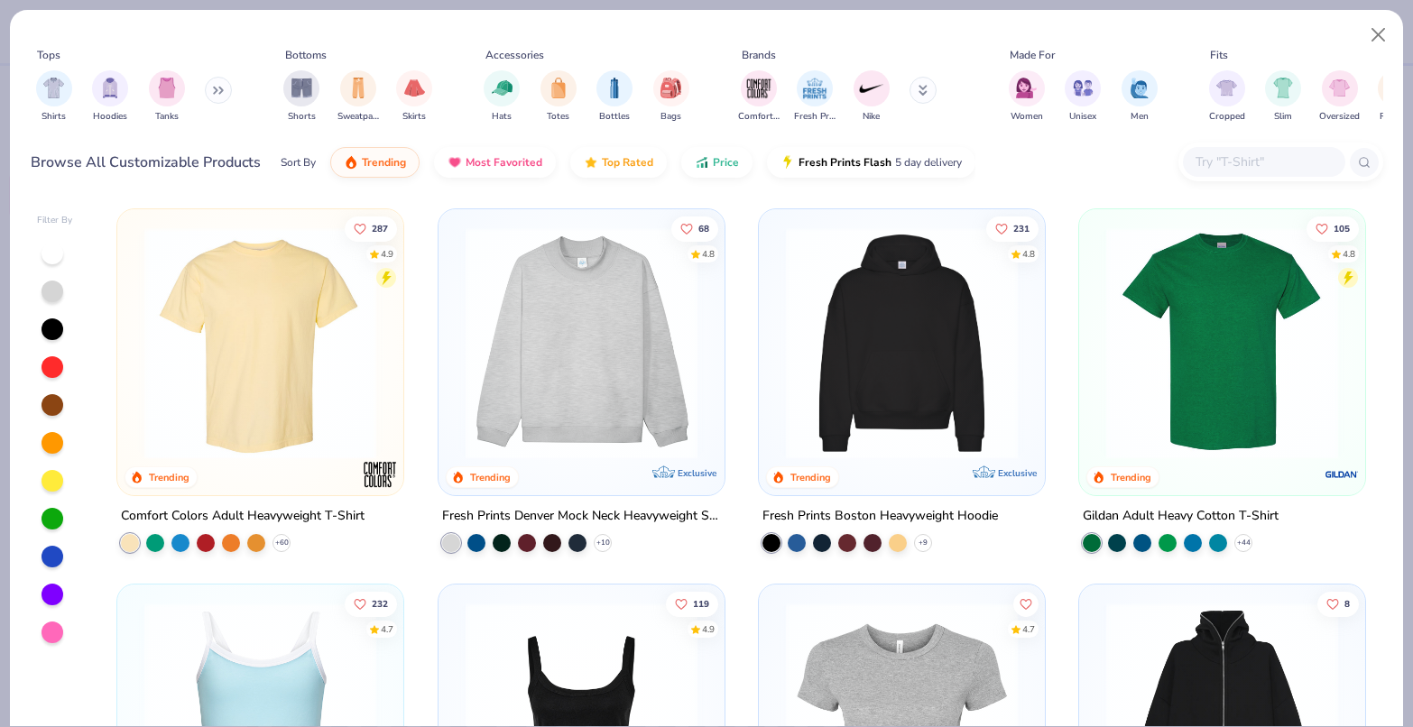
click at [1243, 158] on input "text" at bounding box center [1263, 162] width 139 height 21
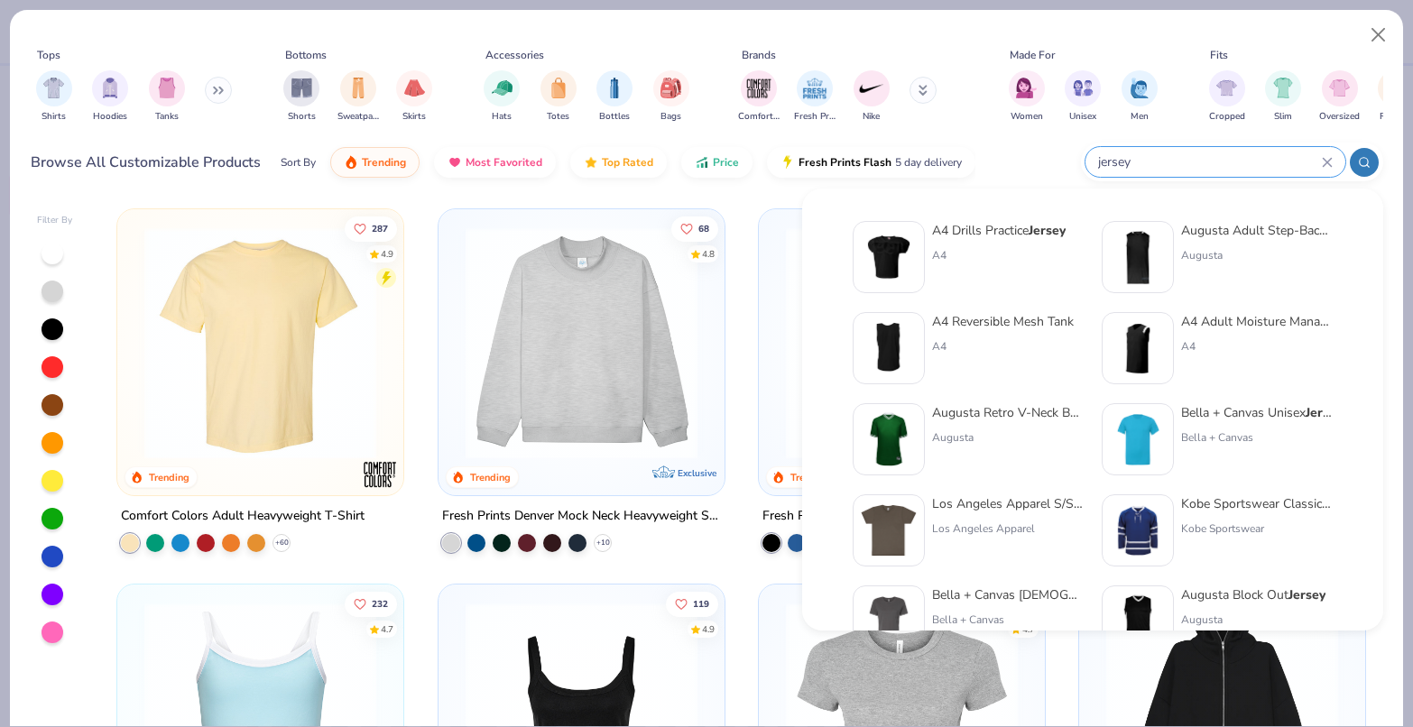
type input "jersey"
click at [1014, 237] on div "A4 Drills Practice Jersey" at bounding box center [999, 230] width 134 height 19
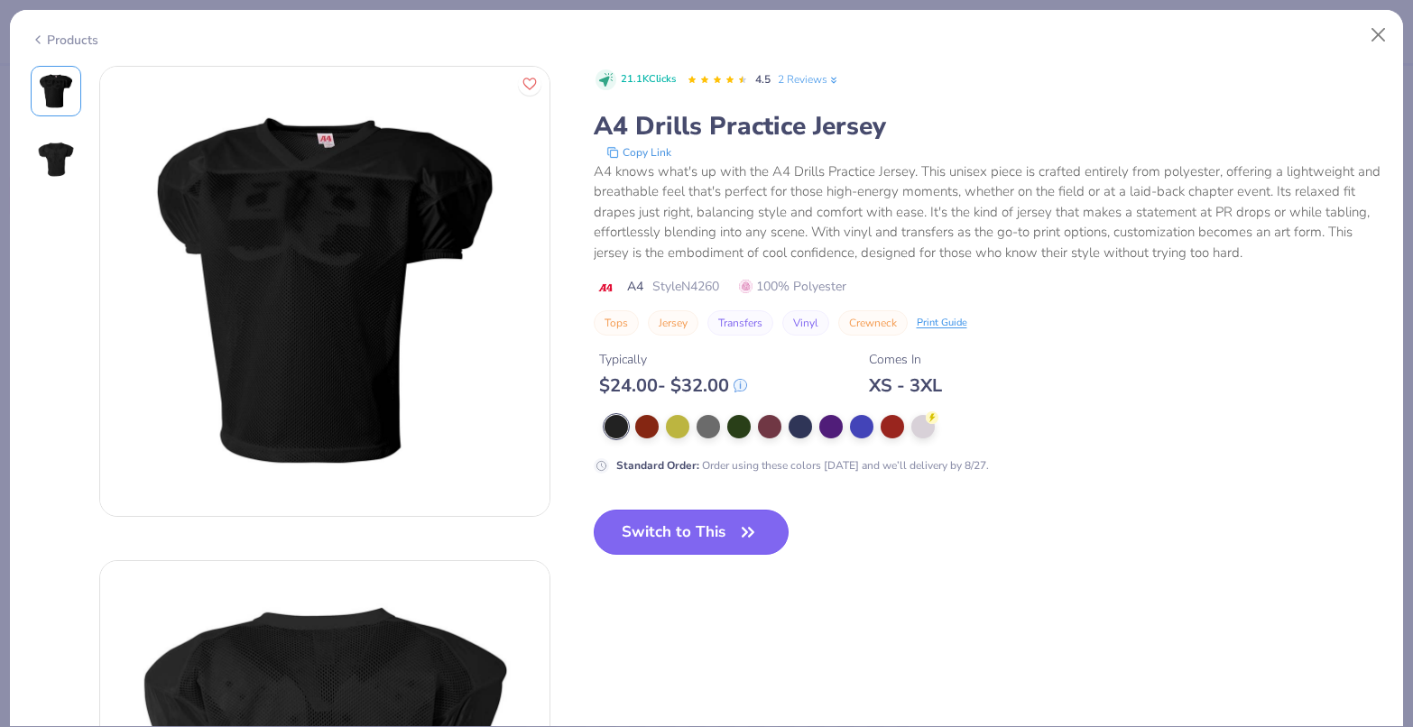
click at [718, 530] on button "Switch to This" at bounding box center [692, 532] width 196 height 45
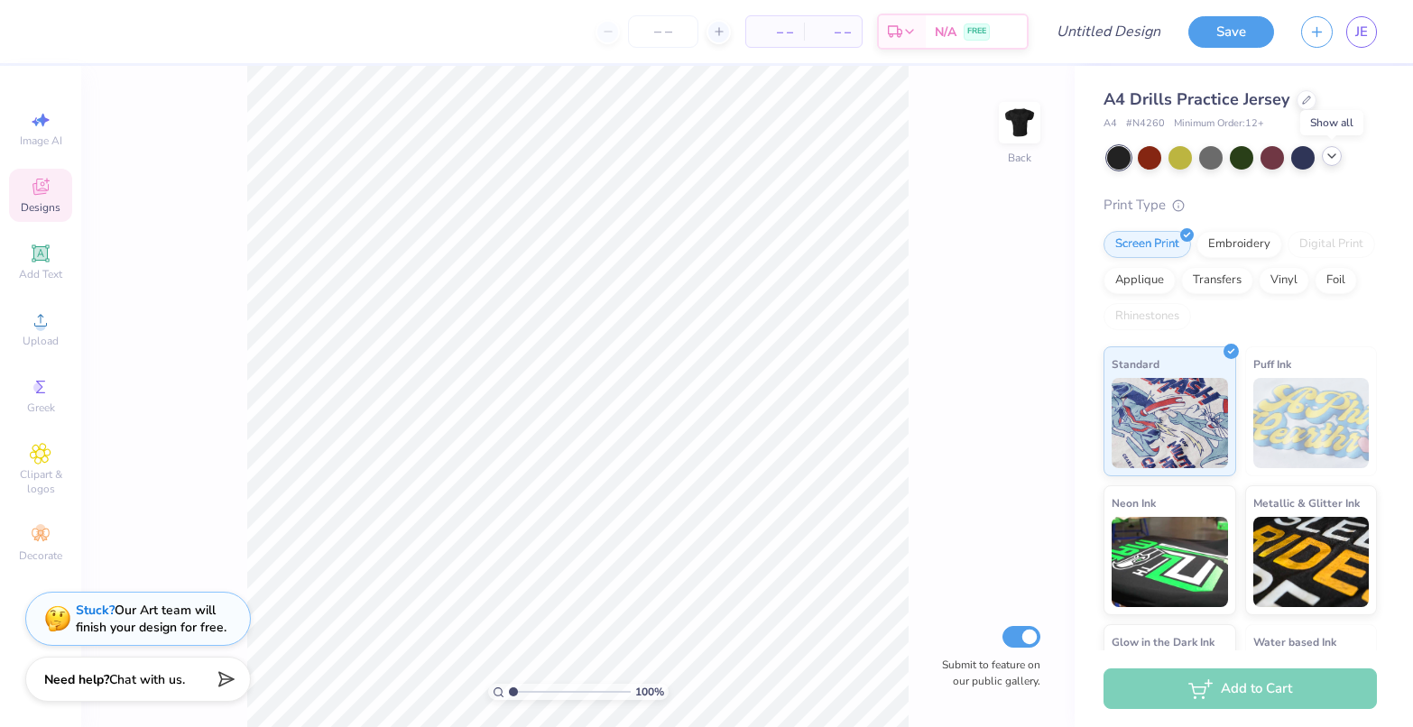
click at [1334, 157] on icon at bounding box center [1332, 156] width 14 height 14
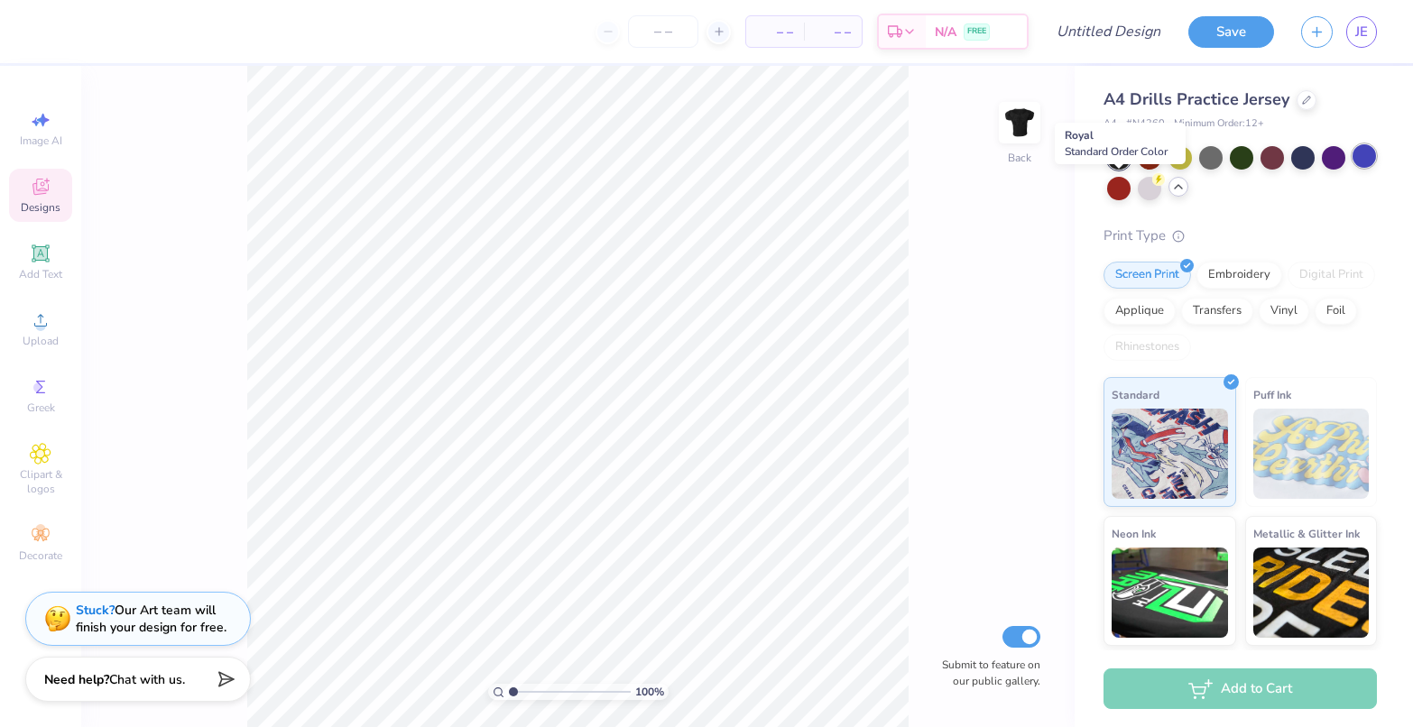
click at [1353, 168] on div at bounding box center [1364, 155] width 23 height 23
click at [1305, 98] on icon at bounding box center [1306, 98] width 7 height 7
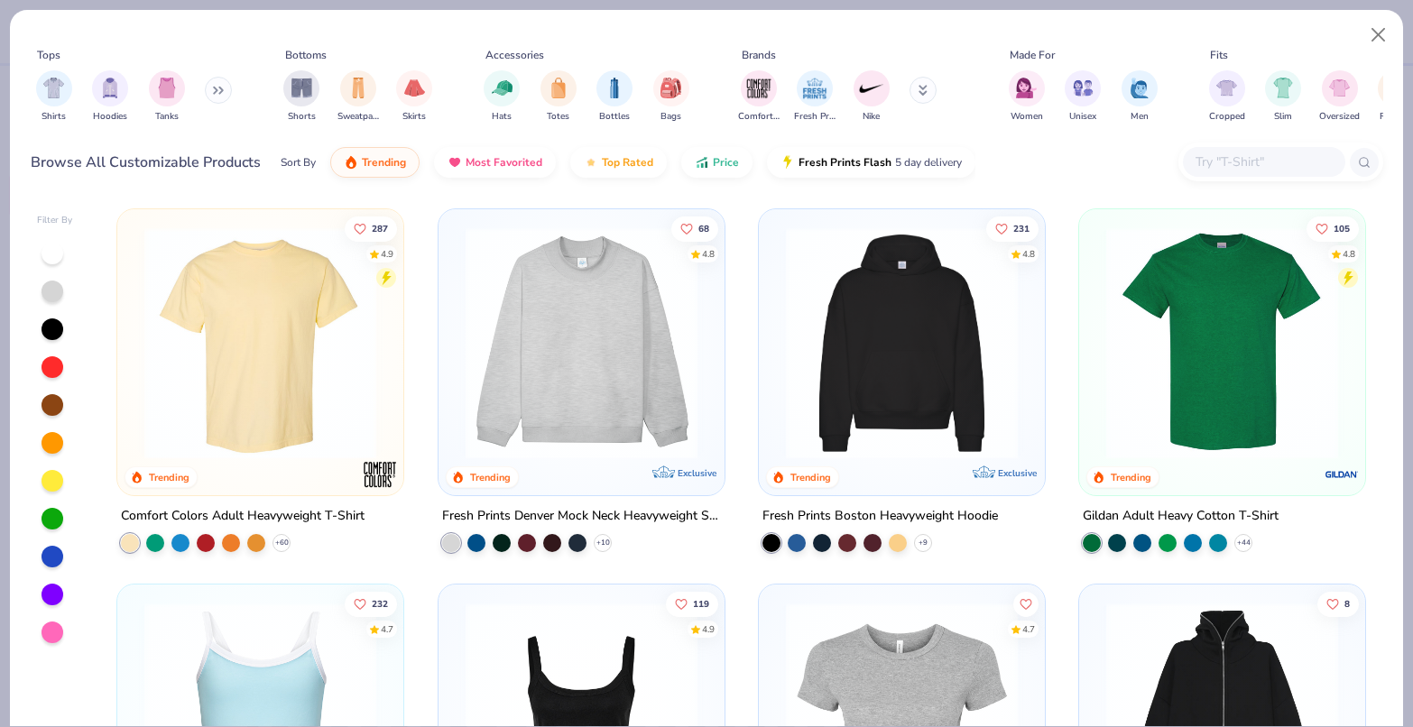
click at [1282, 159] on input "text" at bounding box center [1263, 162] width 139 height 21
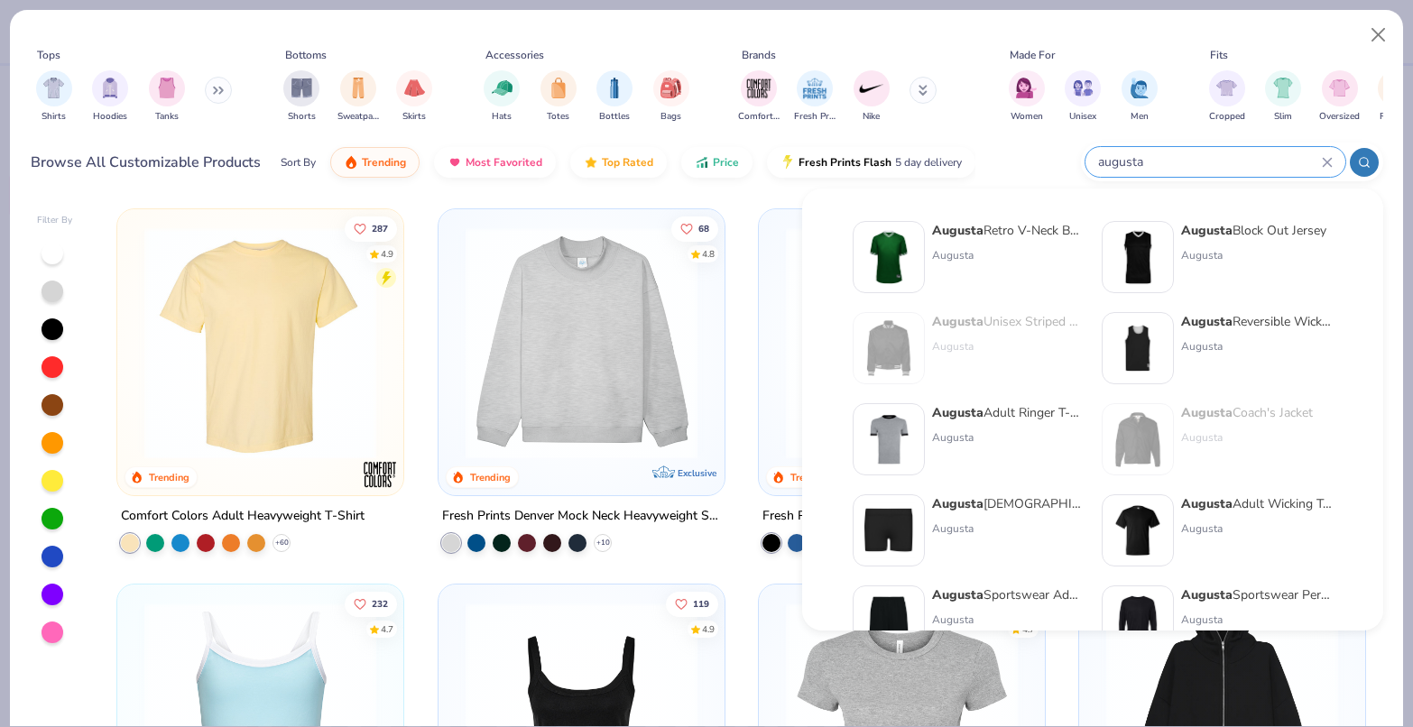
type input "augusta"
